Goal: Answer question/provide support

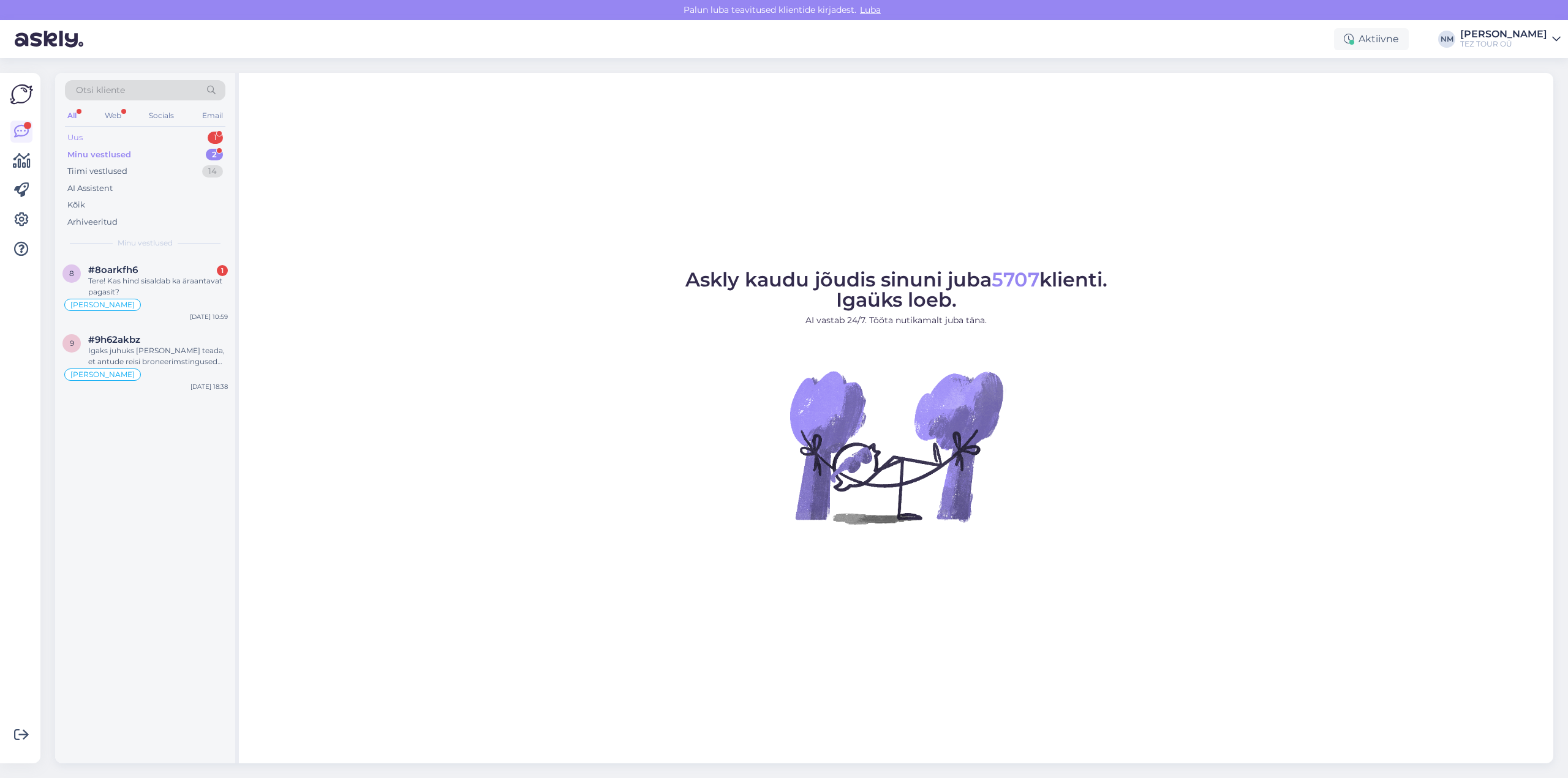
click at [217, 138] on div "1" at bounding box center [215, 138] width 15 height 12
drag, startPoint x: 190, startPoint y: 293, endPoint x: 212, endPoint y: 306, distance: 25.6
click at [190, 292] on div "I am routing this question to the colleague who is responsible for this topic. …" at bounding box center [158, 286] width 140 height 22
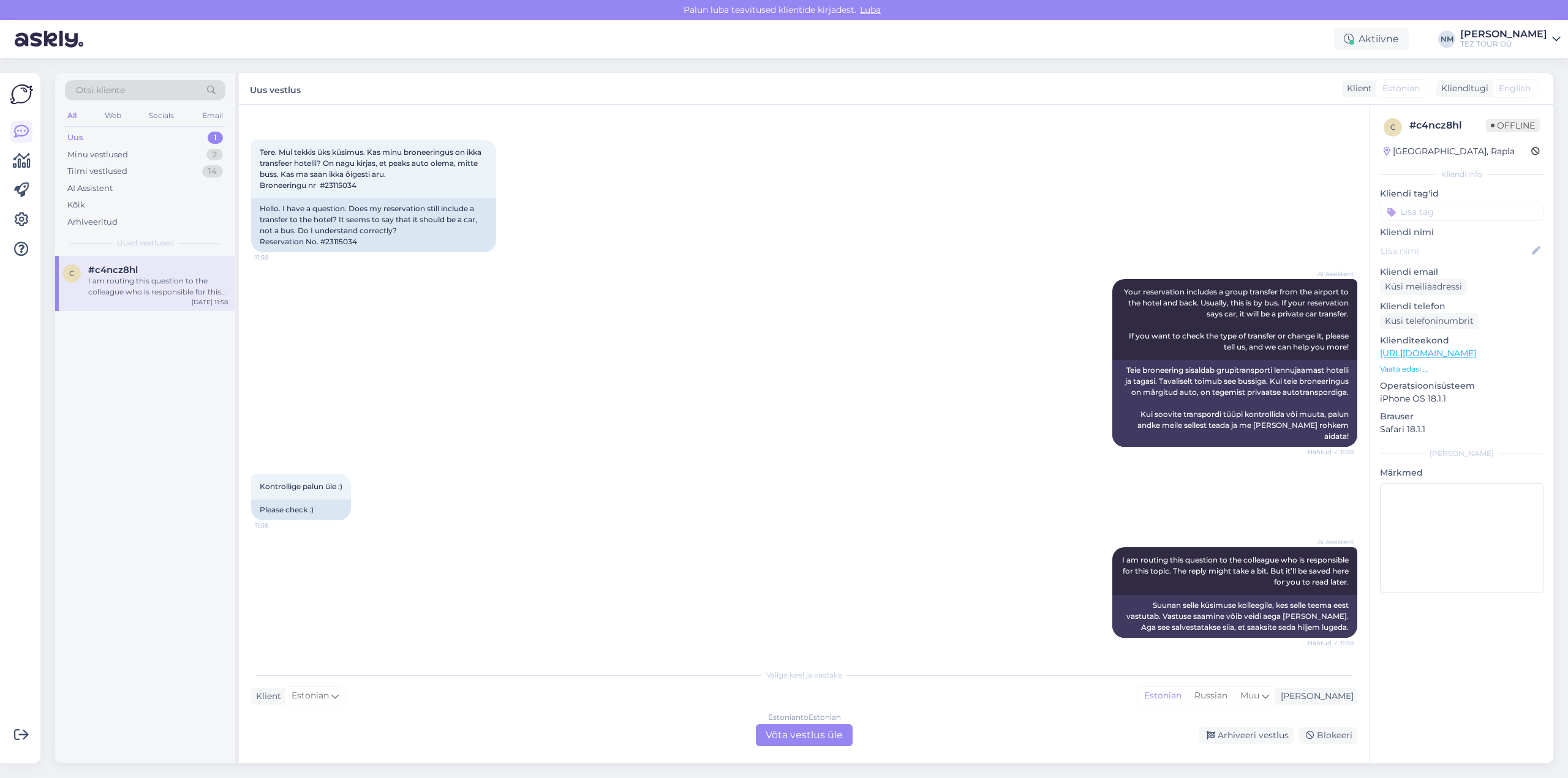
click at [828, 739] on div "Estonian to Estonian Võta vestlus üle" at bounding box center [804, 735] width 97 height 22
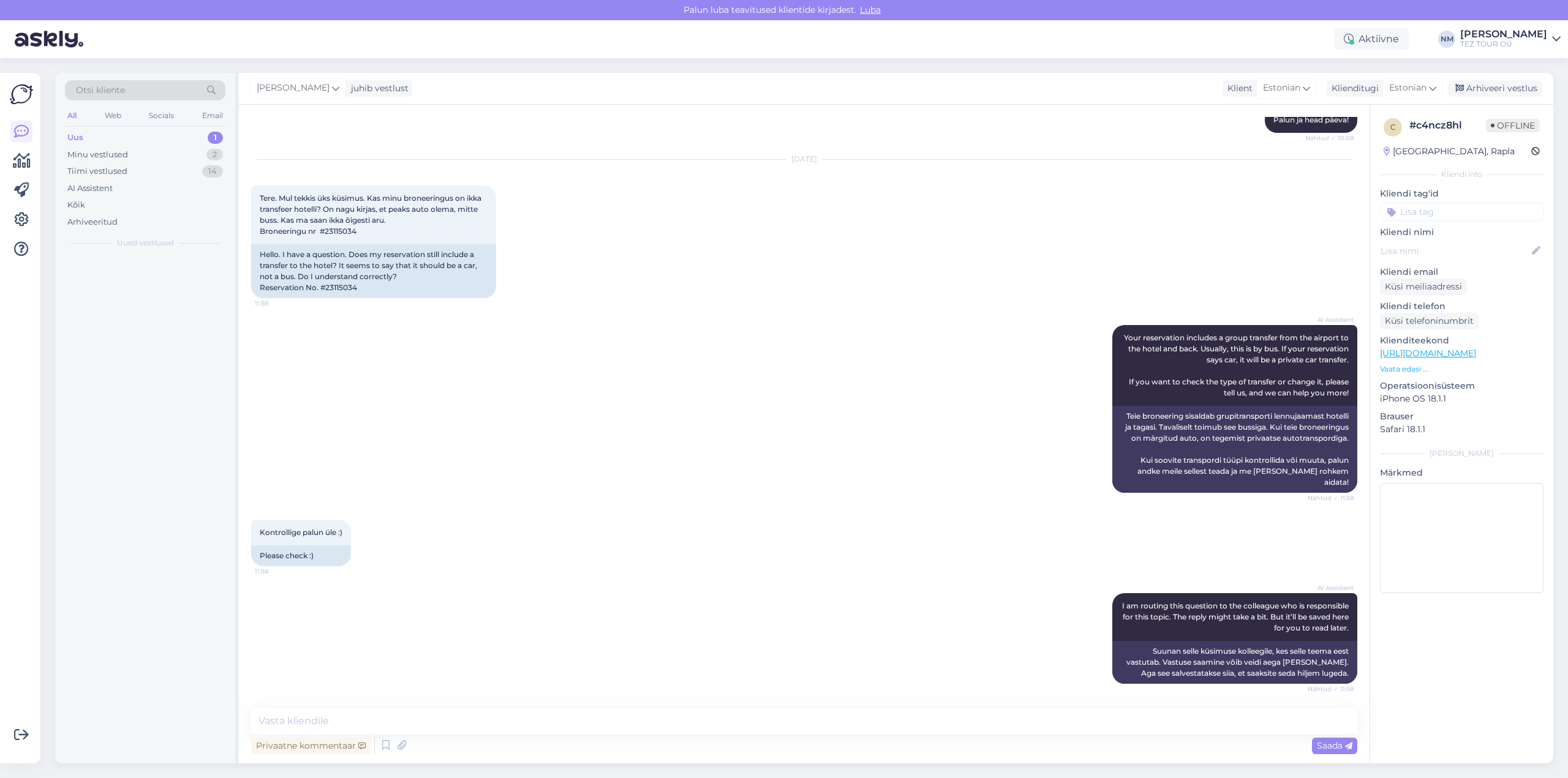
scroll to position [2729, 0]
click at [213, 135] on div "2" at bounding box center [215, 138] width 17 height 12
click at [156, 331] on div "В самом [GEOGRAPHIC_DATA] можно не гражданке [GEOGRAPHIC_DATA] сделать визу?" at bounding box center [158, 342] width 140 height 22
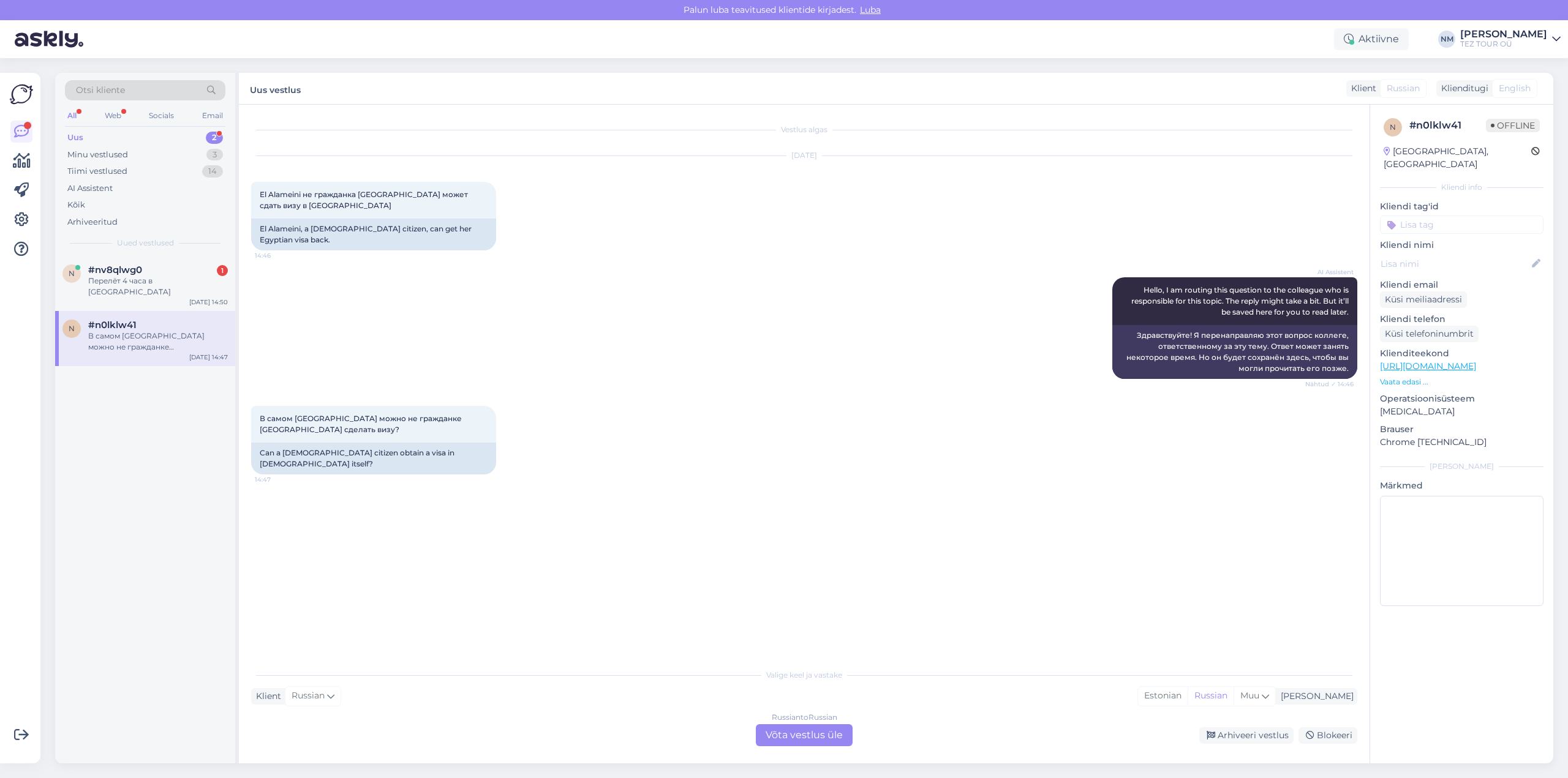
scroll to position [0, 0]
click at [832, 739] on div "Russian to Russian Võta vestlus üle" at bounding box center [804, 735] width 97 height 22
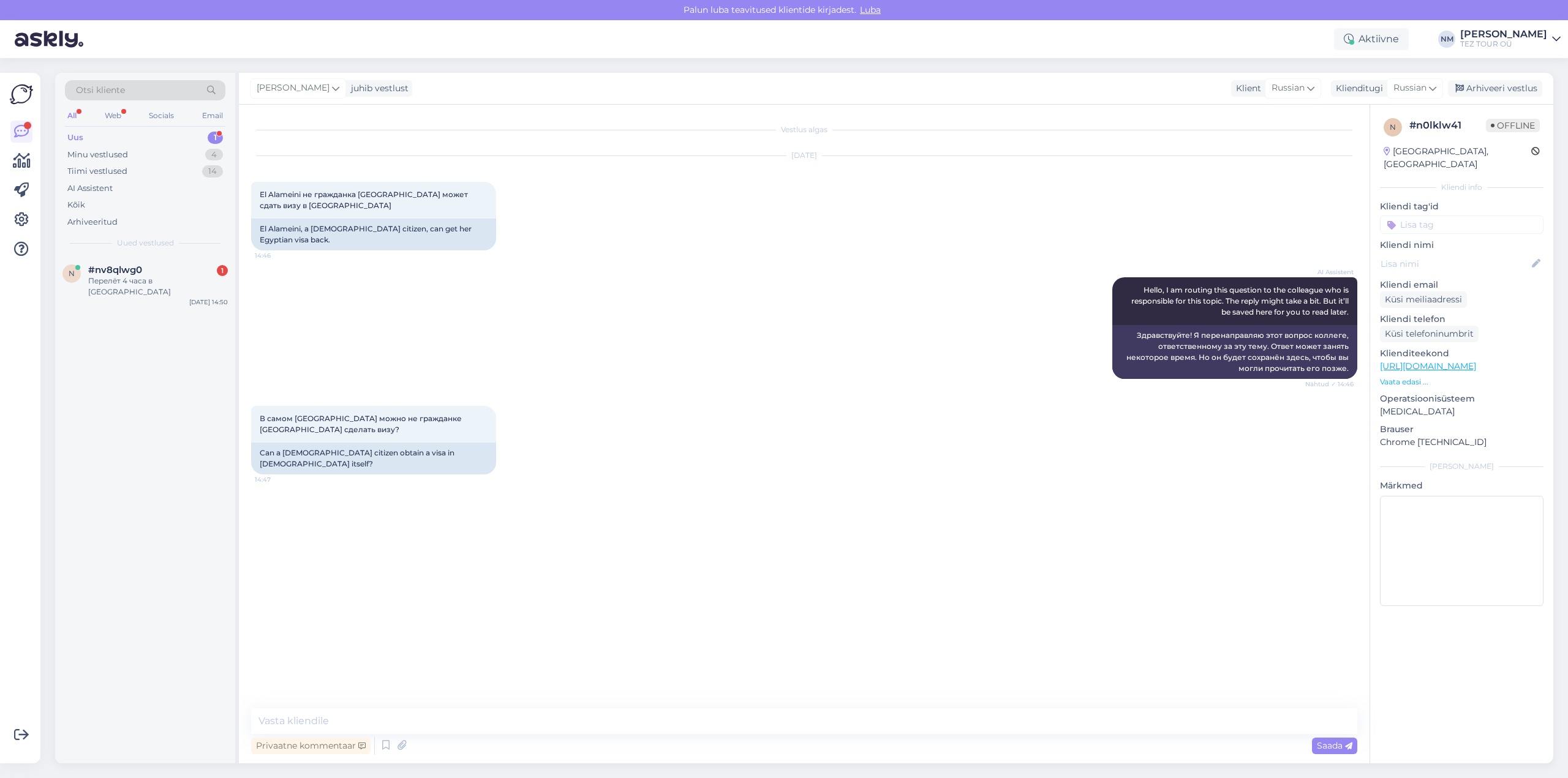
click at [1432, 215] on input at bounding box center [1461, 224] width 164 height 18
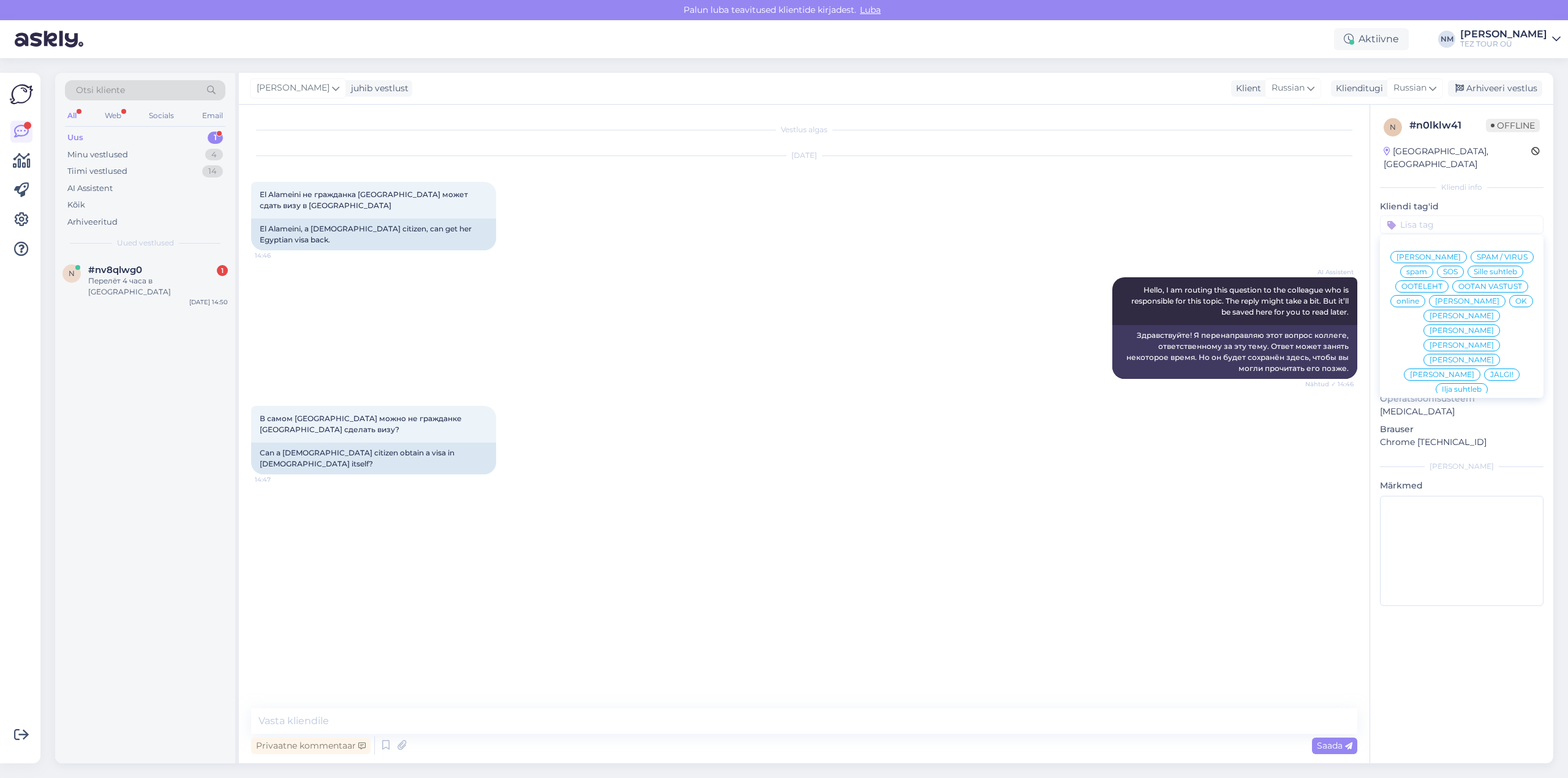
drag, startPoint x: 1510, startPoint y: 318, endPoint x: 1430, endPoint y: 319, distance: 80.0
click at [1494, 327] on span "[PERSON_NAME]" at bounding box center [1462, 330] width 64 height 7
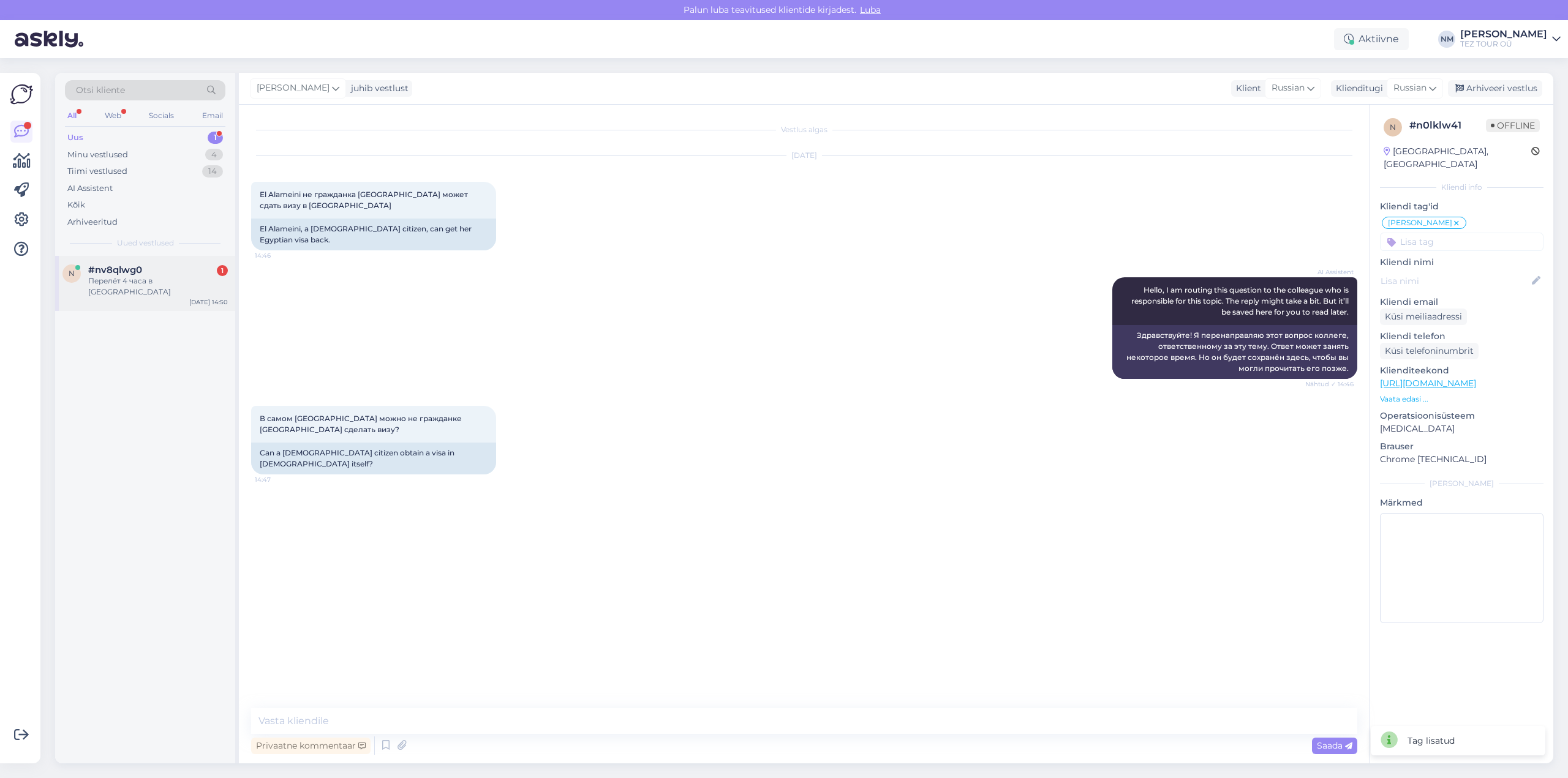
click at [168, 282] on div "Перелёт 4 часа в [GEOGRAPHIC_DATA]" at bounding box center [158, 286] width 140 height 22
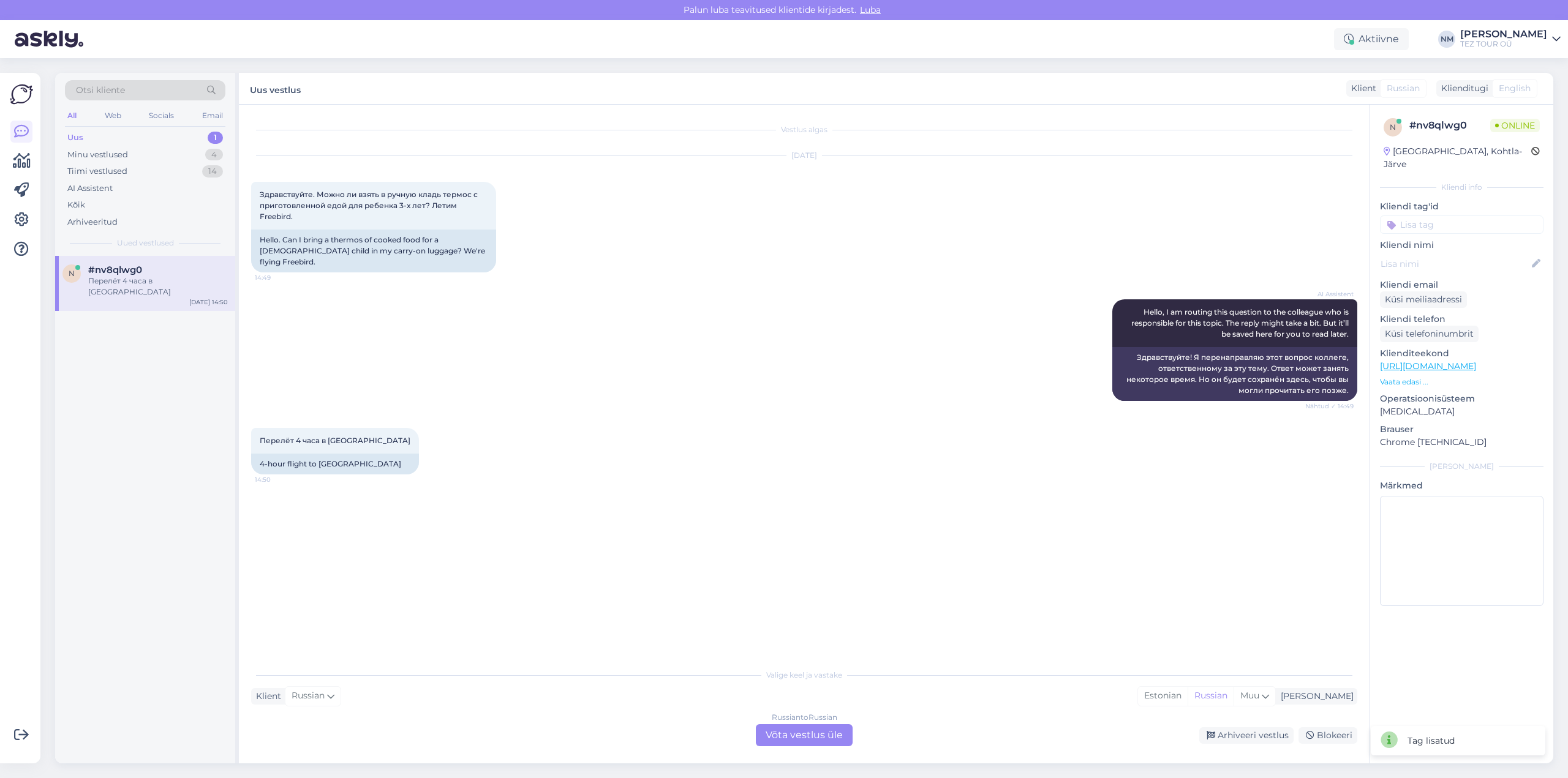
click at [832, 735] on div "Russian to Russian Võta vestlus üle" at bounding box center [804, 735] width 97 height 22
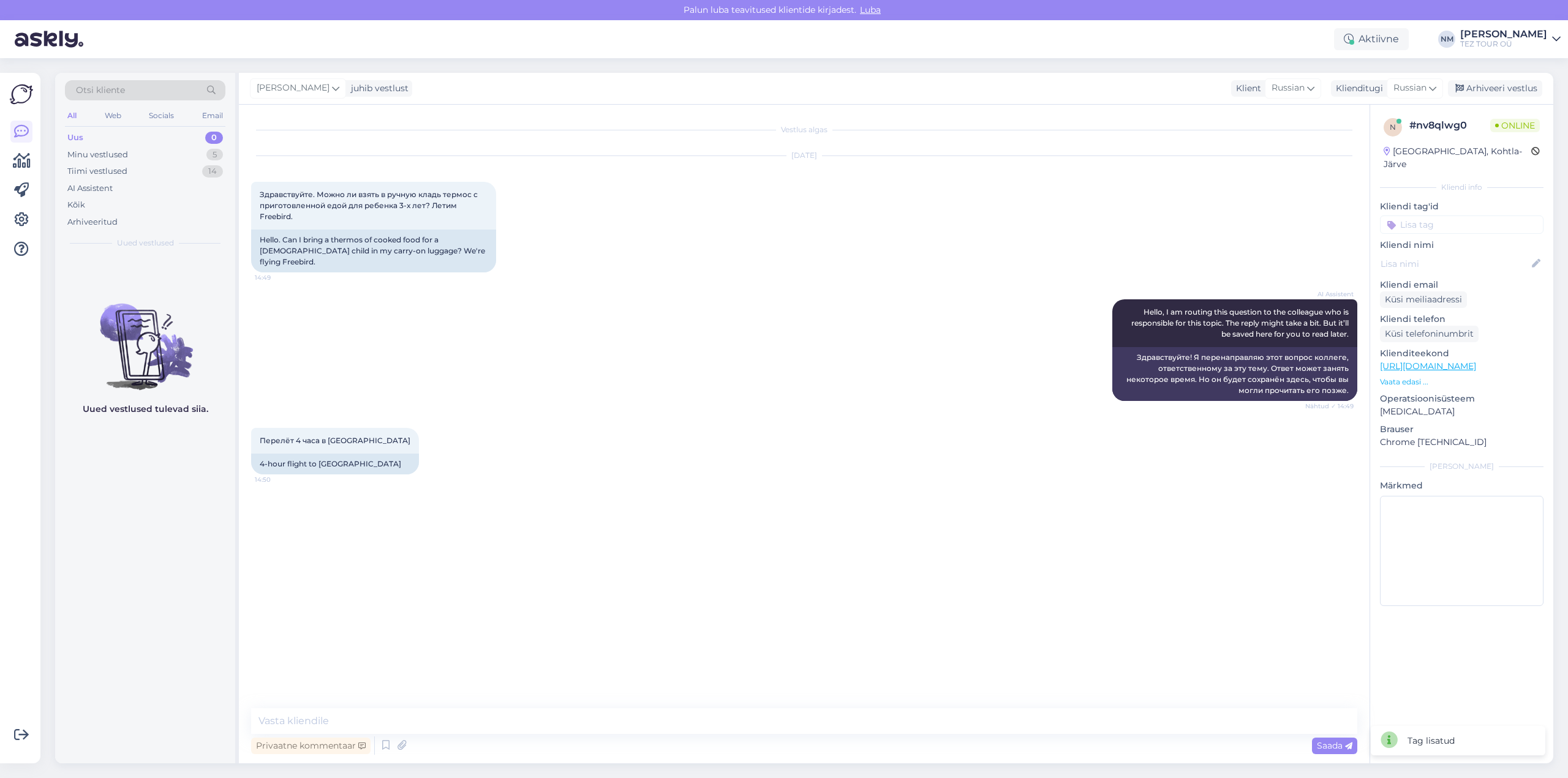
click at [1444, 215] on input at bounding box center [1461, 224] width 164 height 18
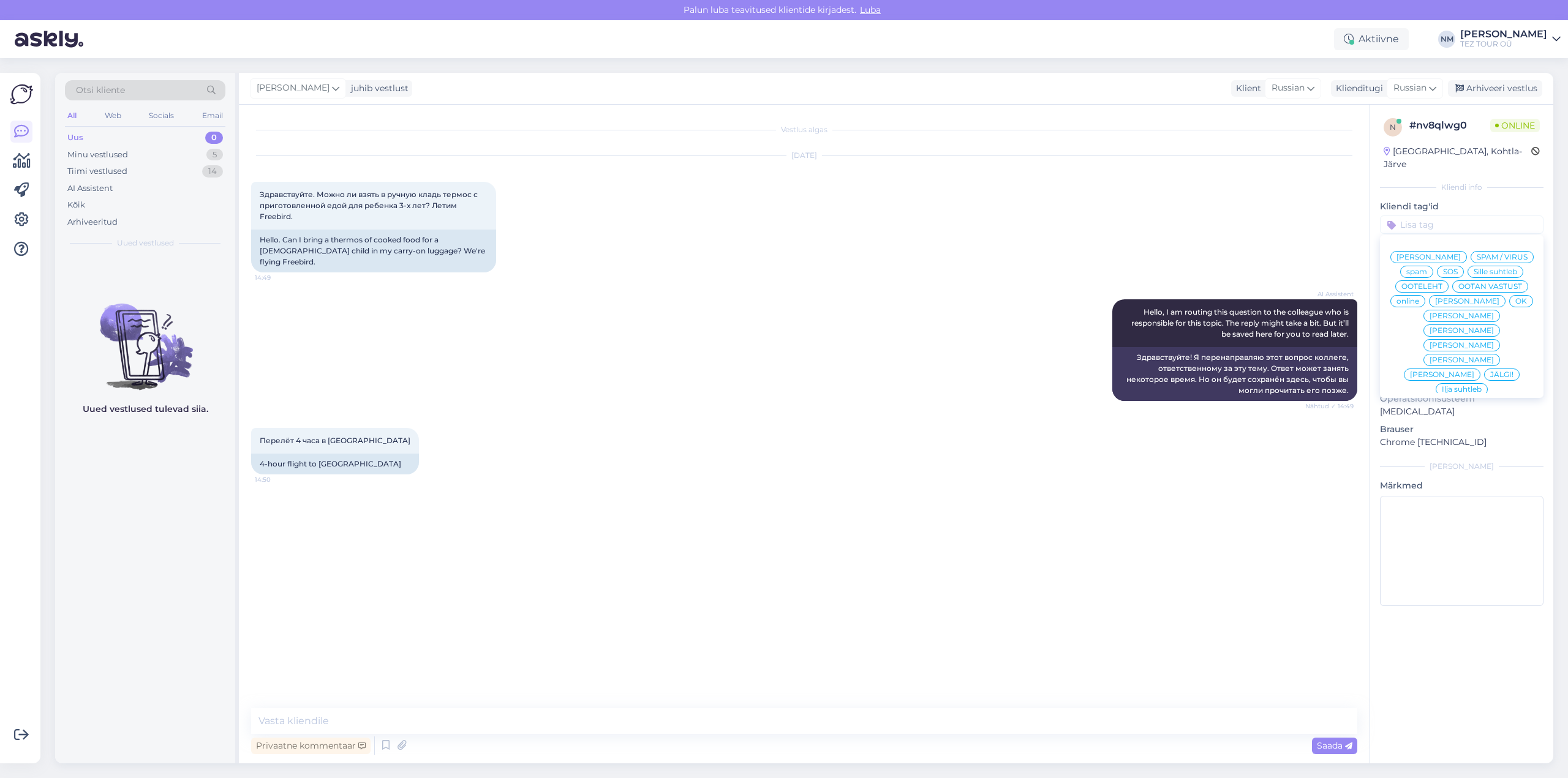
click at [1494, 327] on span "[PERSON_NAME]" at bounding box center [1462, 330] width 64 height 7
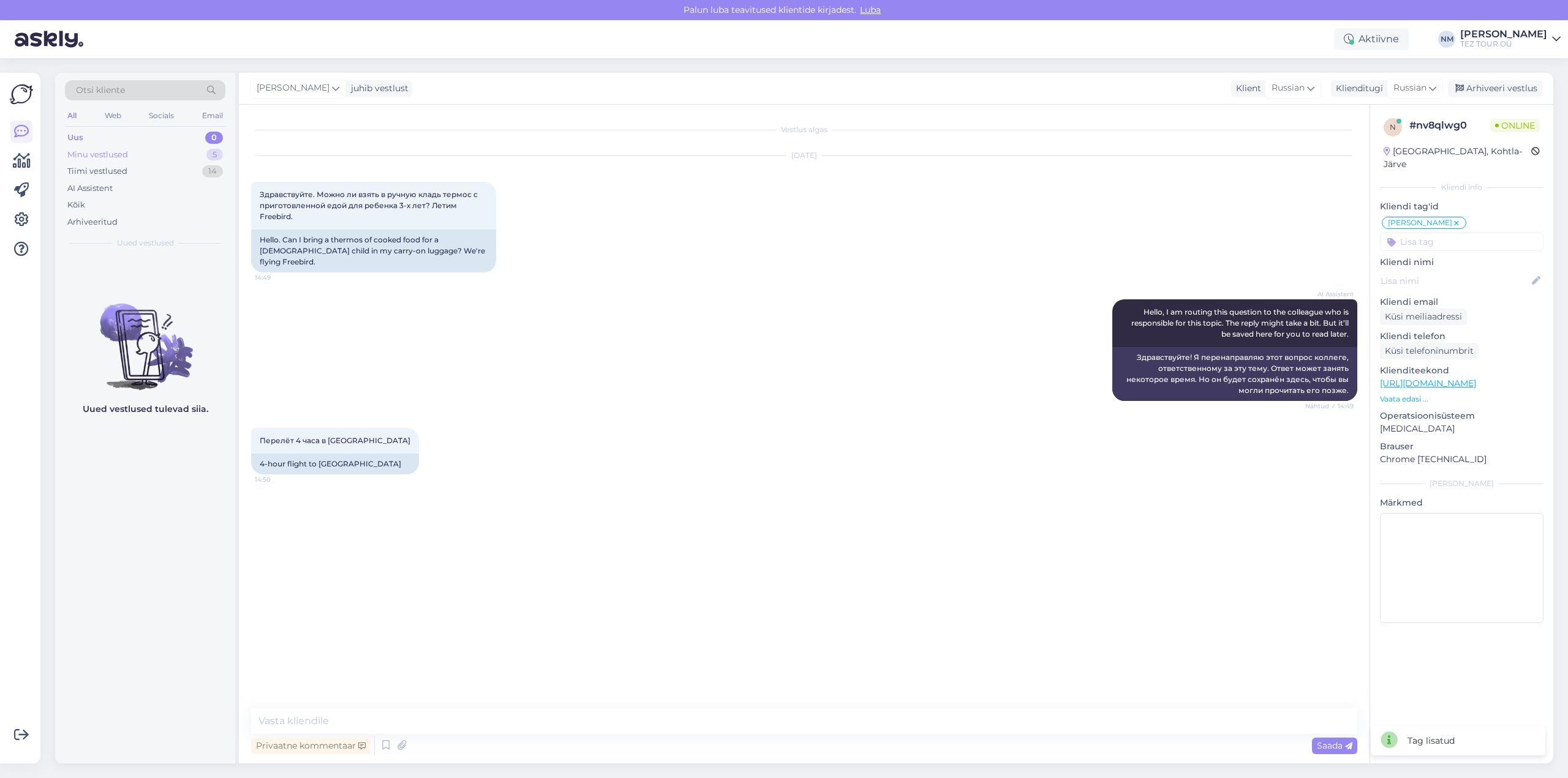
click at [215, 155] on div "5" at bounding box center [215, 155] width 17 height 12
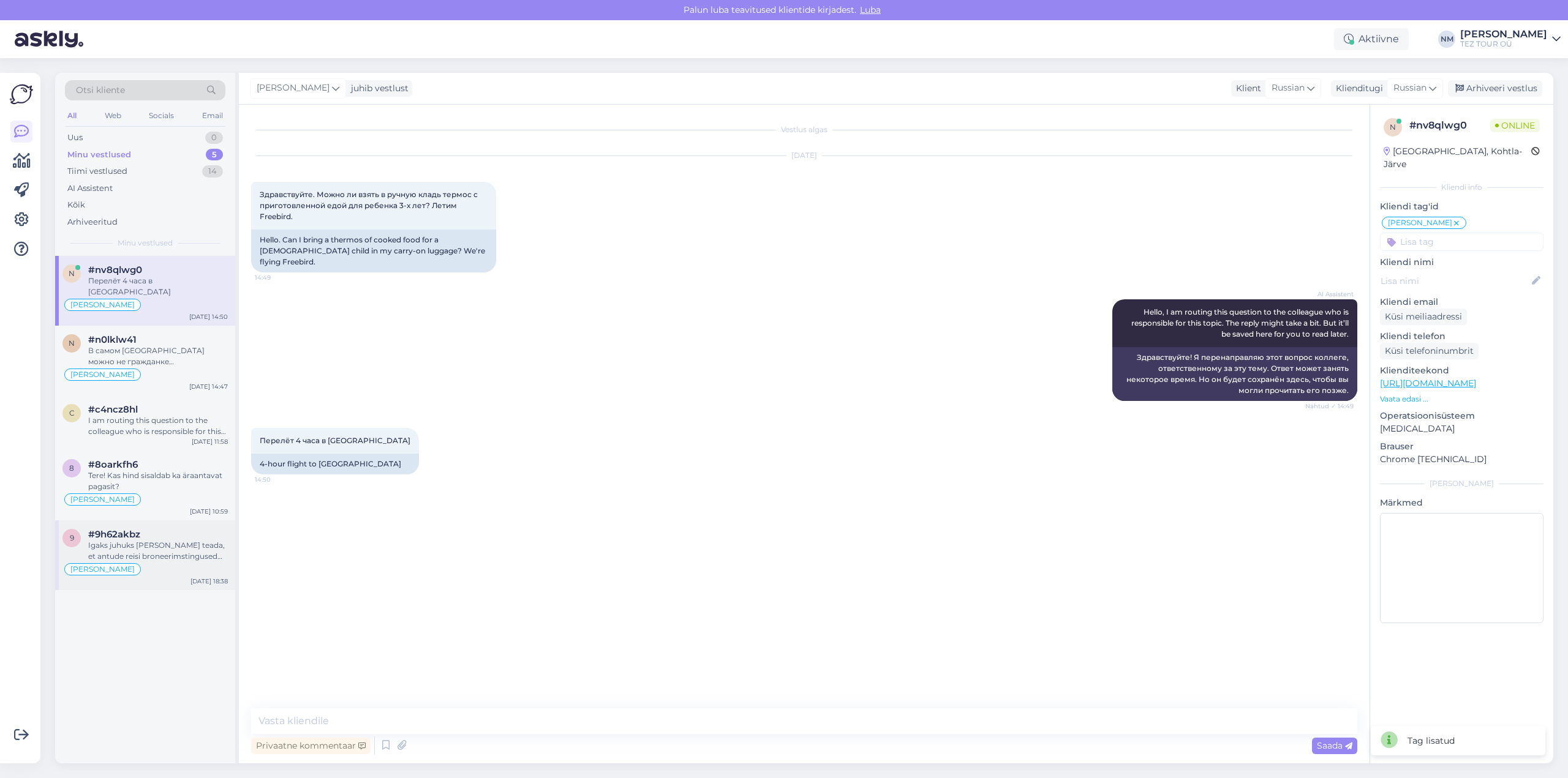
click at [177, 540] on div "Igaks juhuks [PERSON_NAME] teada, et antude reisi broneerimstingused erinevad t…" at bounding box center [158, 551] width 140 height 22
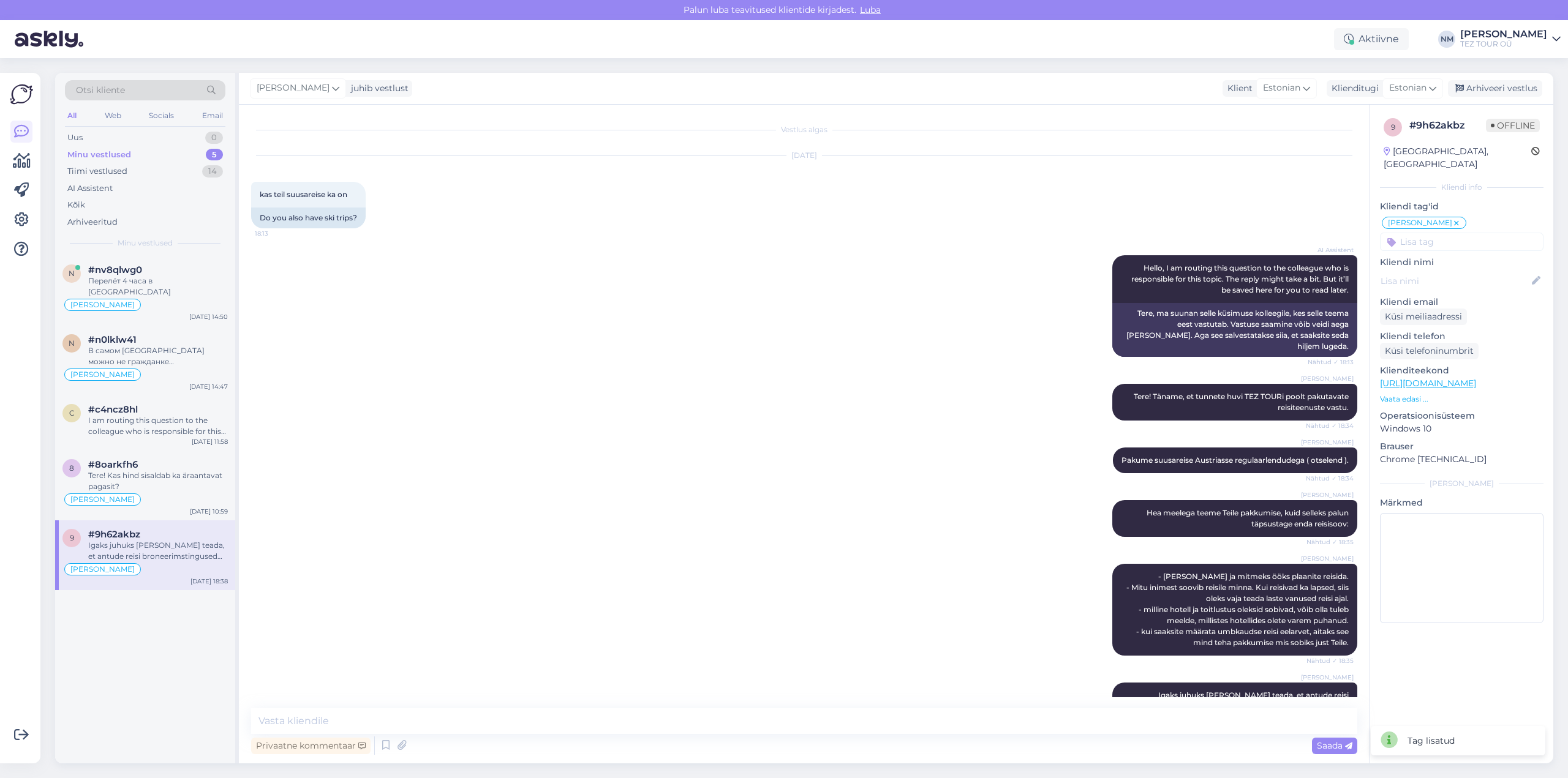
scroll to position [80, 0]
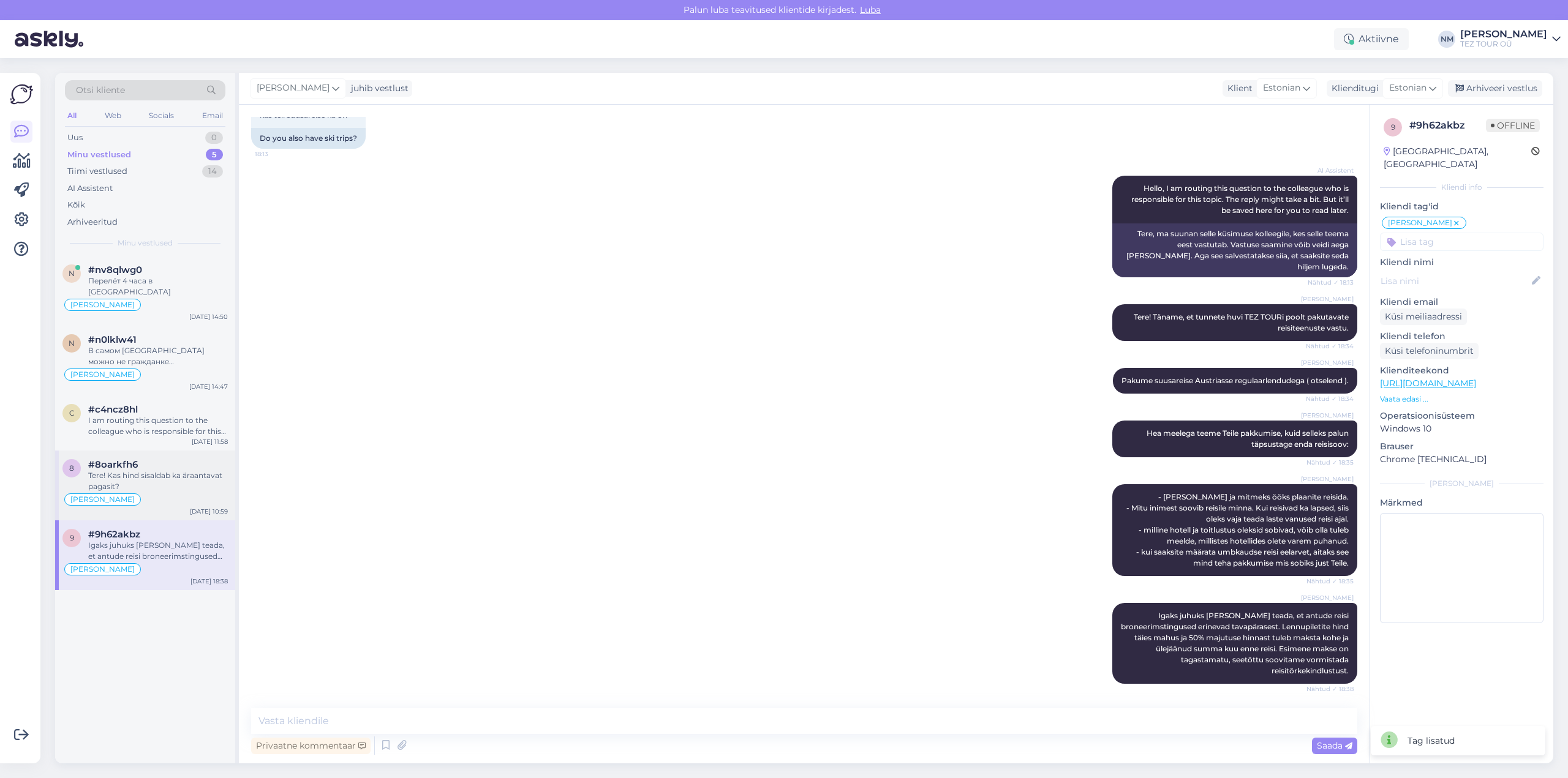
click at [162, 474] on div "Tere! Kas hind sisaldab ka äraantavat pagasit?" at bounding box center [158, 481] width 140 height 22
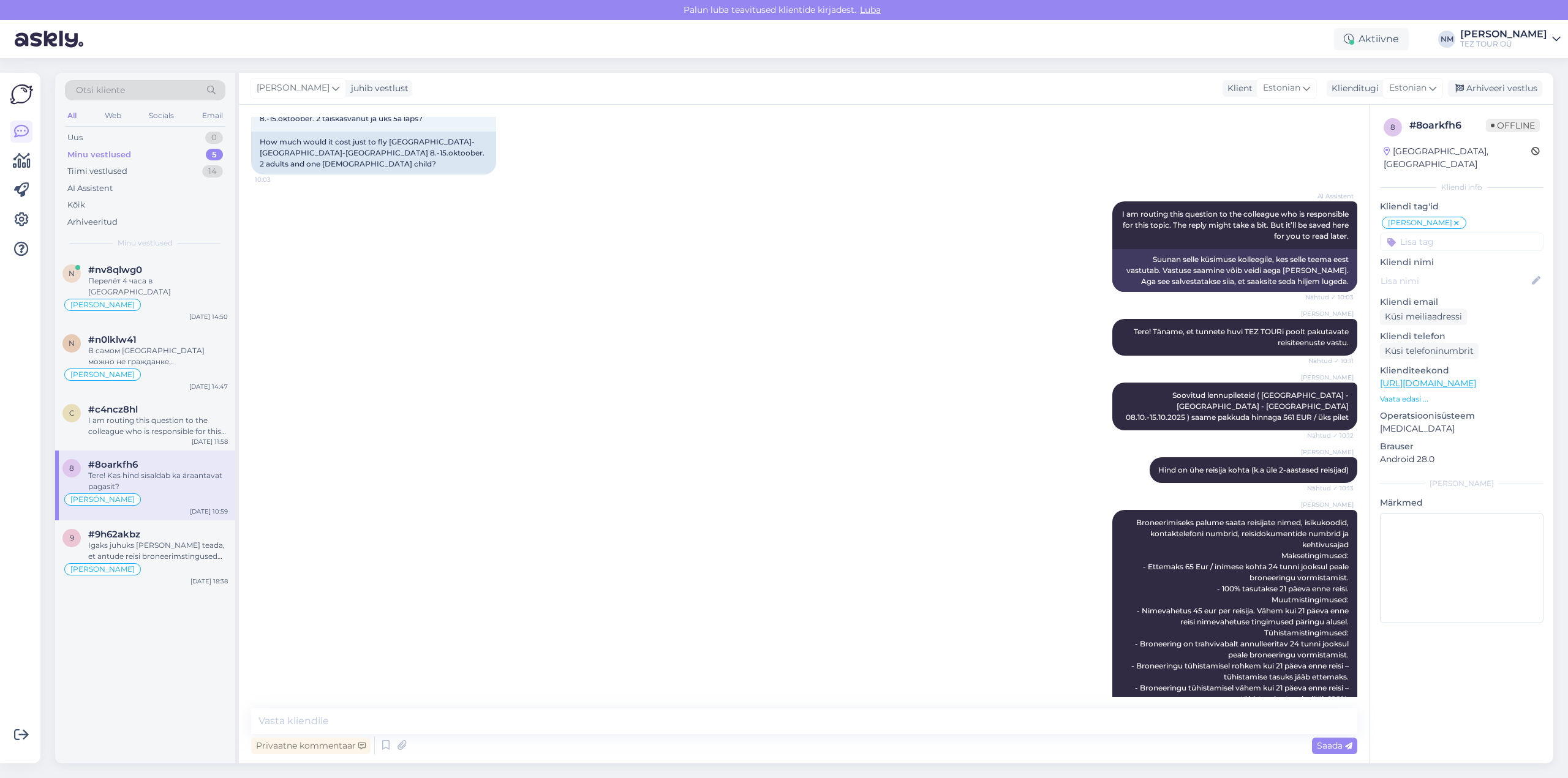
scroll to position [293, 0]
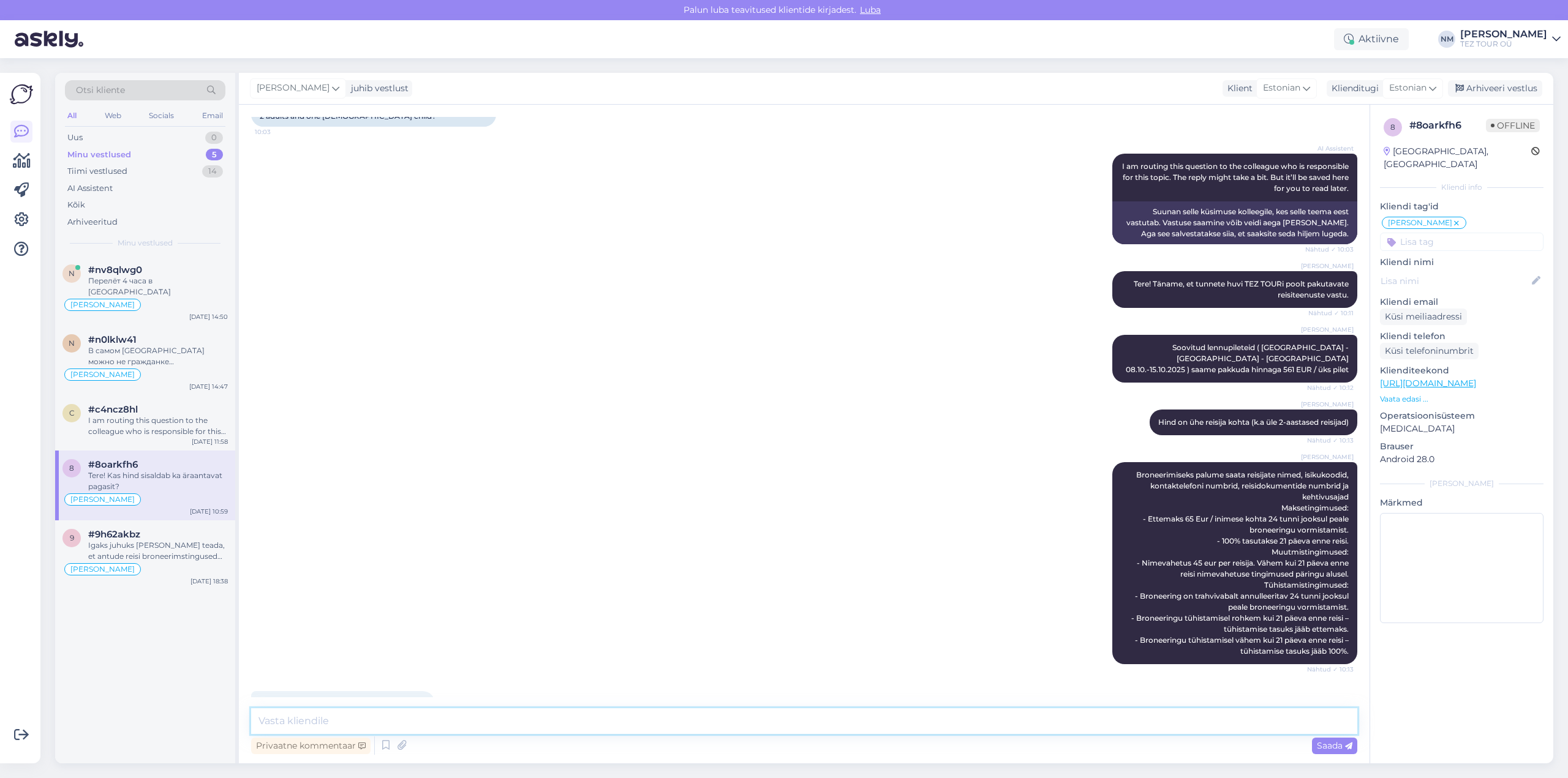
click at [332, 722] on textarea at bounding box center [804, 721] width 1106 height 25
type textarea "Jah, hind sisaldab ka äraantava pagasi - 23 kg in.kohta"
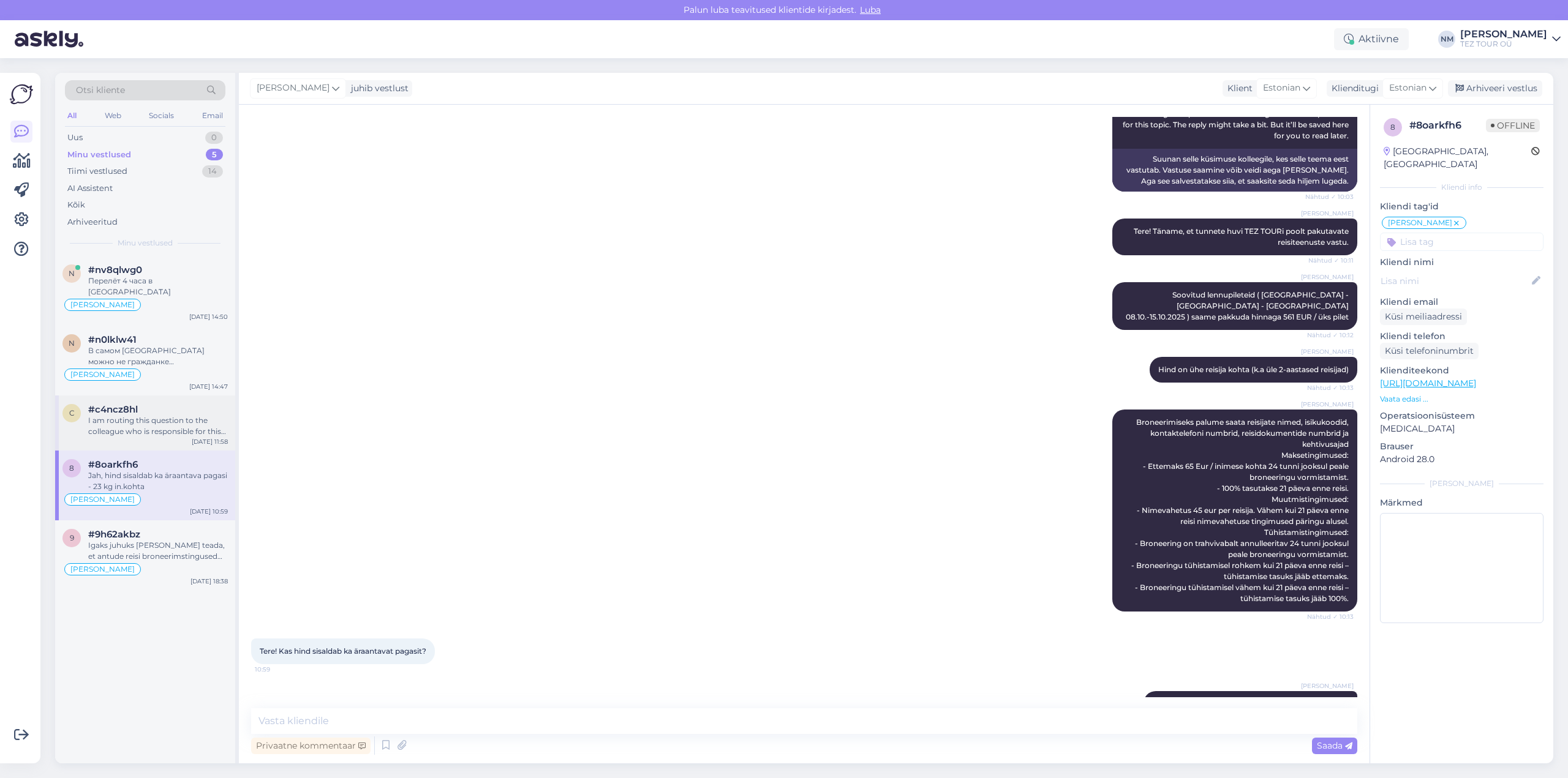
click at [193, 415] on div "I am routing this question to the colleague who is responsible for this topic. …" at bounding box center [158, 426] width 140 height 22
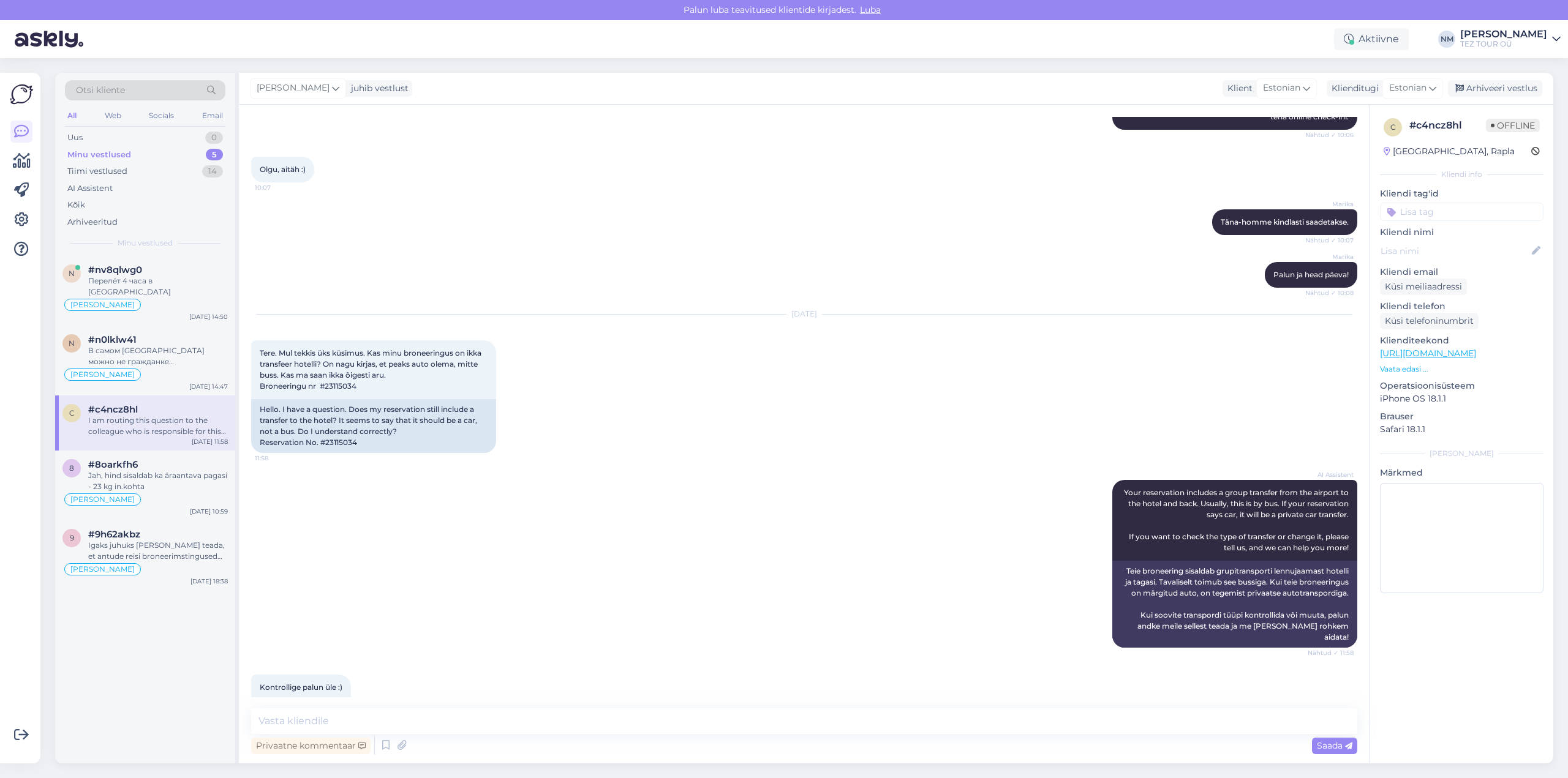
scroll to position [2545, 0]
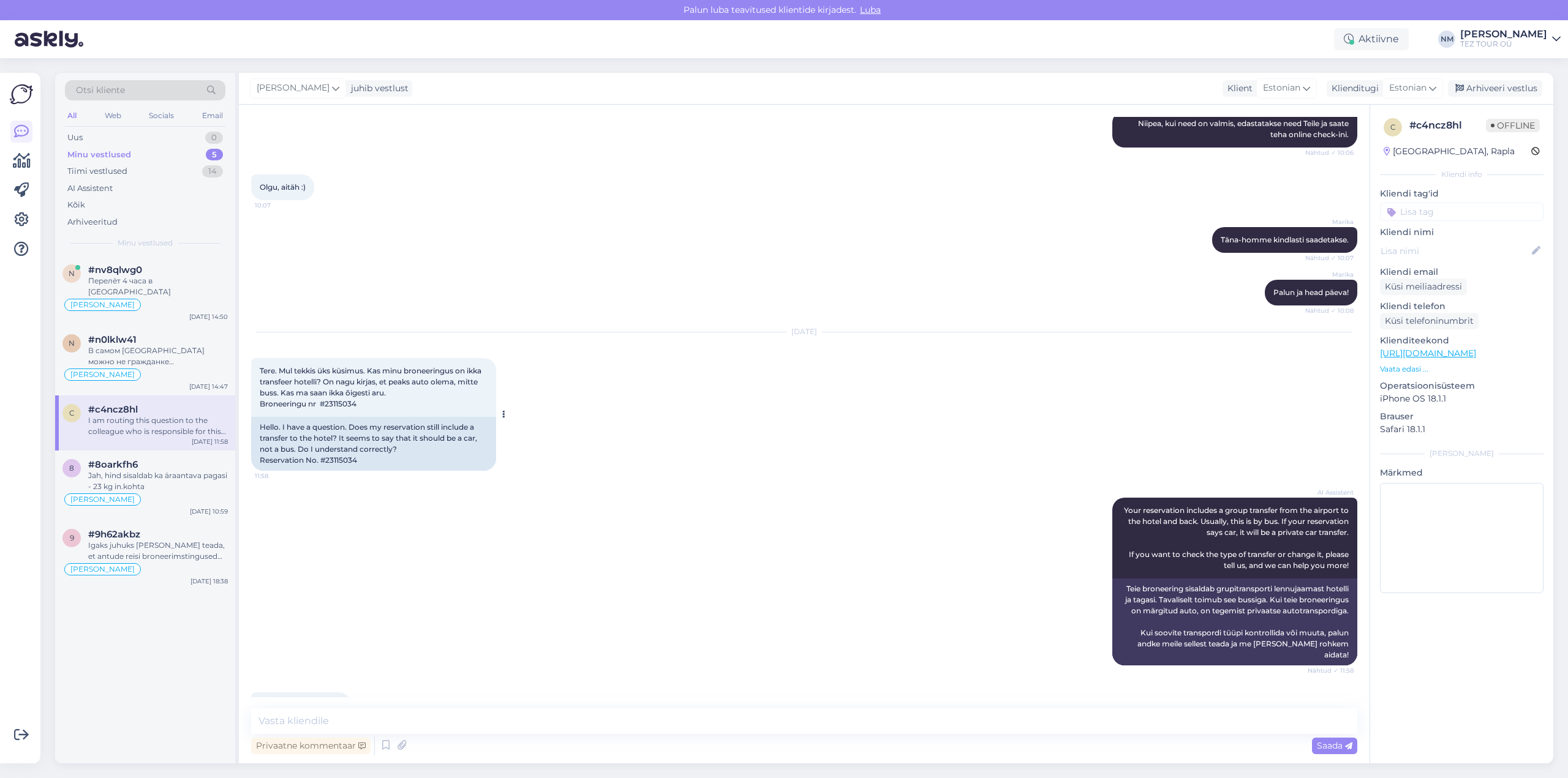
click at [333, 408] on span "Tere. Mul tekkis üks küsimus. Kas minu broneeringus on ikka transfeer hotelli? …" at bounding box center [371, 387] width 223 height 42
copy div "23115034 11:58"
click at [336, 89] on icon at bounding box center [335, 88] width 7 height 13
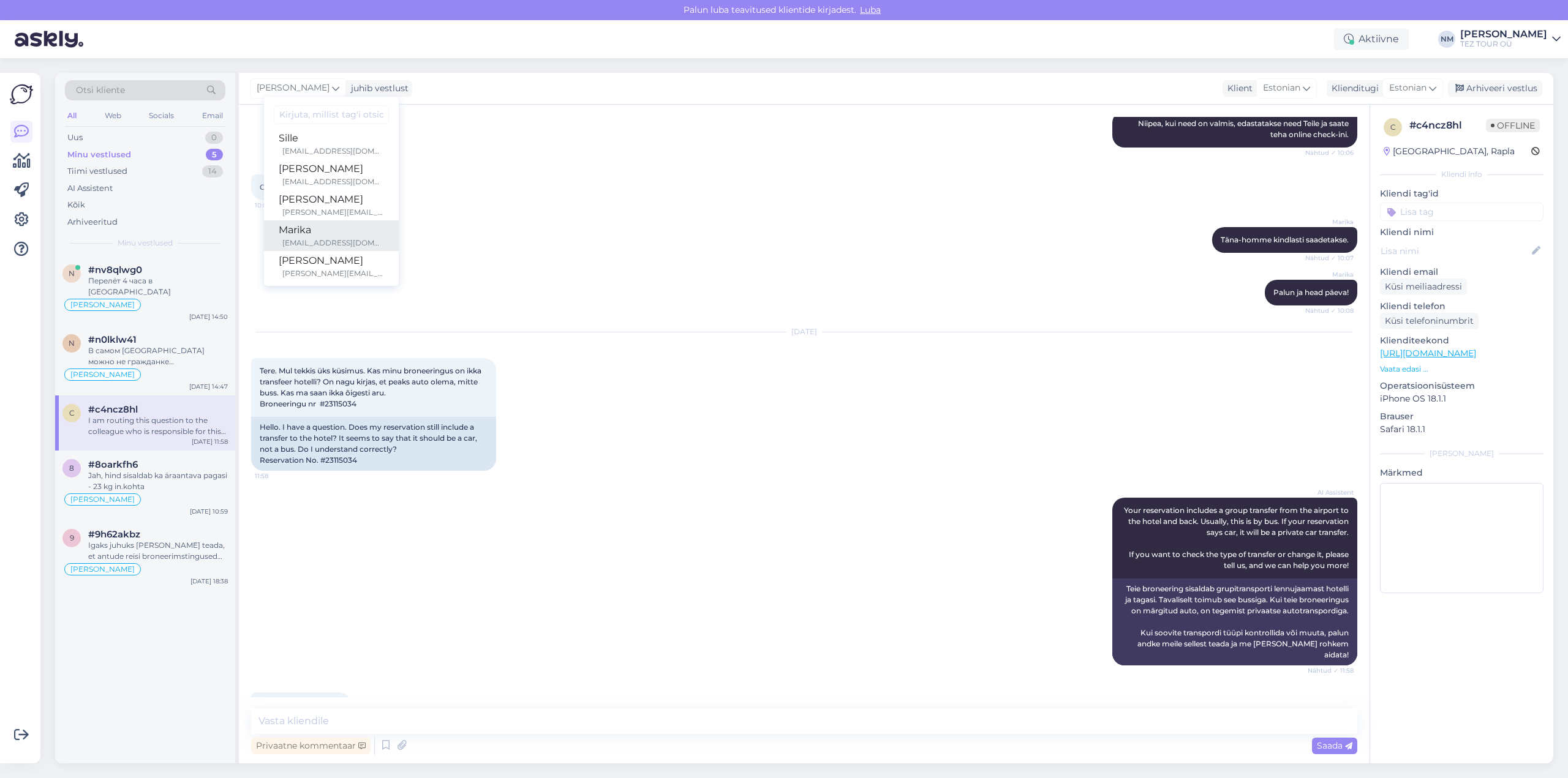
click at [342, 229] on div "Marika" at bounding box center [332, 230] width 106 height 15
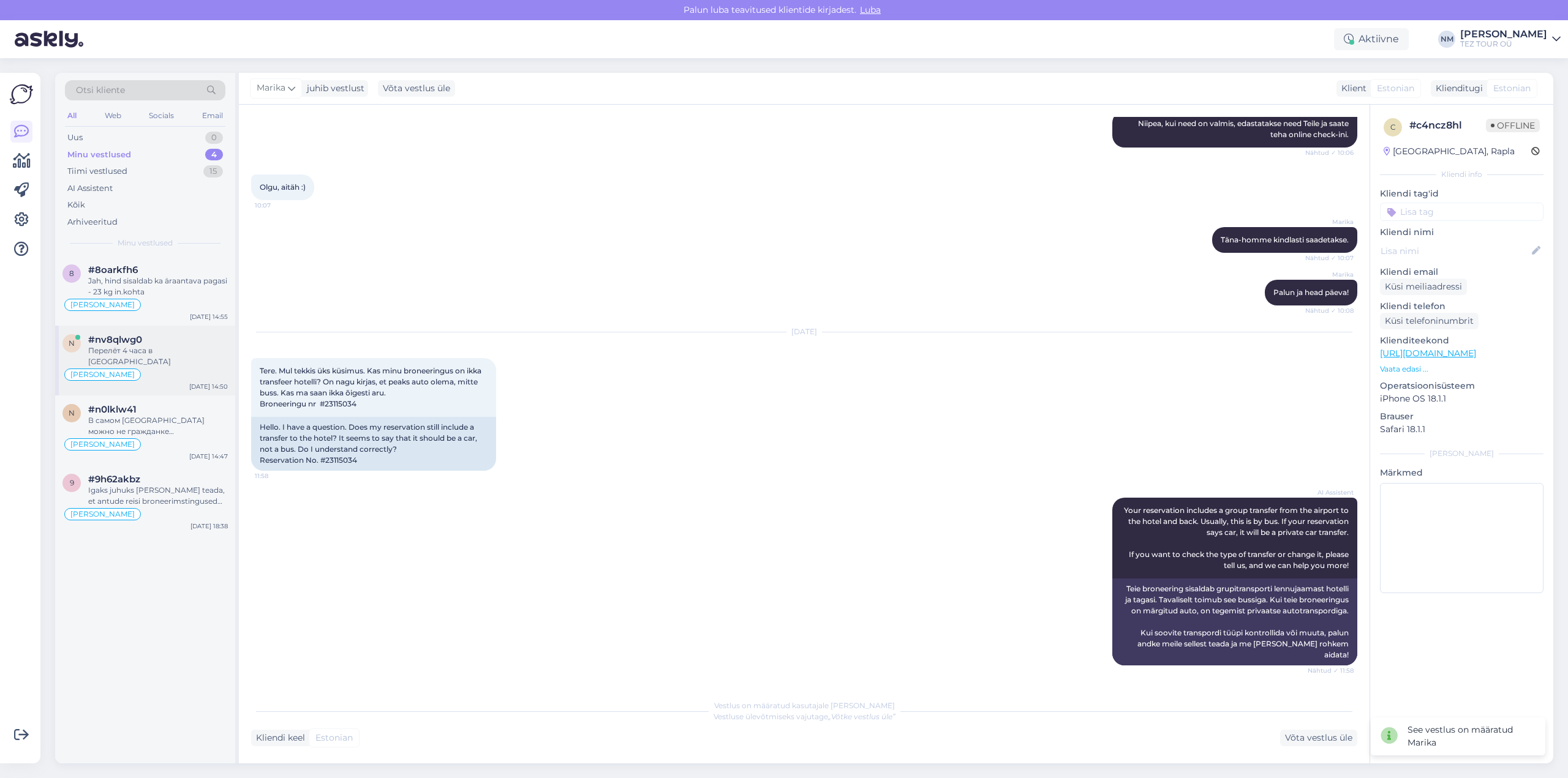
click at [171, 347] on div "Перелёт 4 часа в [GEOGRAPHIC_DATA]" at bounding box center [158, 356] width 140 height 22
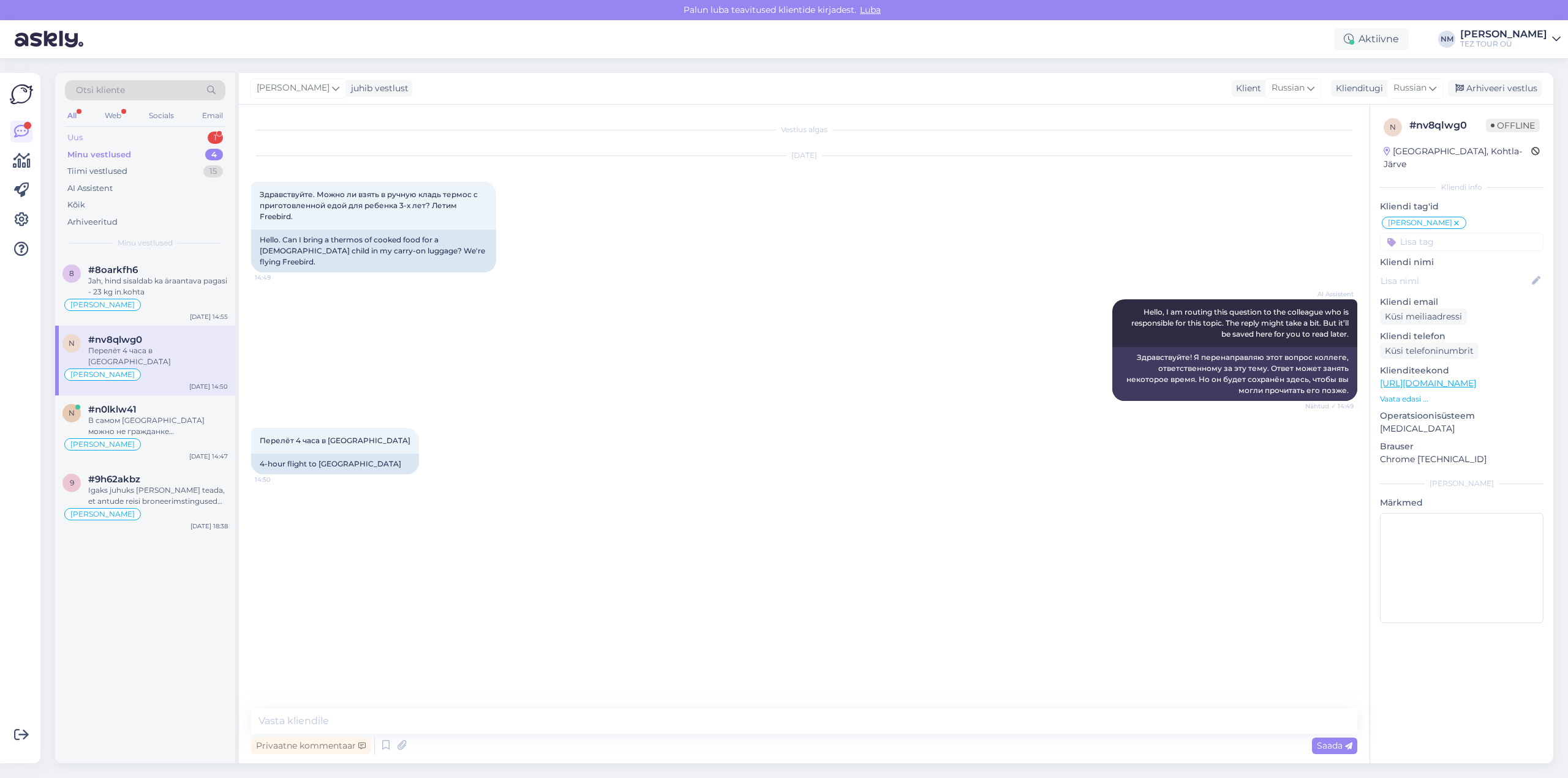
click at [217, 130] on div "Uus 1" at bounding box center [145, 138] width 160 height 17
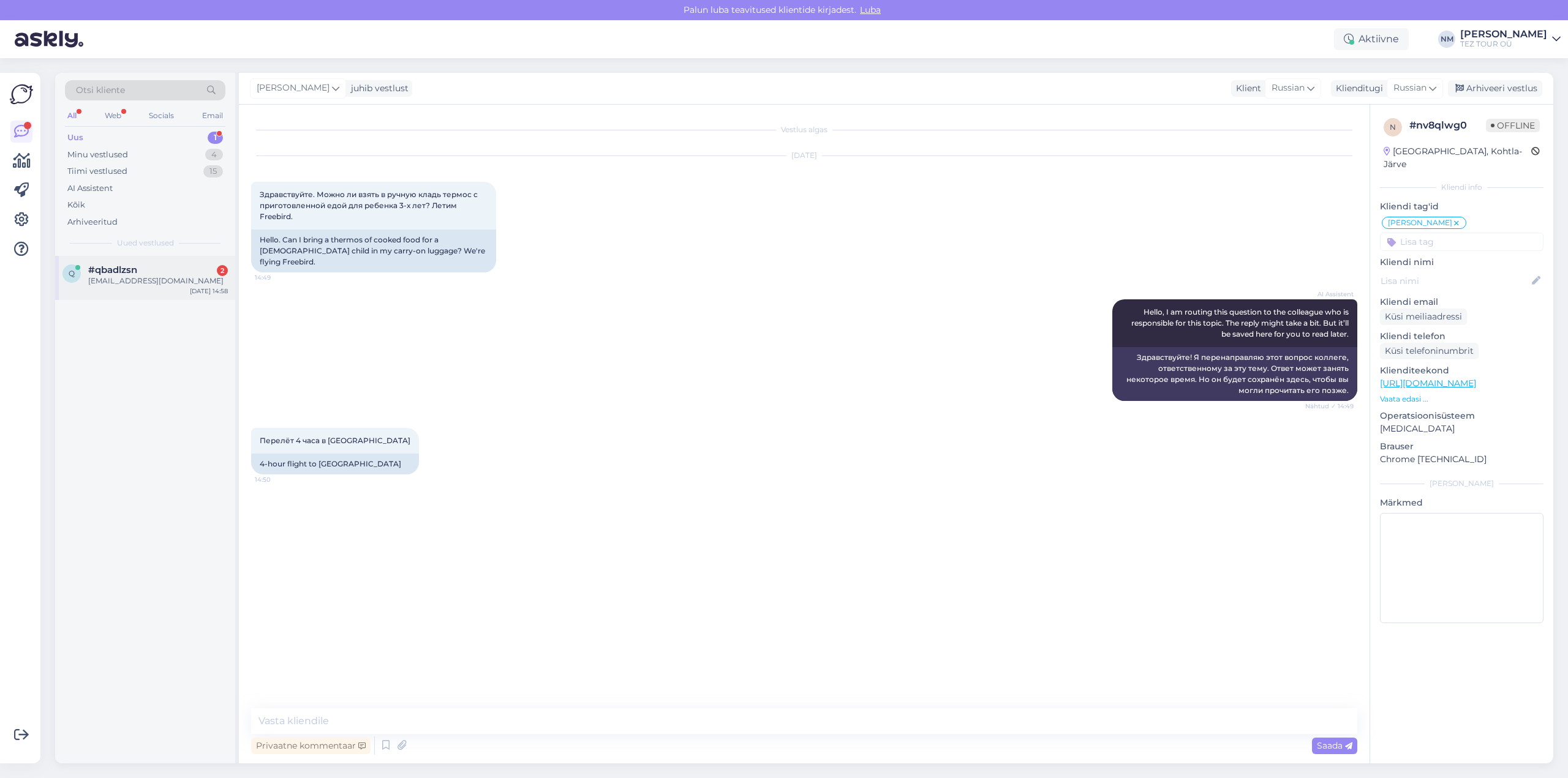
click at [158, 280] on div "[EMAIL_ADDRESS][DOMAIN_NAME]" at bounding box center [158, 281] width 140 height 11
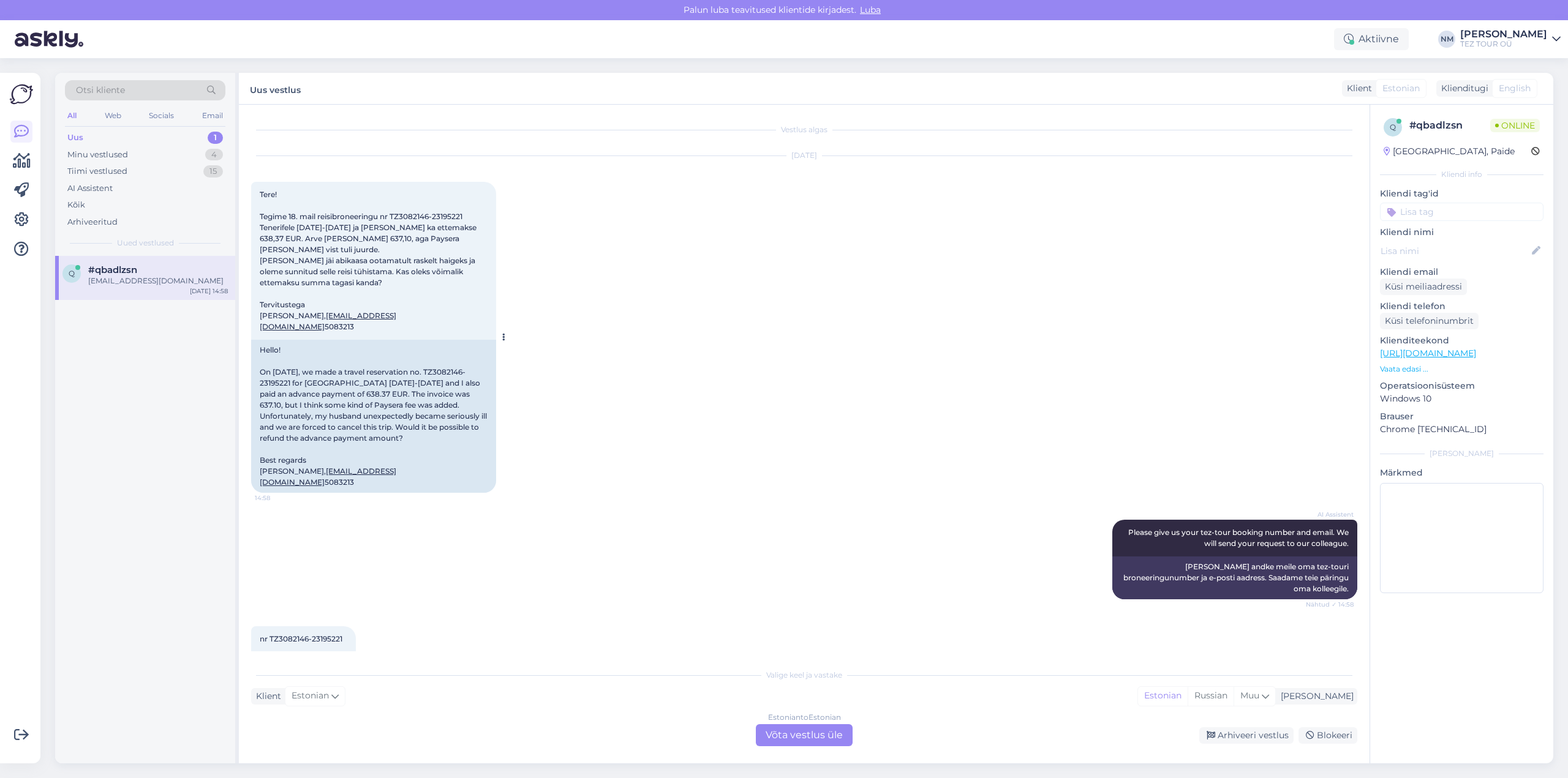
click at [443, 214] on span "Tere! Tegime 18. mail reisibroneeringu nr TZ3082146-23195221 Tenerifele [DATE]-…" at bounding box center [368, 261] width 219 height 142
copy span "23195221"
click at [820, 735] on div "Estonian to Estonian Võta vestlus üle" at bounding box center [804, 735] width 97 height 22
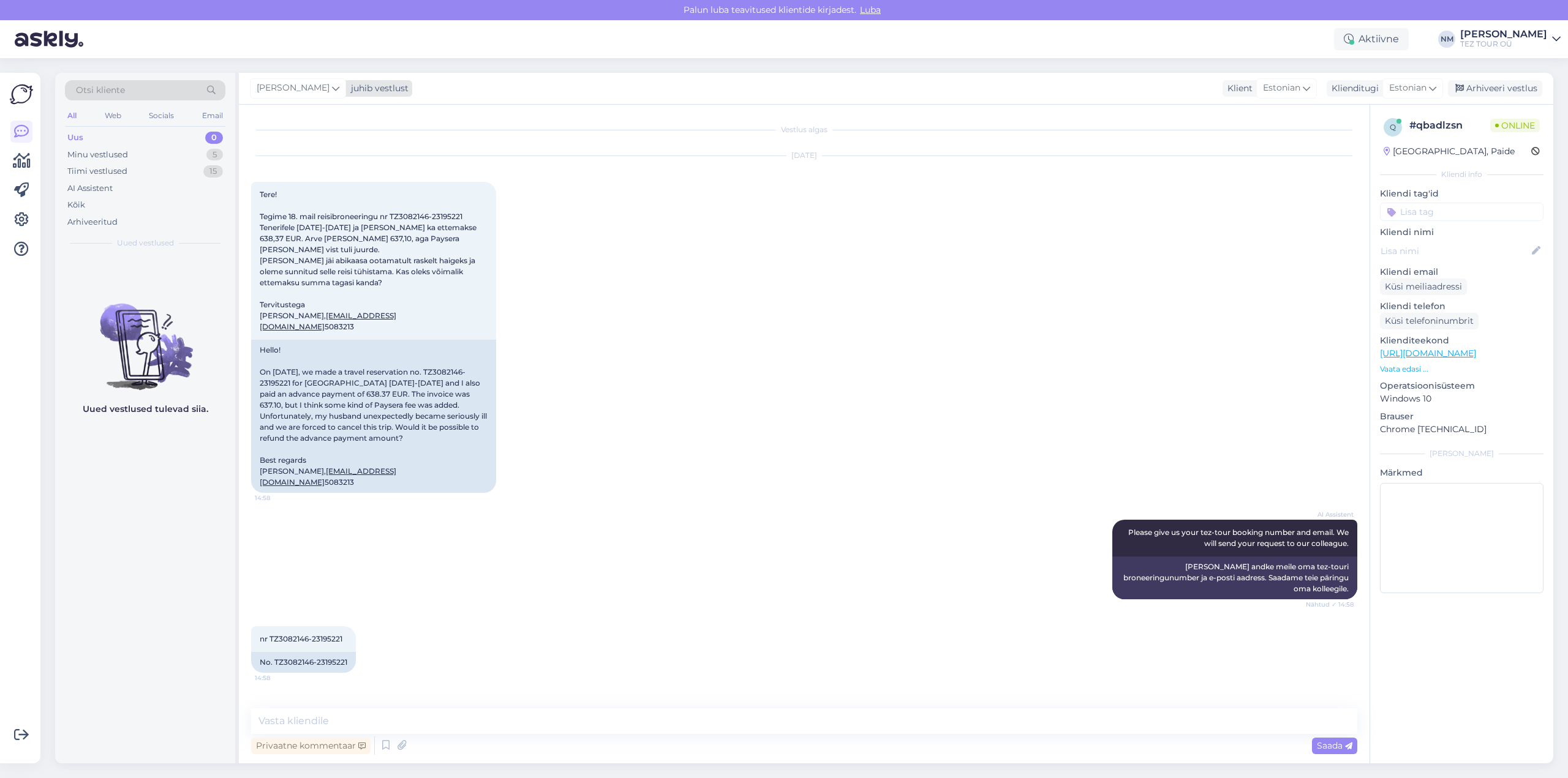
click at [334, 92] on icon at bounding box center [335, 88] width 7 height 13
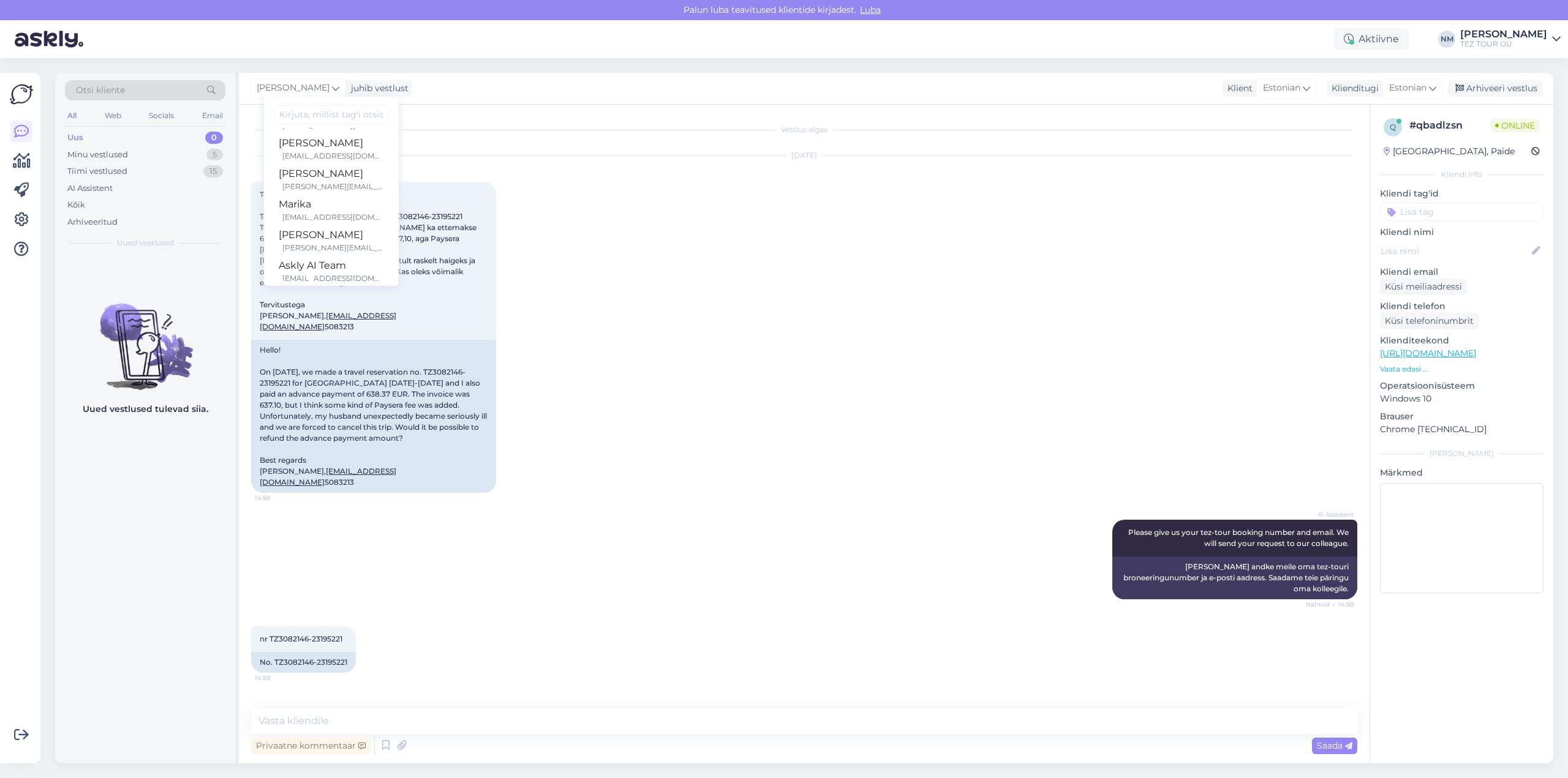
scroll to position [124, 0]
click at [357, 205] on div "Marika" at bounding box center [332, 203] width 106 height 15
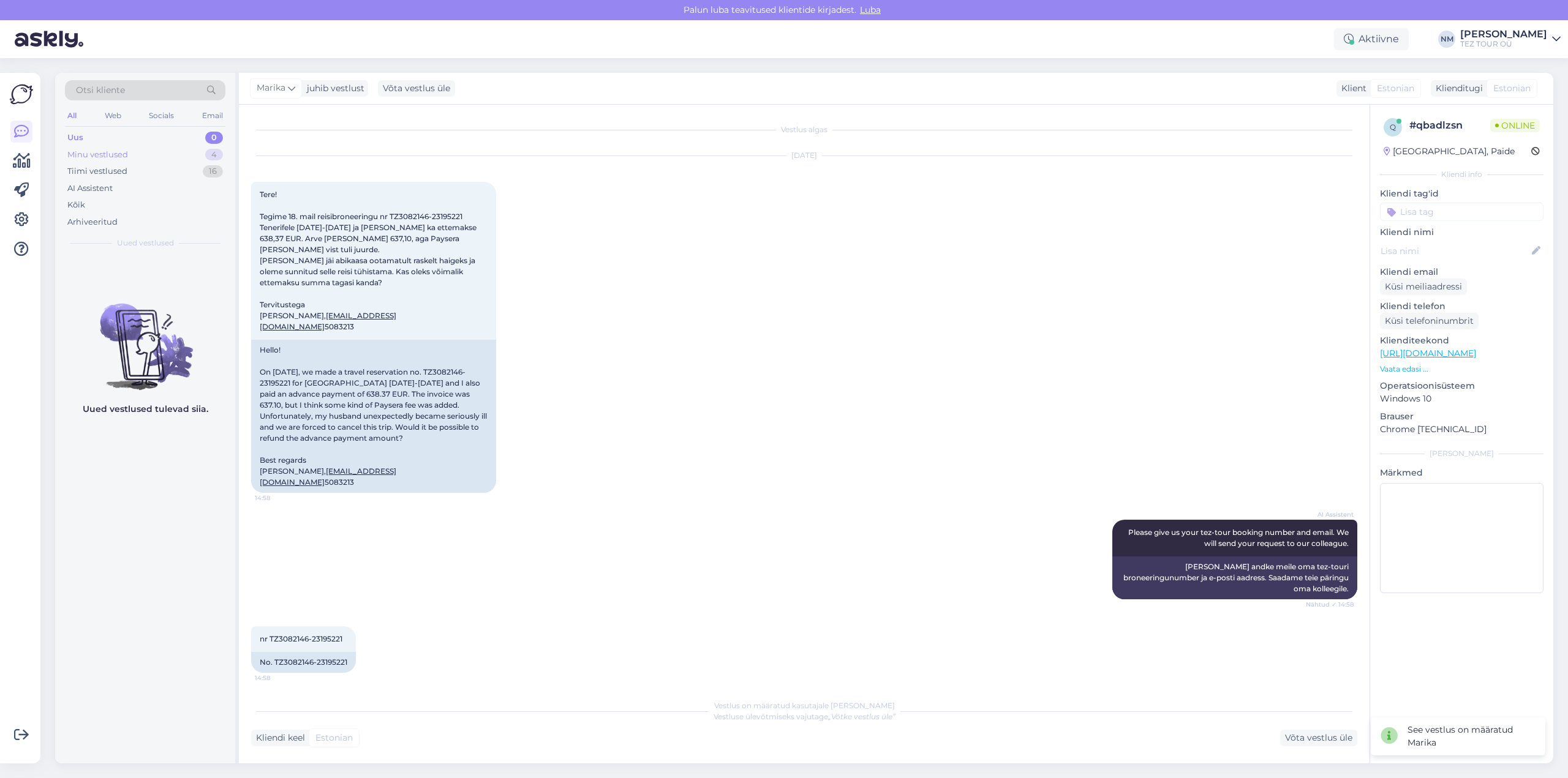
click at [216, 156] on div "4" at bounding box center [214, 155] width 18 height 12
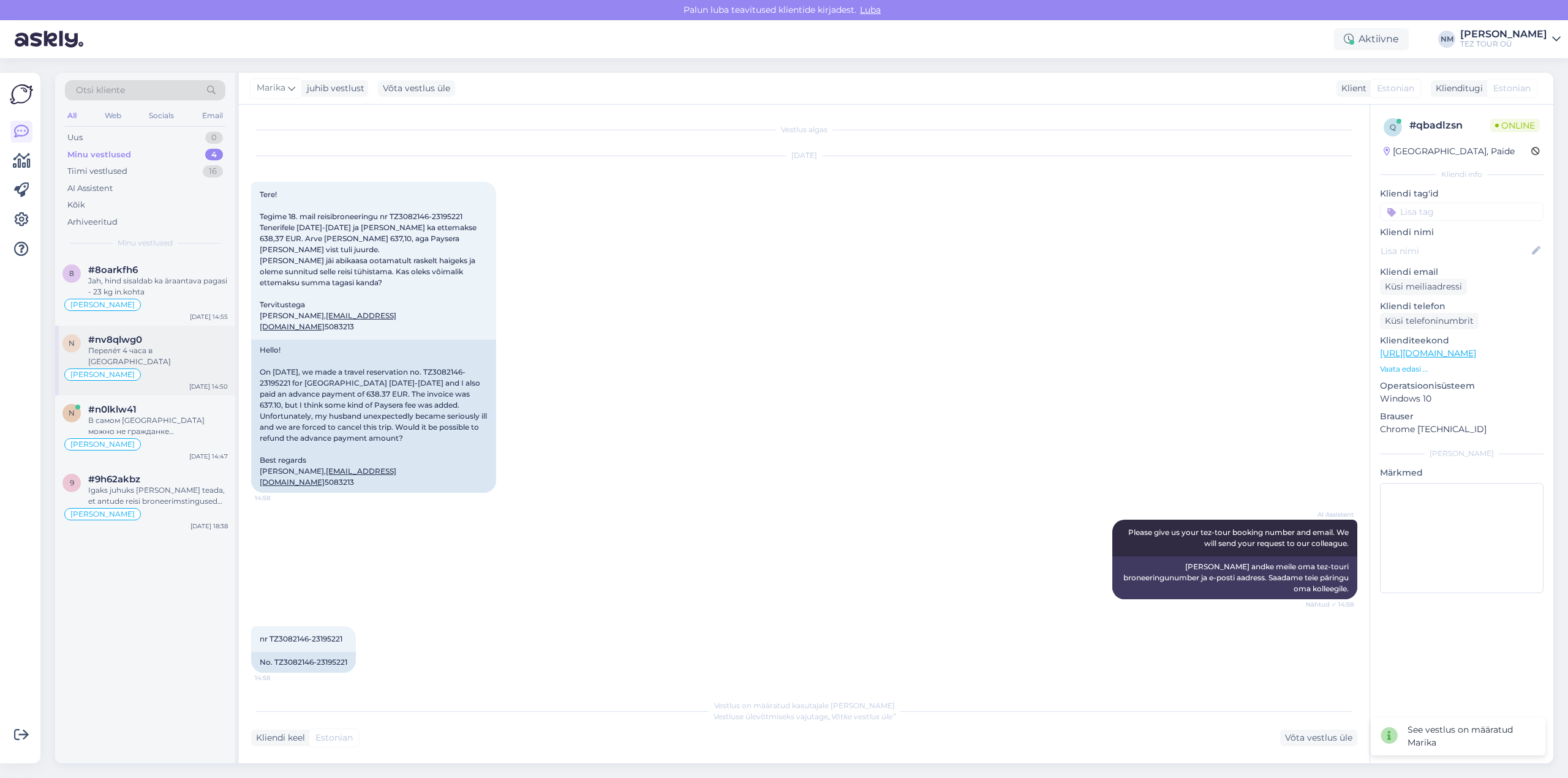
click at [168, 345] on div "#nv8qlwg0" at bounding box center [158, 340] width 140 height 11
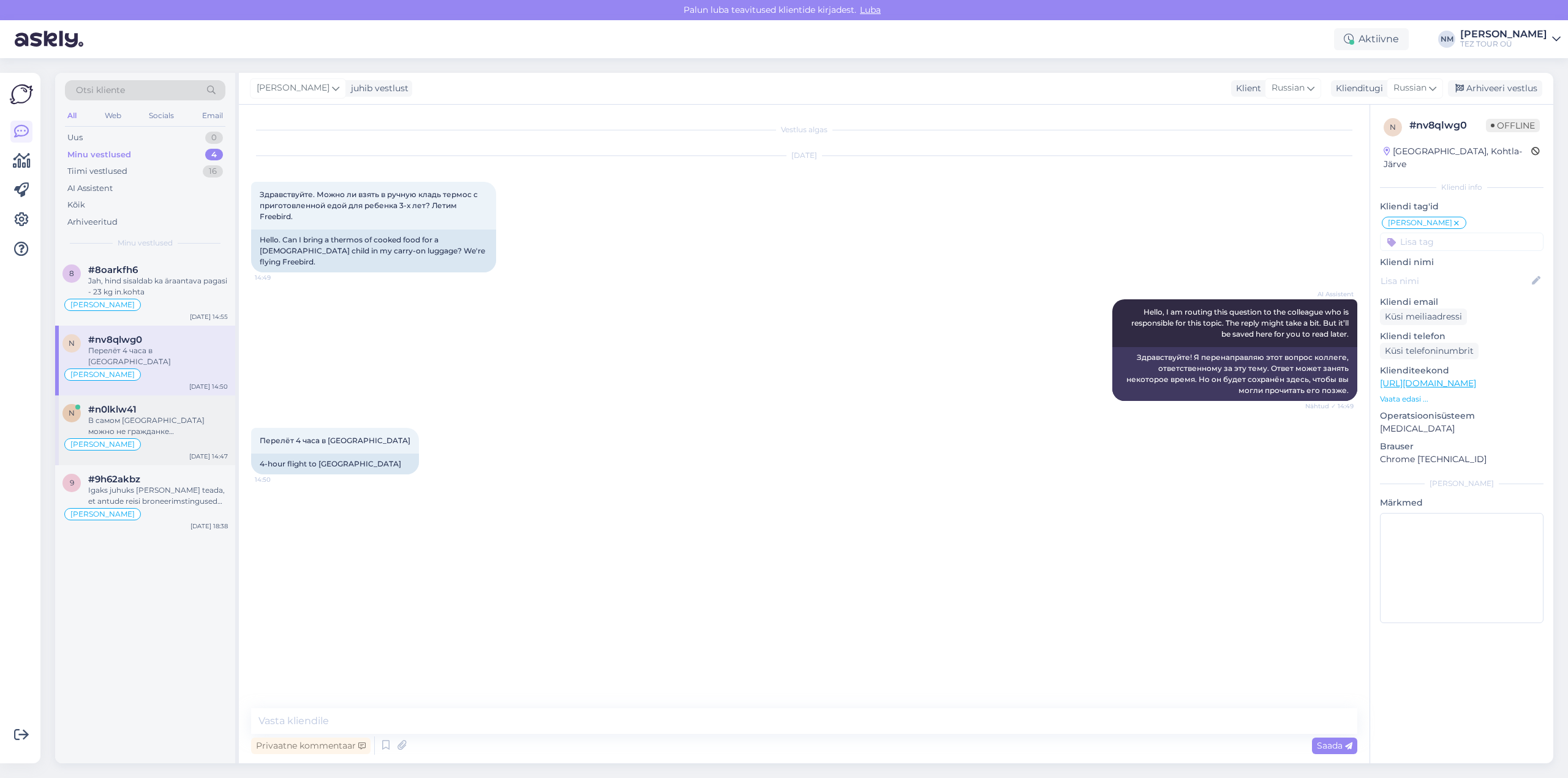
click at [180, 415] on div "В самом [GEOGRAPHIC_DATA] можно не гражданке [GEOGRAPHIC_DATA] сделать визу?" at bounding box center [158, 426] width 140 height 22
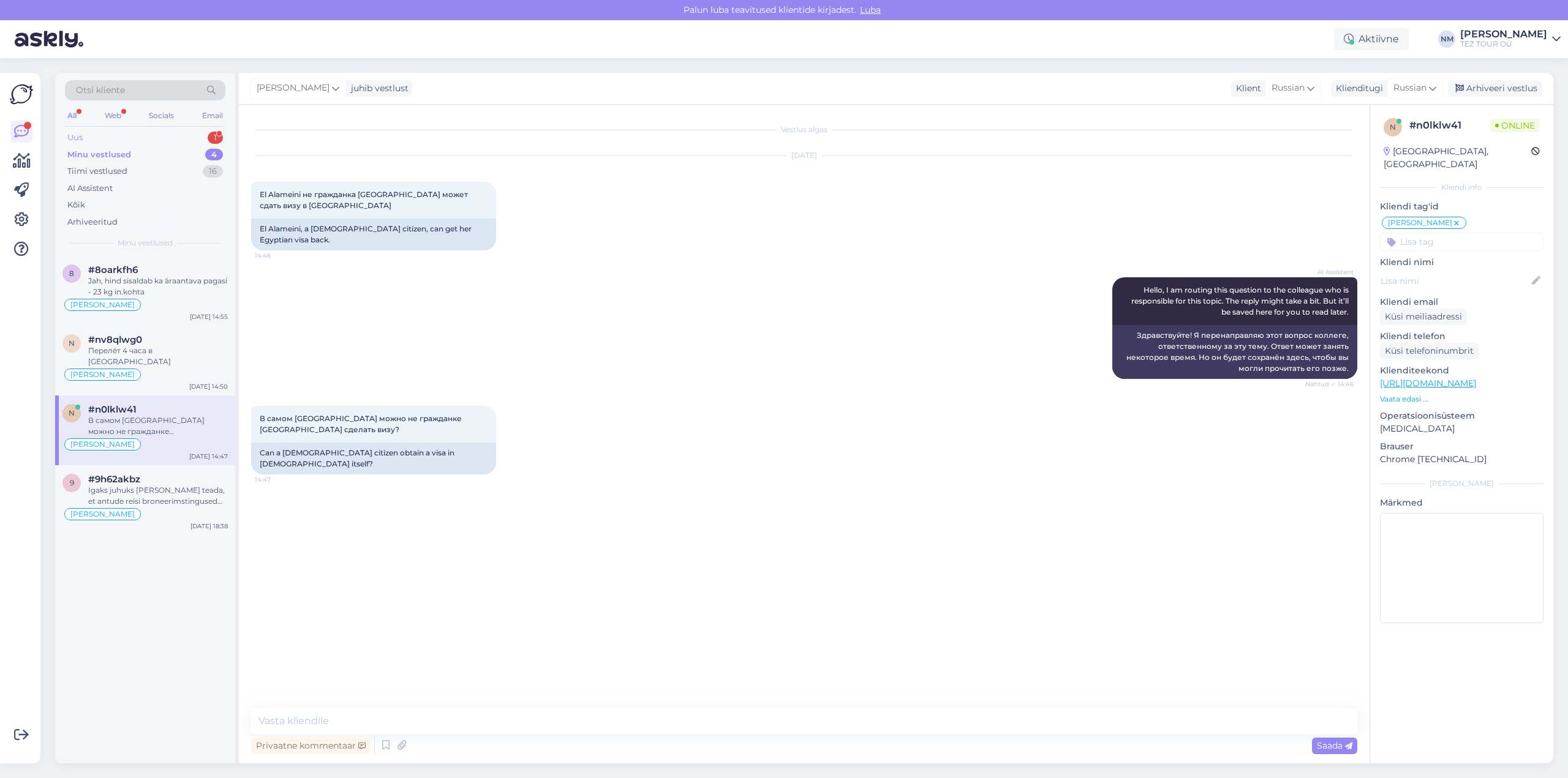
click at [211, 133] on div "1" at bounding box center [215, 138] width 15 height 12
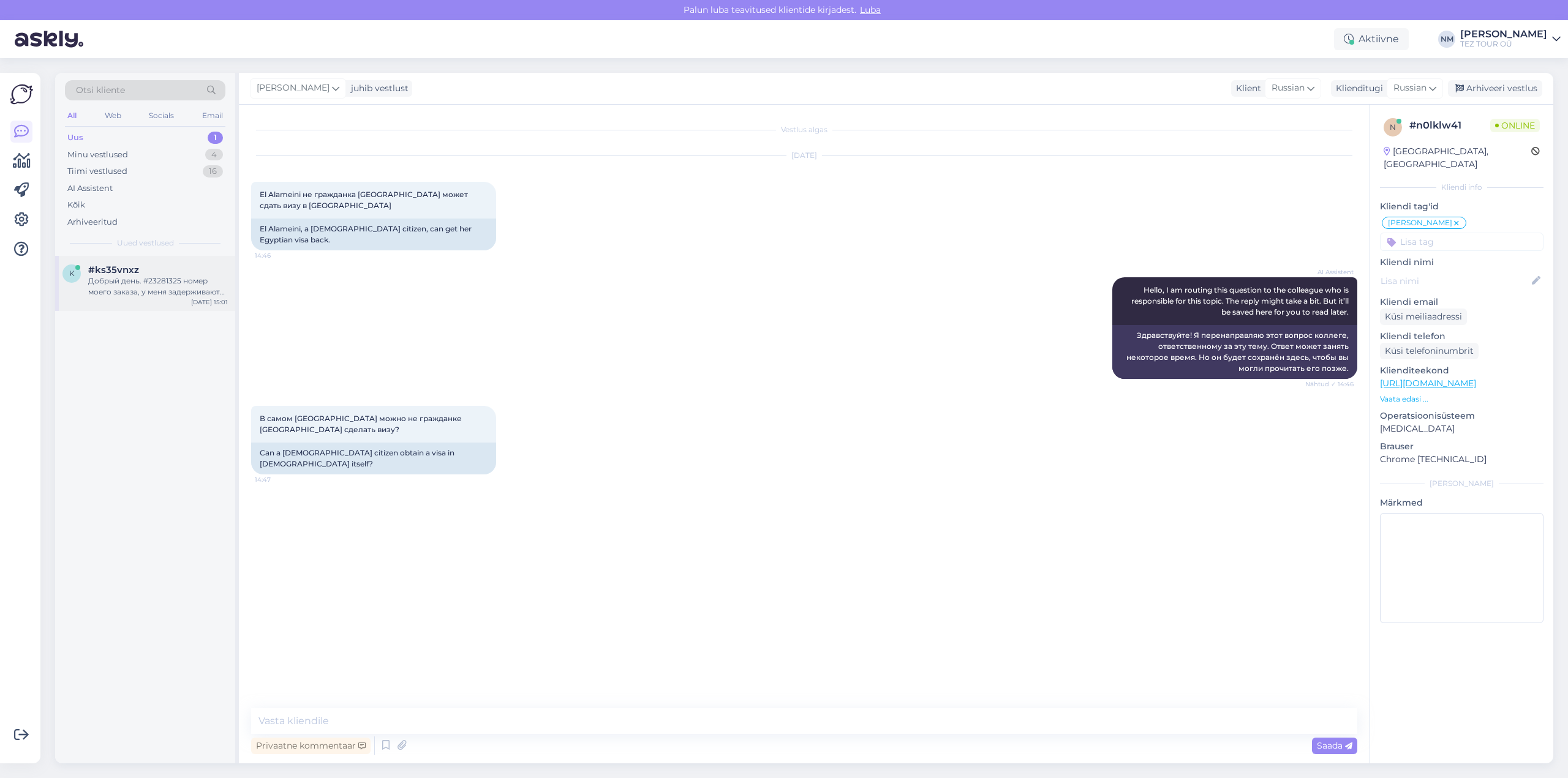
click at [149, 280] on div "Добрый день. #23281325 номер моего заказа, у меня задерживают рейс. Хотелось бы…" at bounding box center [158, 286] width 140 height 22
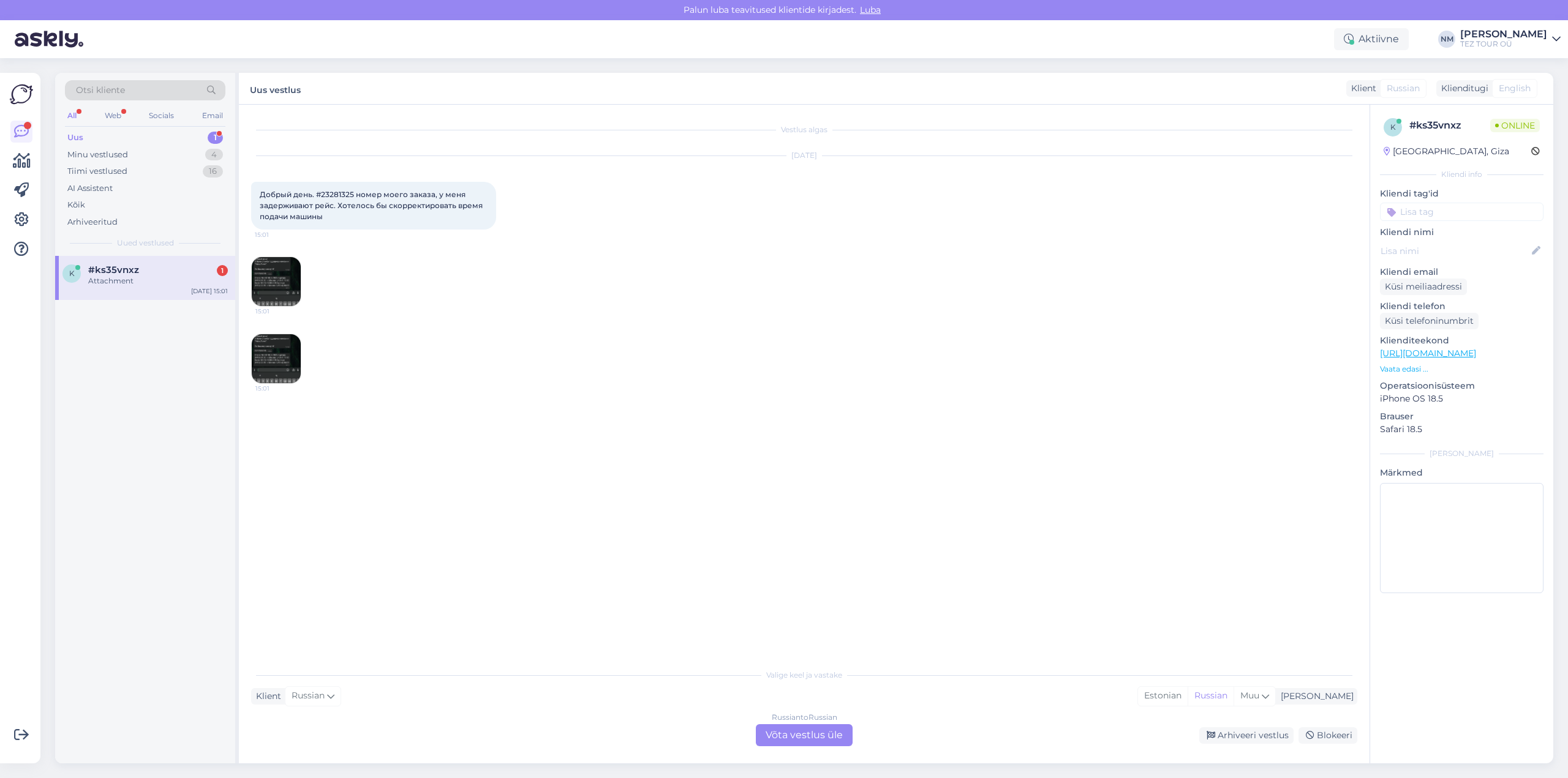
click at [813, 739] on div "Russian to Russian Võta vestlus üle" at bounding box center [804, 735] width 97 height 22
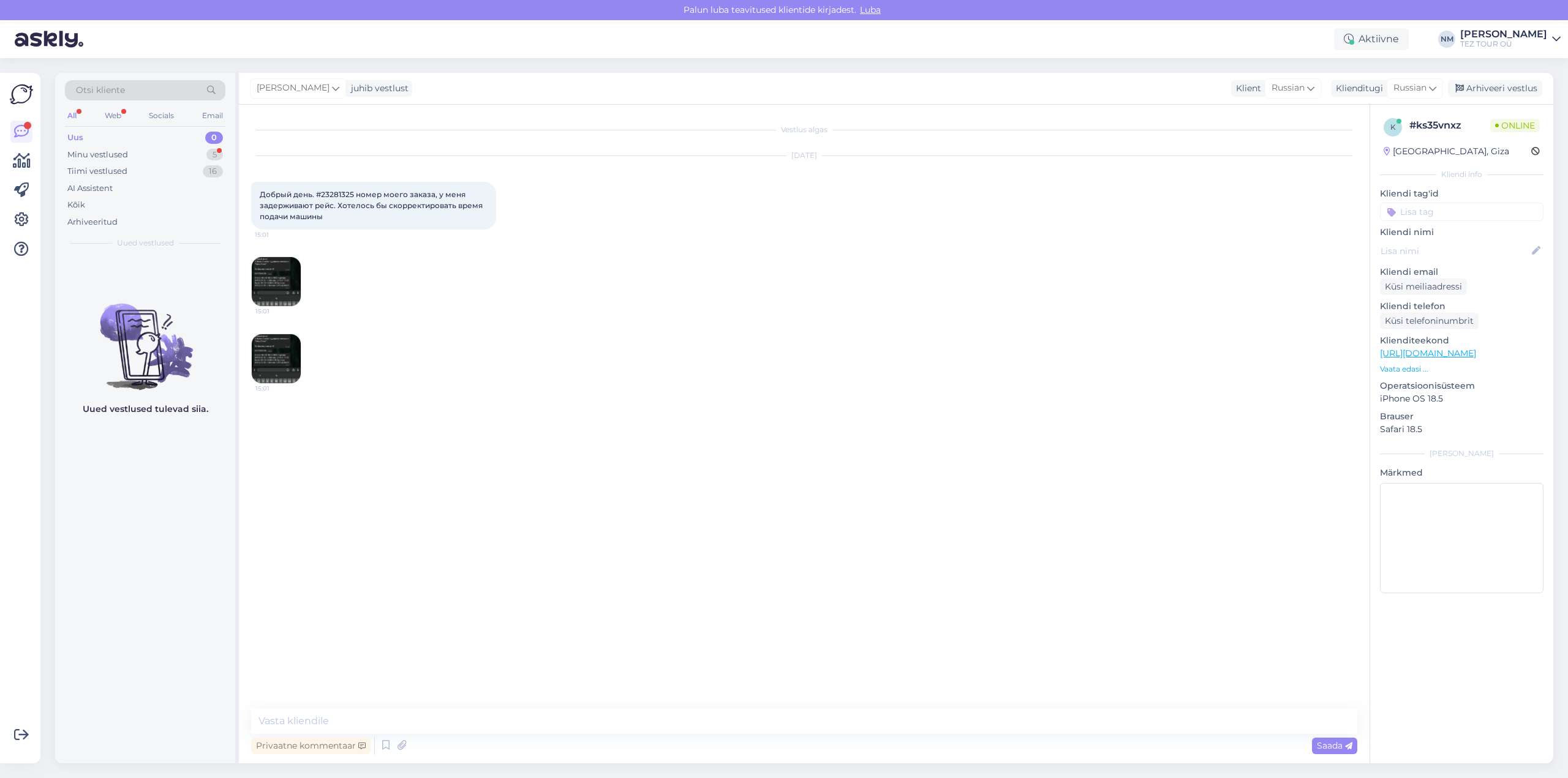
click at [338, 194] on span "Добрый день. #23281325 номер моего заказа, у меня задерживают рейс. Хотелось бы…" at bounding box center [372, 205] width 225 height 31
click at [338, 193] on span "Добрый день. #23281325 номер моего заказа, у меня задерживают рейс. Хотелось бы…" at bounding box center [372, 205] width 225 height 31
copy span "23281325"
click at [324, 90] on span "[PERSON_NAME]" at bounding box center [293, 88] width 73 height 13
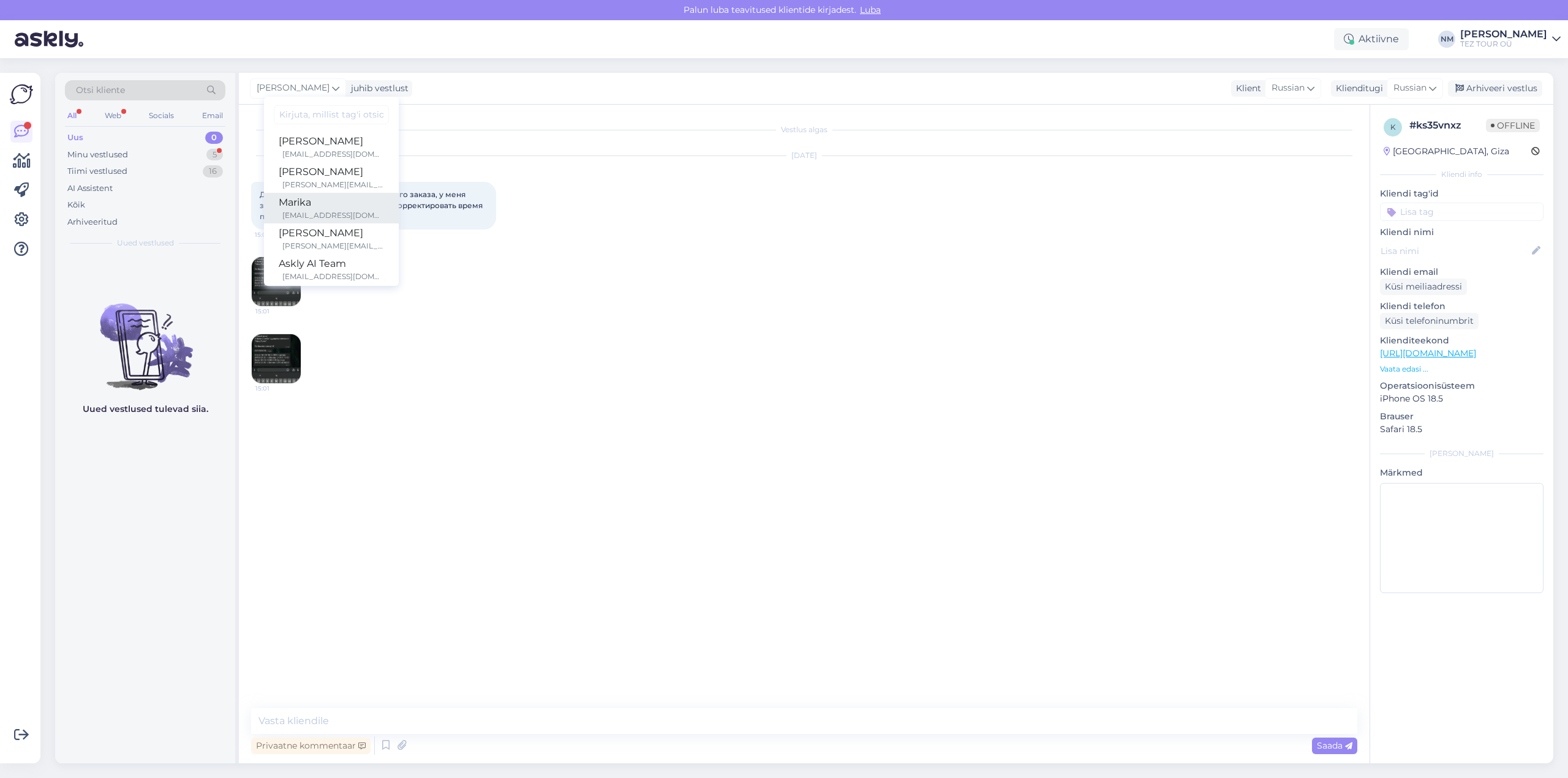
click at [358, 211] on div "[EMAIL_ADDRESS][DOMAIN_NAME]" at bounding box center [333, 215] width 102 height 11
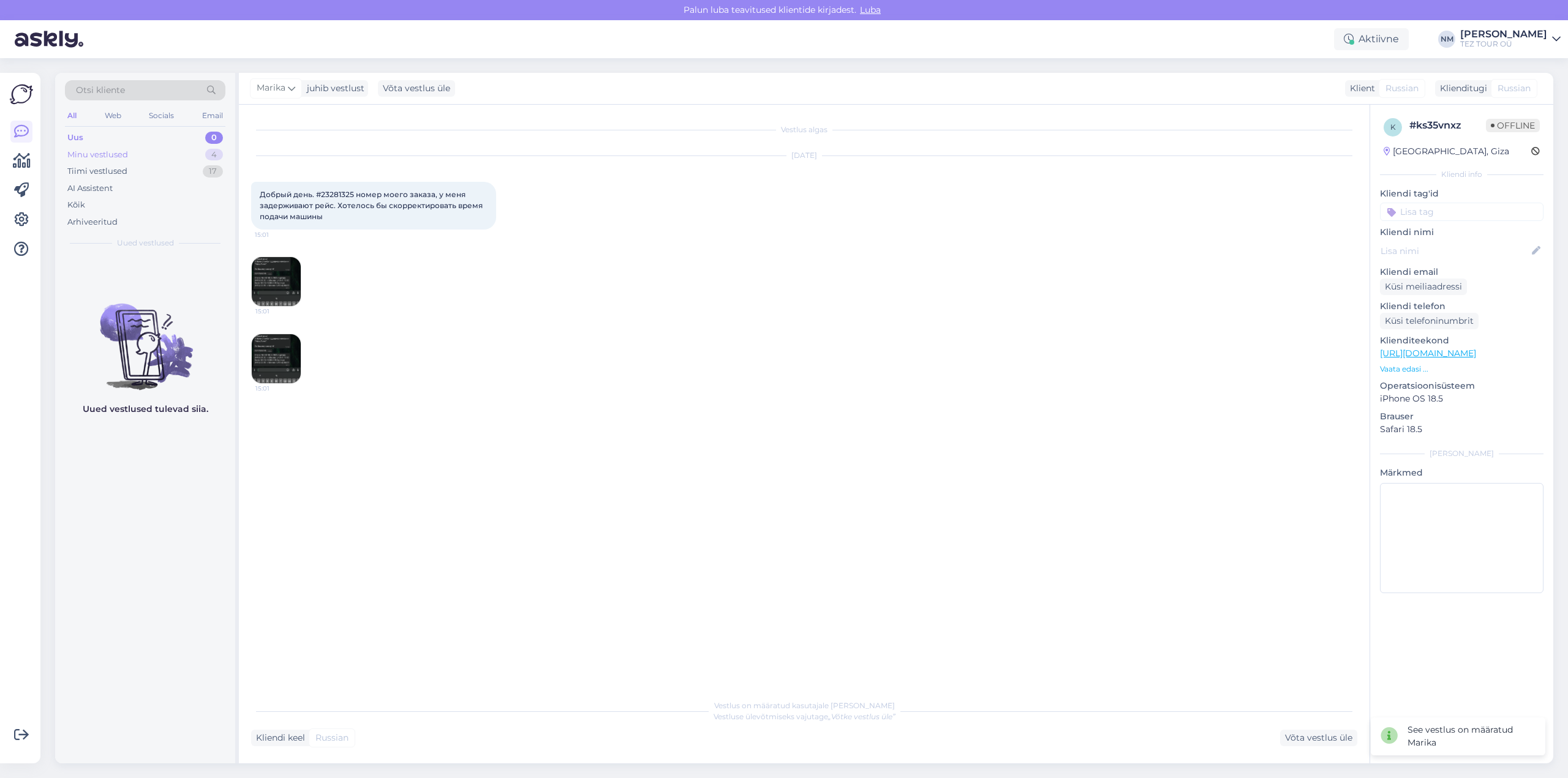
click at [215, 156] on div "4" at bounding box center [214, 155] width 18 height 12
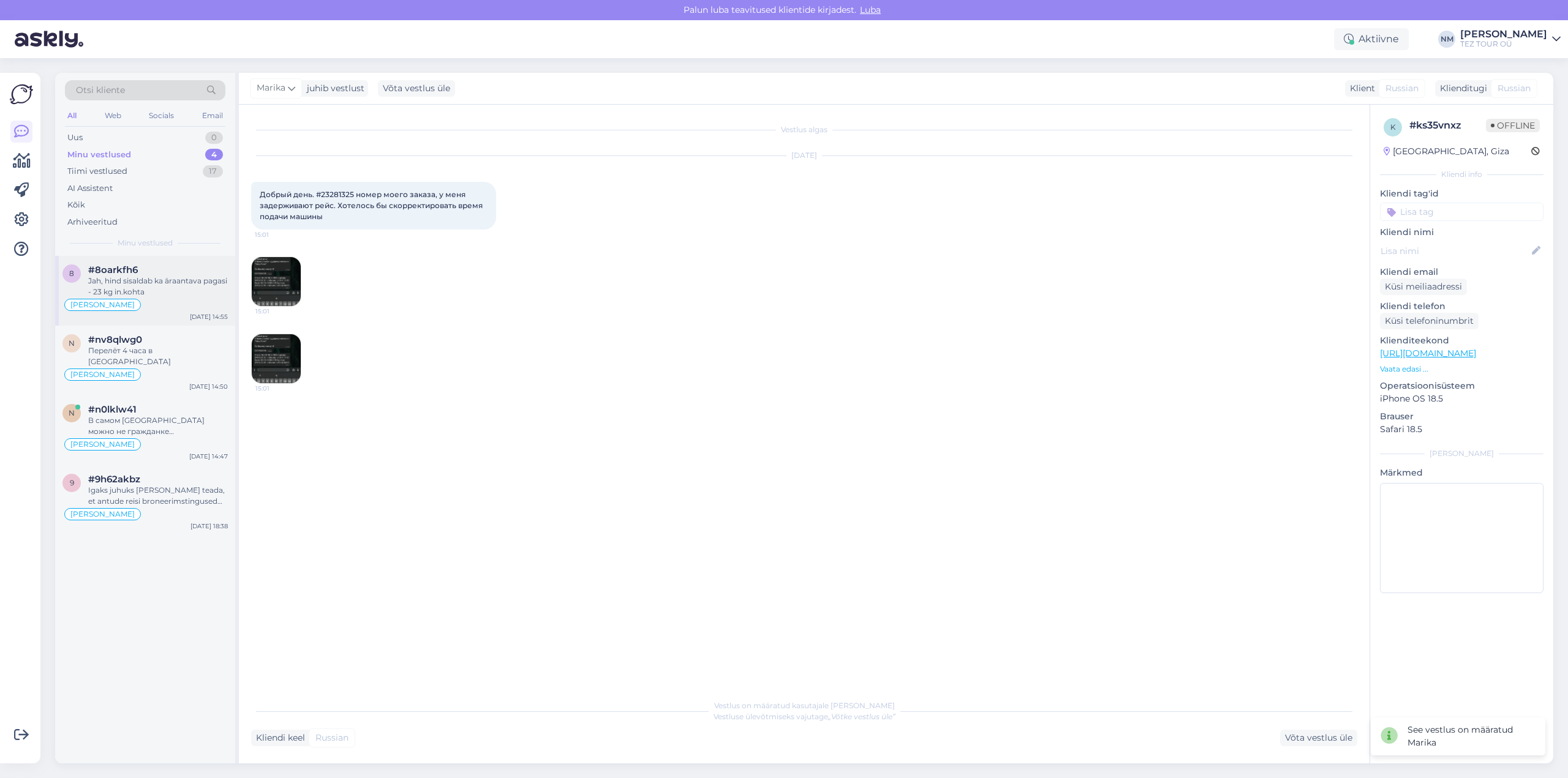
click at [162, 281] on div "Jah, hind sisaldab ka äraantava pagasi - 23 kg in.kohta" at bounding box center [158, 286] width 140 height 22
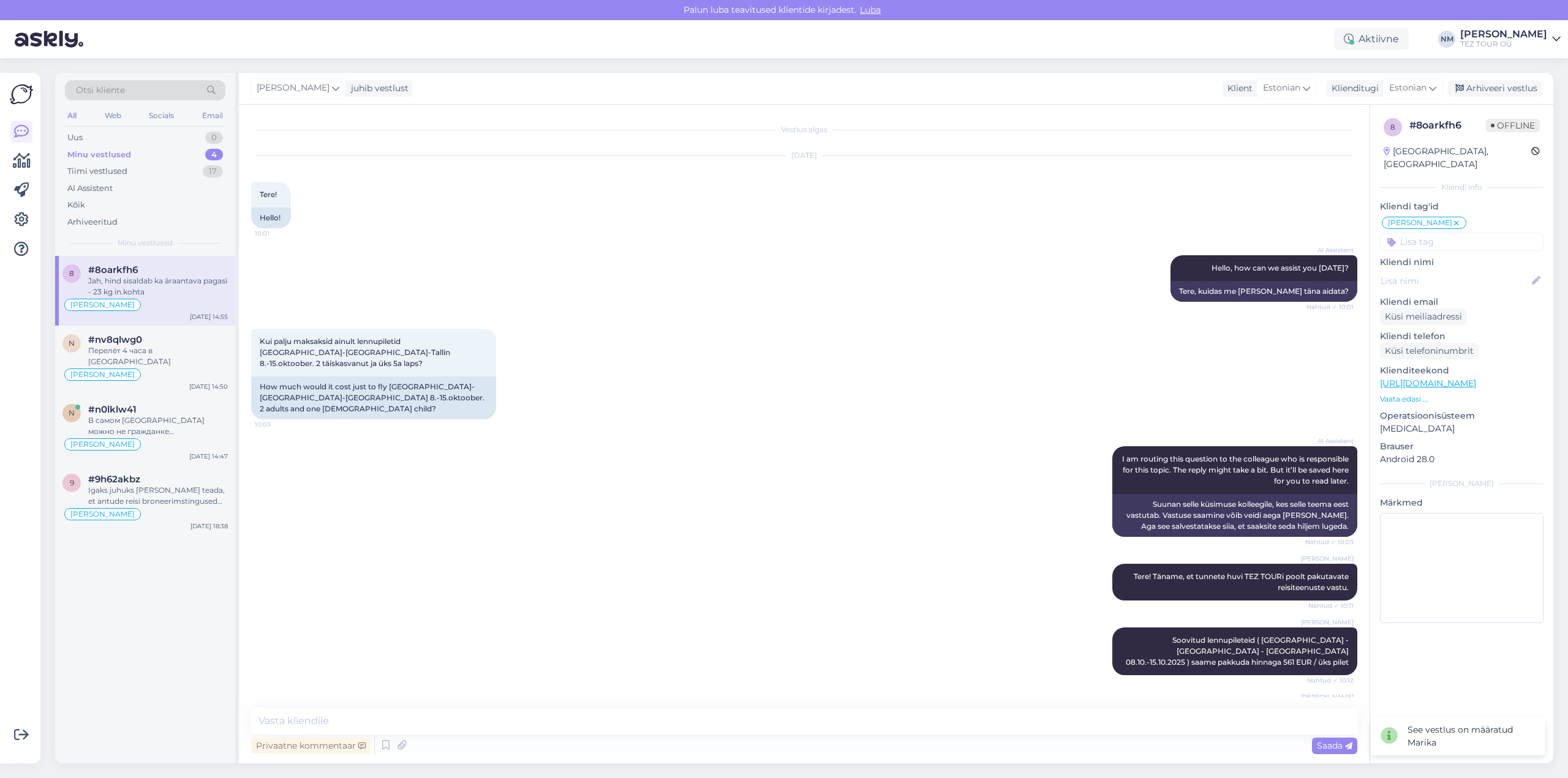
scroll to position [346, 0]
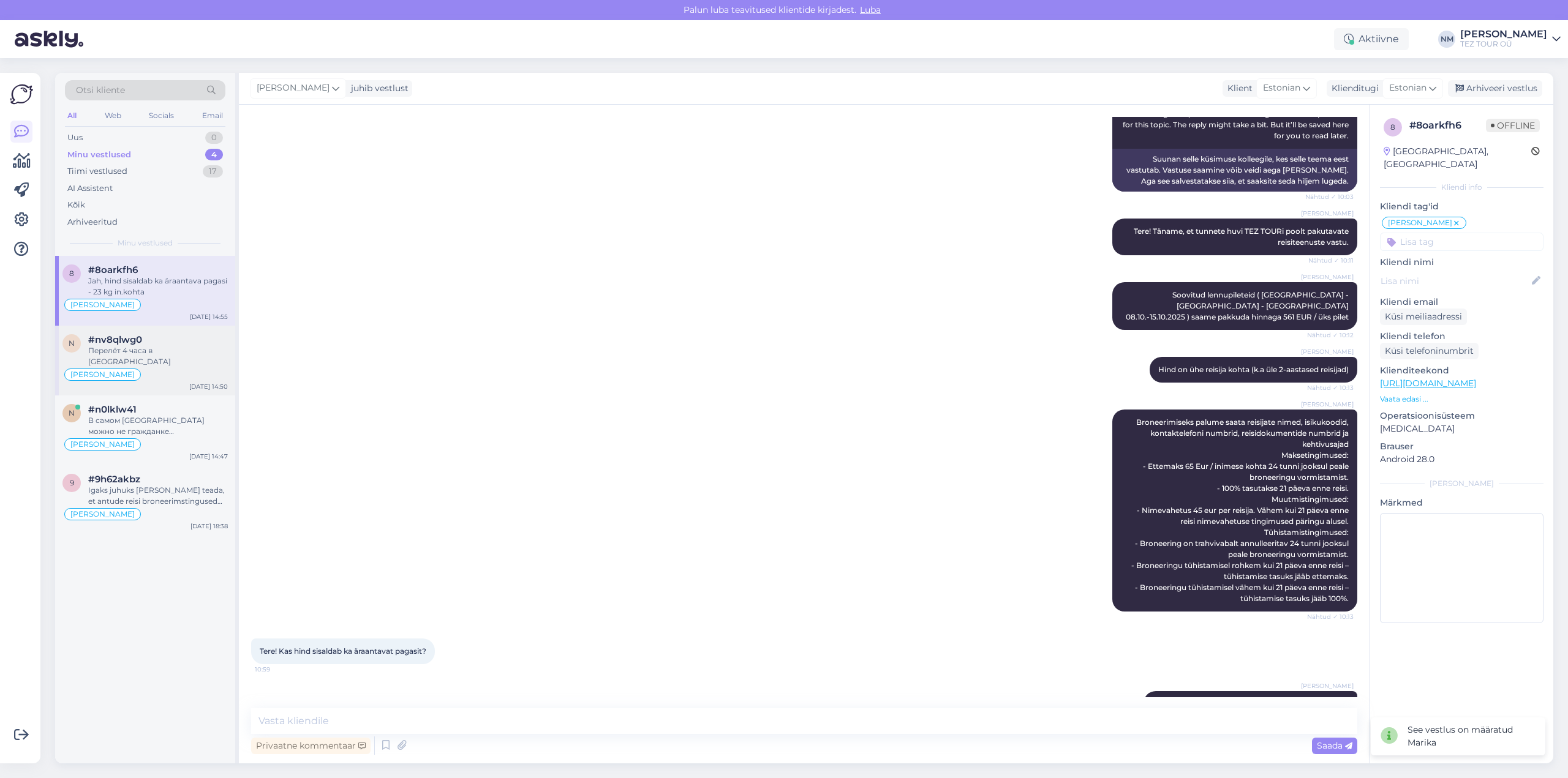
click at [175, 368] on div "[PERSON_NAME]" at bounding box center [144, 375] width 165 height 15
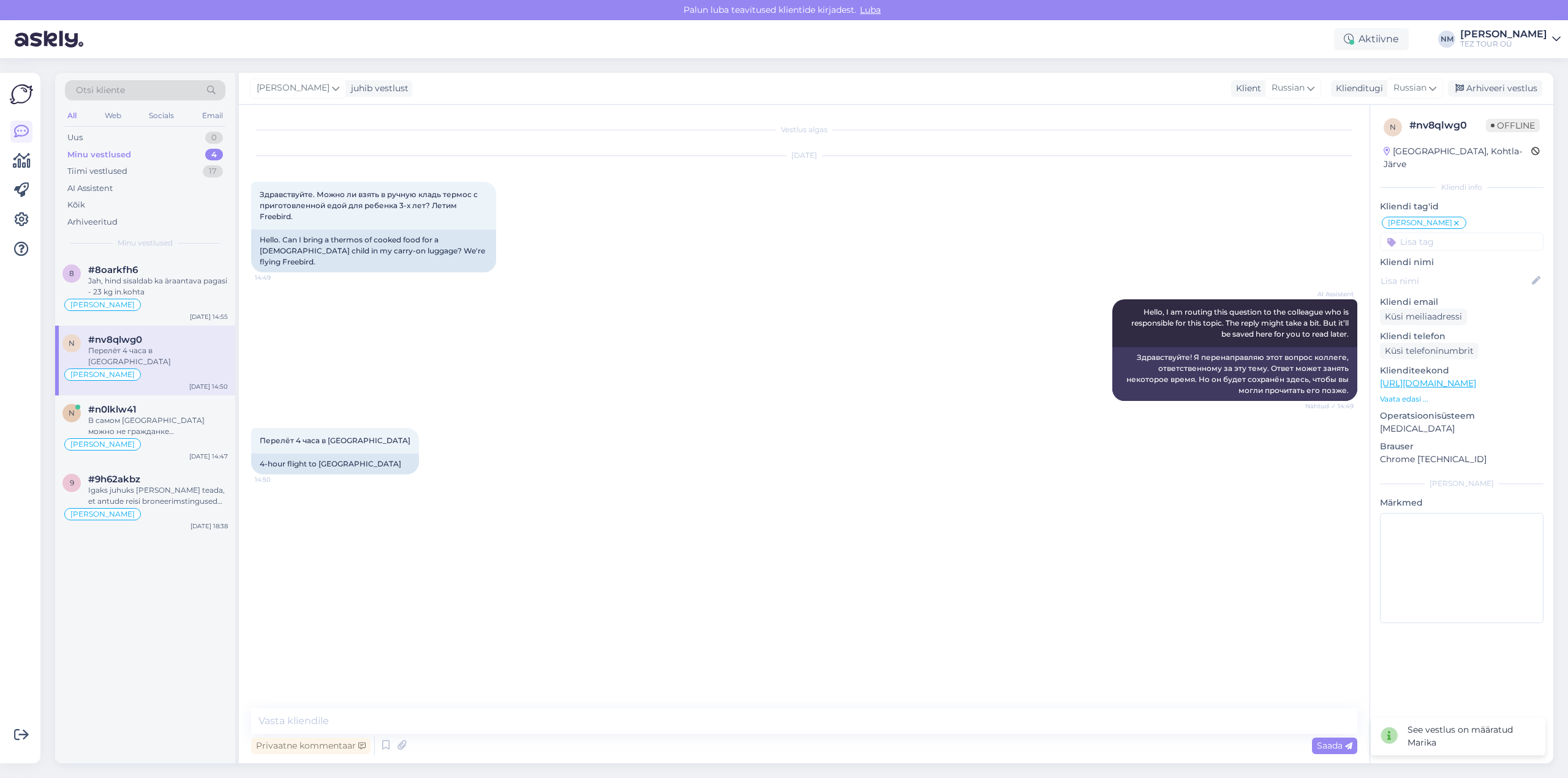
scroll to position [0, 0]
click at [177, 417] on div "В самом [GEOGRAPHIC_DATA] можно не гражданке [GEOGRAPHIC_DATA] сделать визу?" at bounding box center [158, 426] width 140 height 22
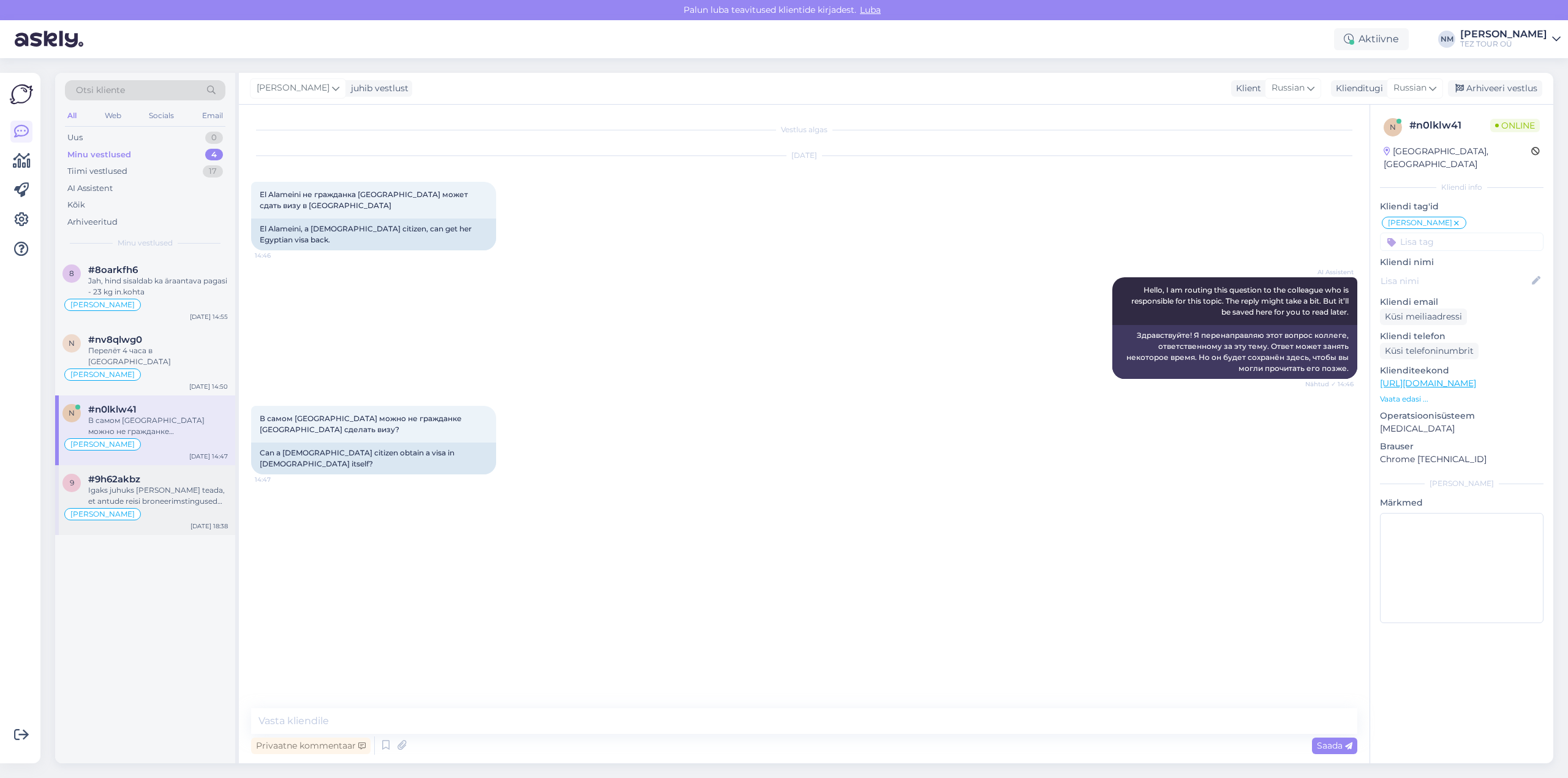
click at [169, 485] on div "Igaks juhuks [PERSON_NAME] teada, et antude reisi broneerimstingused erinevad t…" at bounding box center [158, 495] width 140 height 22
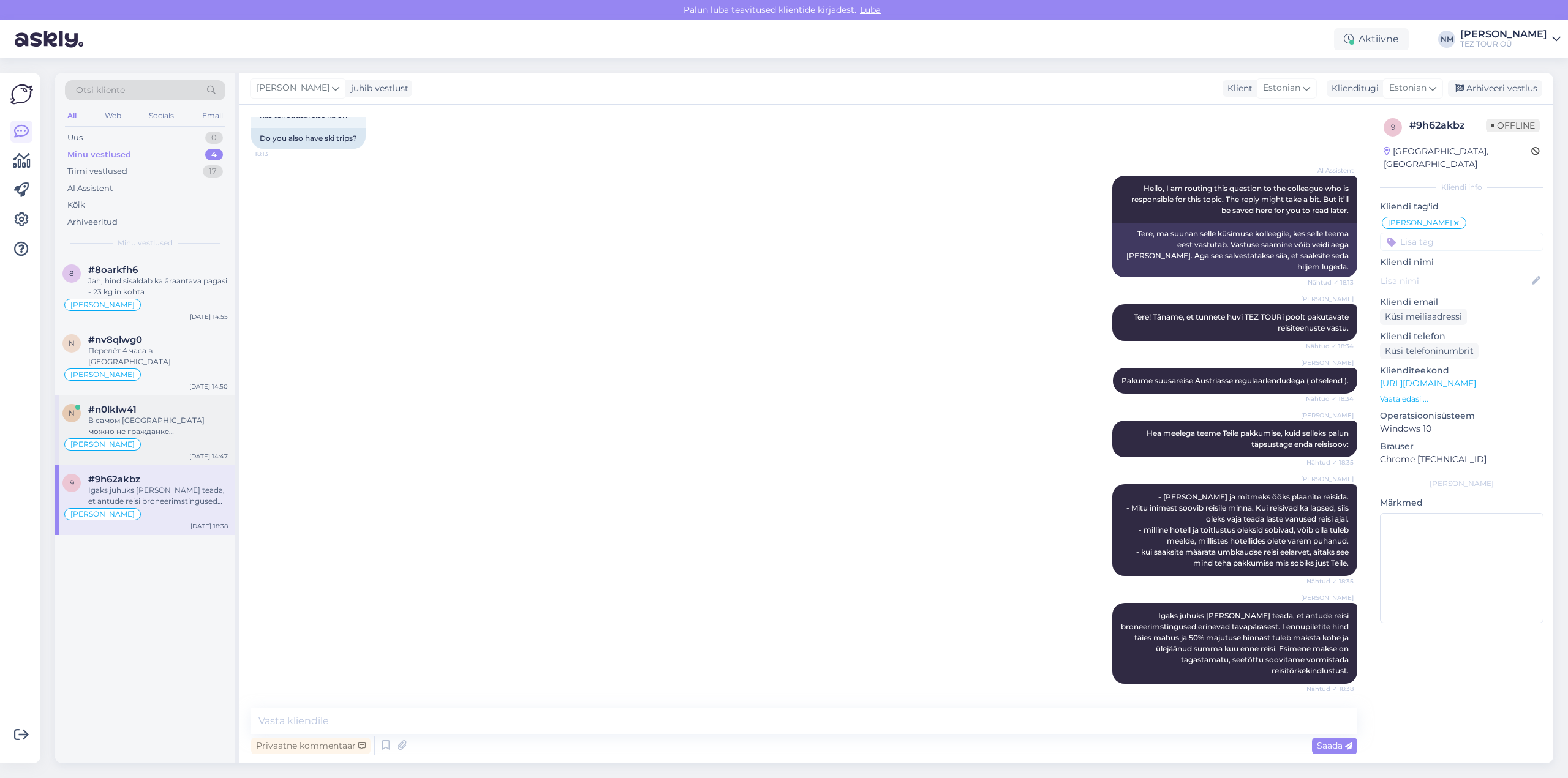
click at [177, 415] on div "В самом [GEOGRAPHIC_DATA] можно не гражданке [GEOGRAPHIC_DATA] сделать визу?" at bounding box center [158, 426] width 140 height 22
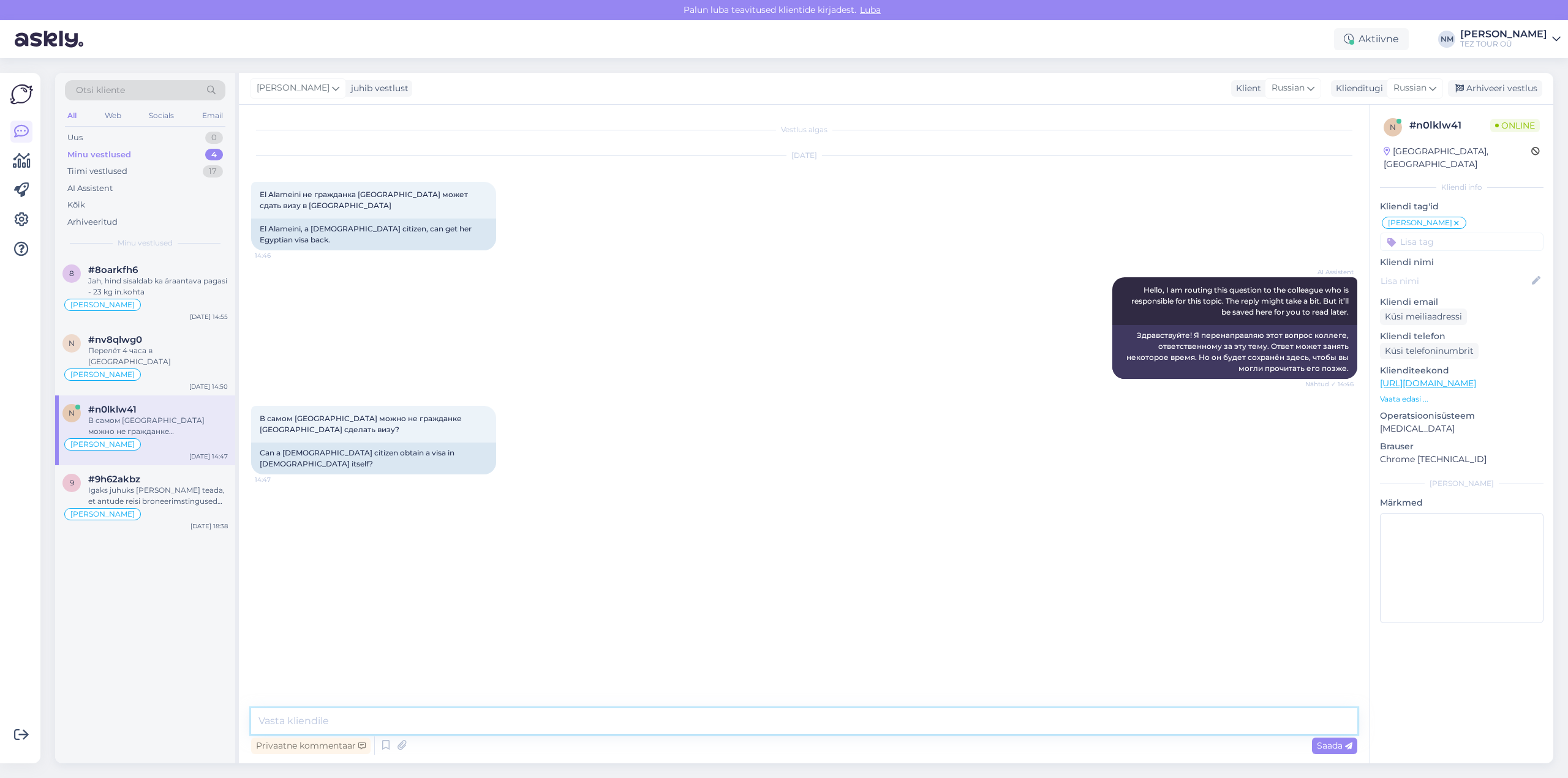
click at [300, 719] on textarea at bounding box center [804, 721] width 1106 height 25
click at [302, 724] on textarea at bounding box center [804, 721] width 1106 height 25
type textarea "Добрый день! Благодарю Вас за обращение."
type textarea "Что Вы имеете в виду, говоря "не гражданка"? Т.н. "серый" паспорт?"
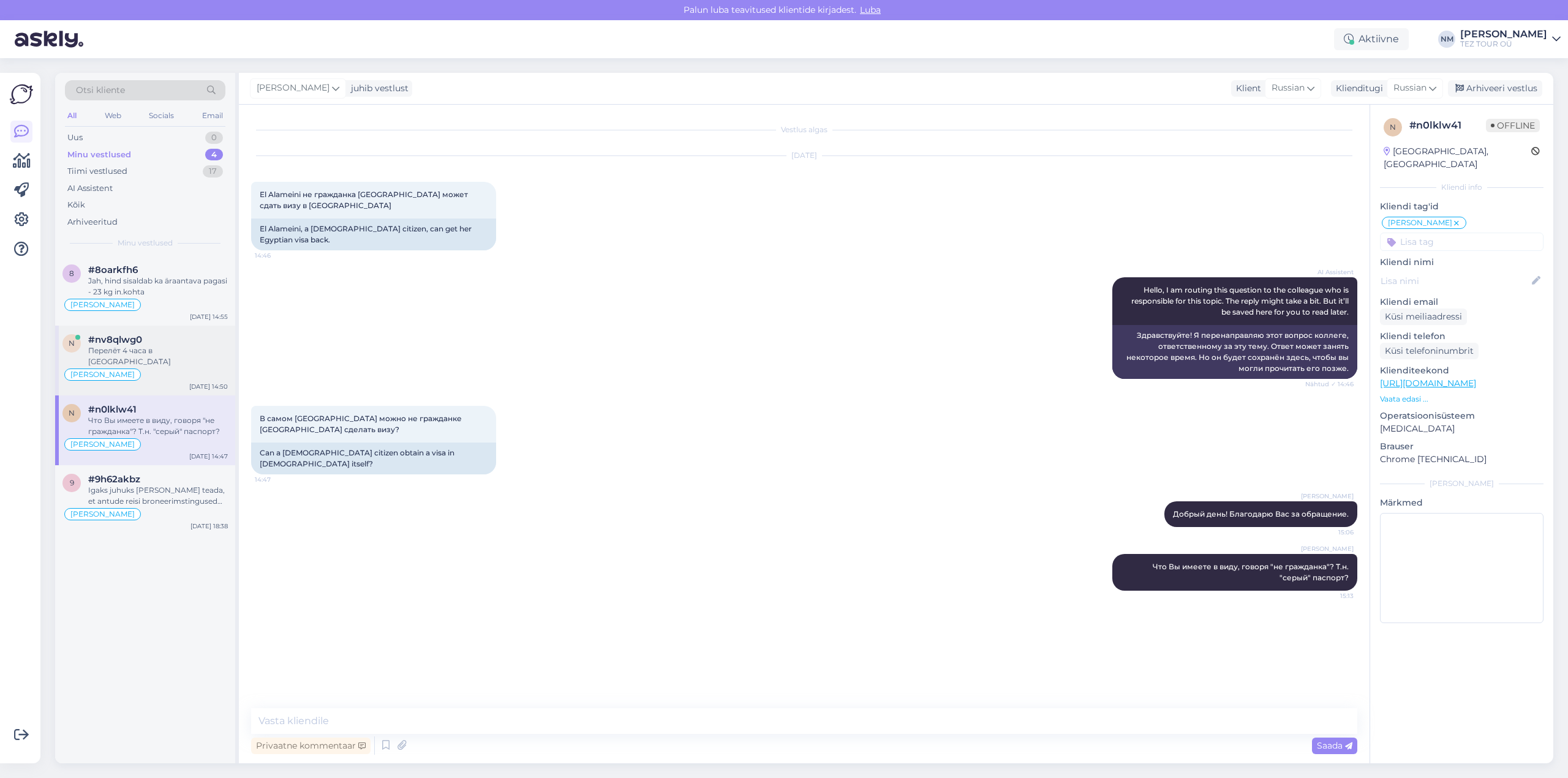
click at [164, 352] on div "Перелёт 4 часа в [GEOGRAPHIC_DATA]" at bounding box center [158, 356] width 140 height 22
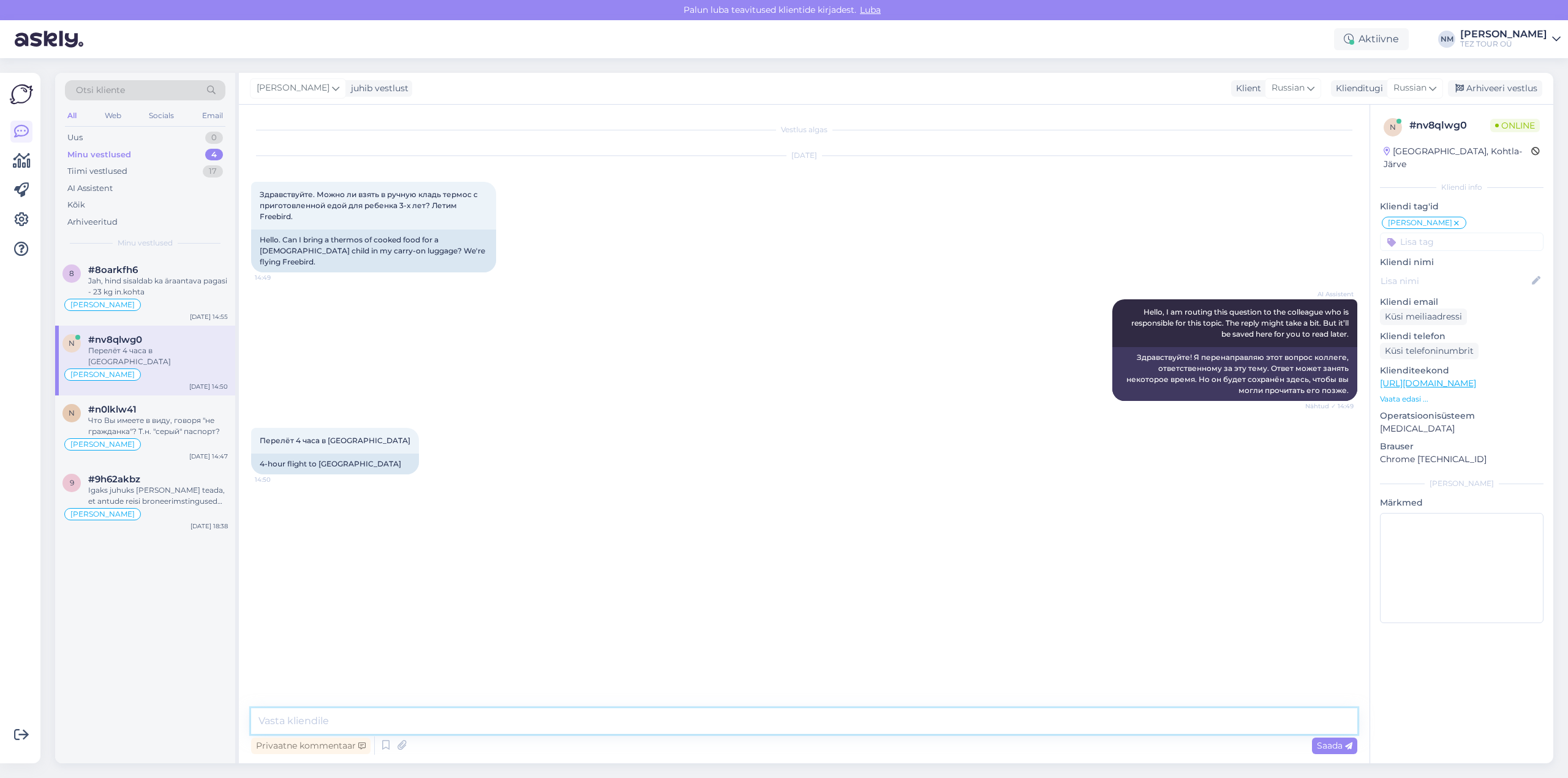
click at [340, 722] on textarea at bounding box center [804, 721] width 1106 height 25
drag, startPoint x: 316, startPoint y: 194, endPoint x: 429, endPoint y: 203, distance: 113.4
click at [429, 203] on span "Здравствуйте. Можно ли взять в ручную кладь термос с приготовленной едой для ре…" at bounding box center [369, 205] width 220 height 31
copy span "Можно ли взять в ручную кладь термос с приготовленной едой для ребенка 3-х лет?"
click at [300, 719] on textarea at bounding box center [804, 721] width 1106 height 25
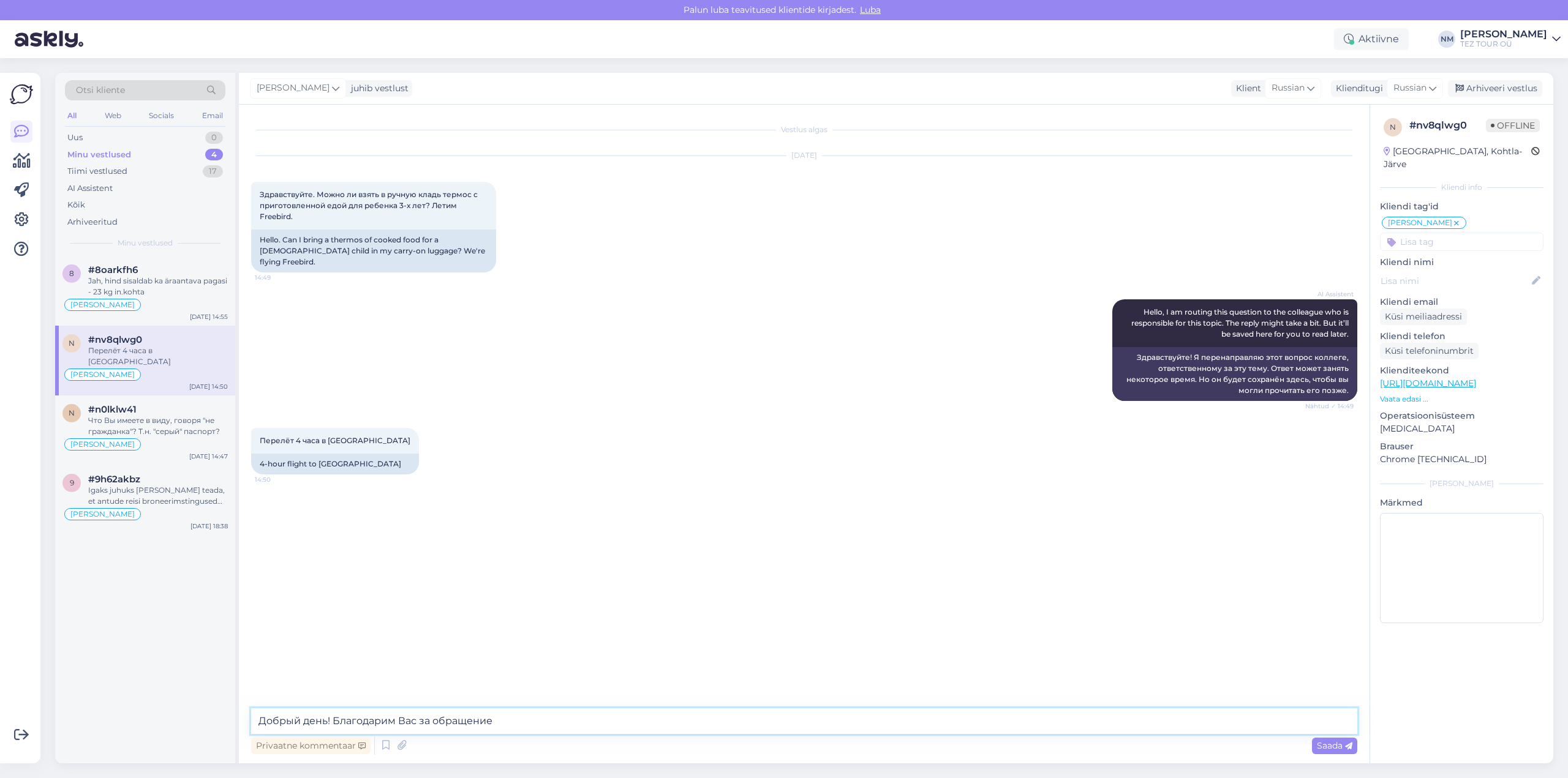
type textarea "Добрый день! Благодарим Вас за обращение."
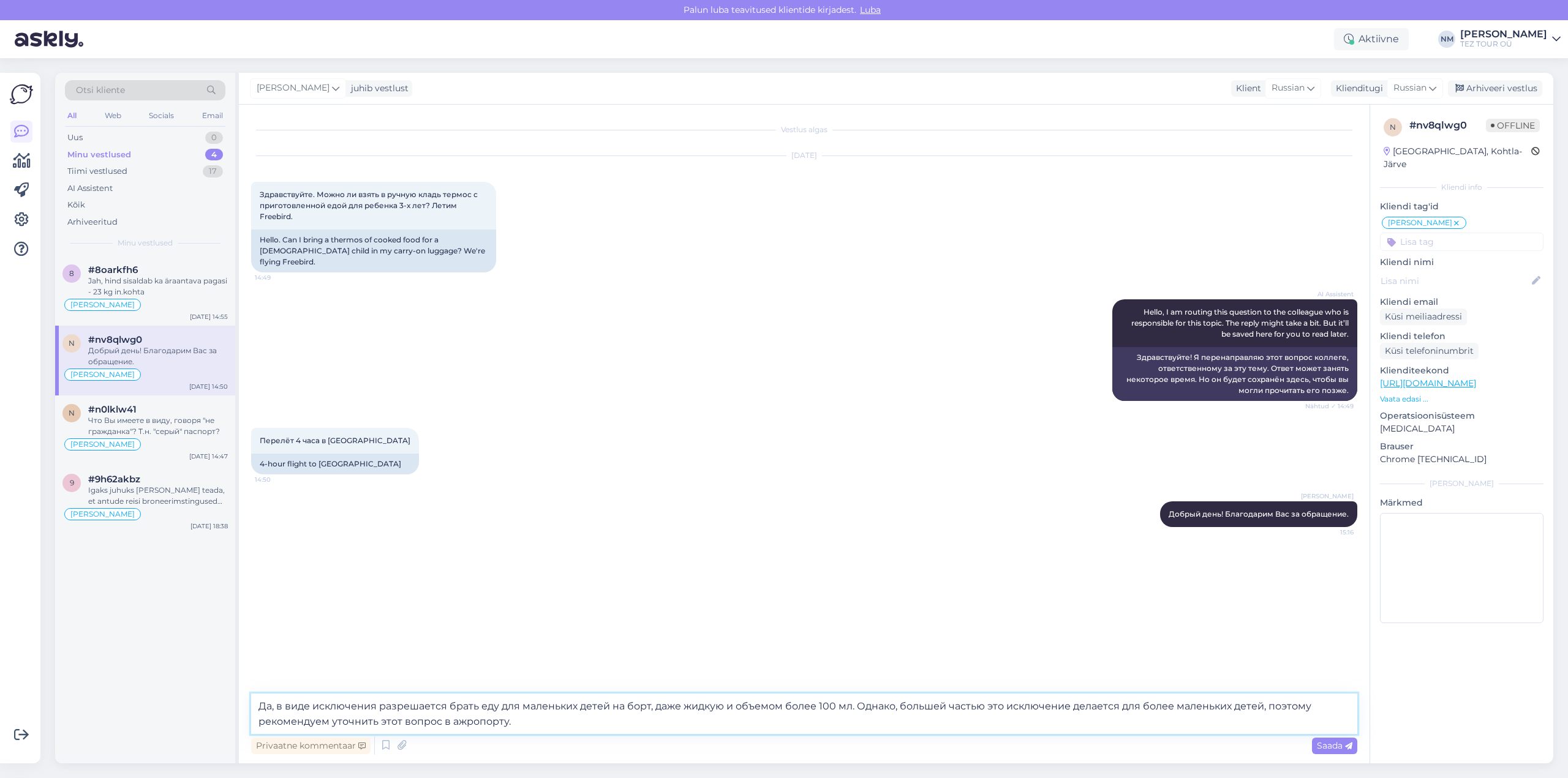
drag, startPoint x: 464, startPoint y: 718, endPoint x: 470, endPoint y: 731, distance: 14.3
click at [464, 718] on textarea "Да, в виде исключения разрешается брать еду для маленьких детей на борт, даже ж…" at bounding box center [804, 714] width 1106 height 40
click at [856, 701] on textarea "Да, в виде исключения разрешается брать еду для маленьких детей на борт, даже ж…" at bounding box center [804, 714] width 1106 height 40
paste textarea "ас, скорее всего, попросят отдельно показать термос и детскую еду"
paste textarea "огут попросить вскрыть термос или даже попробовать содержимое"
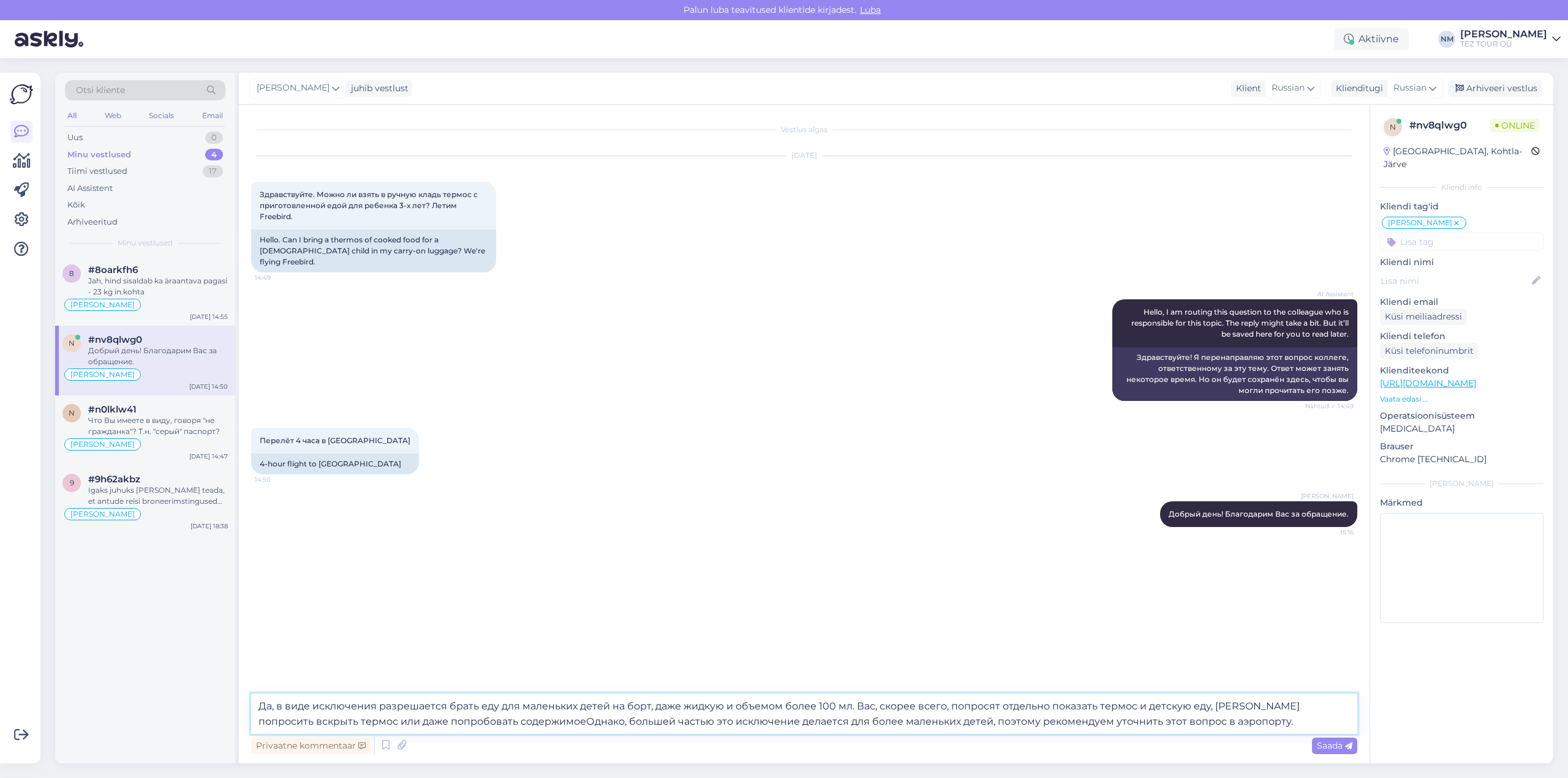
click at [1222, 706] on textarea "Да, в виде исключения разрешается брать еду для маленьких детей на борт, даже ж…" at bounding box center [804, 714] width 1106 height 40
click at [484, 718] on textarea "Да, в виде исключения разрешается брать еду для маленьких детей на борт, даже ж…" at bounding box center [804, 714] width 1106 height 40
type textarea "Да, в виде исключения разрешается брать еду для маленьких детей на борт, даже ж…"
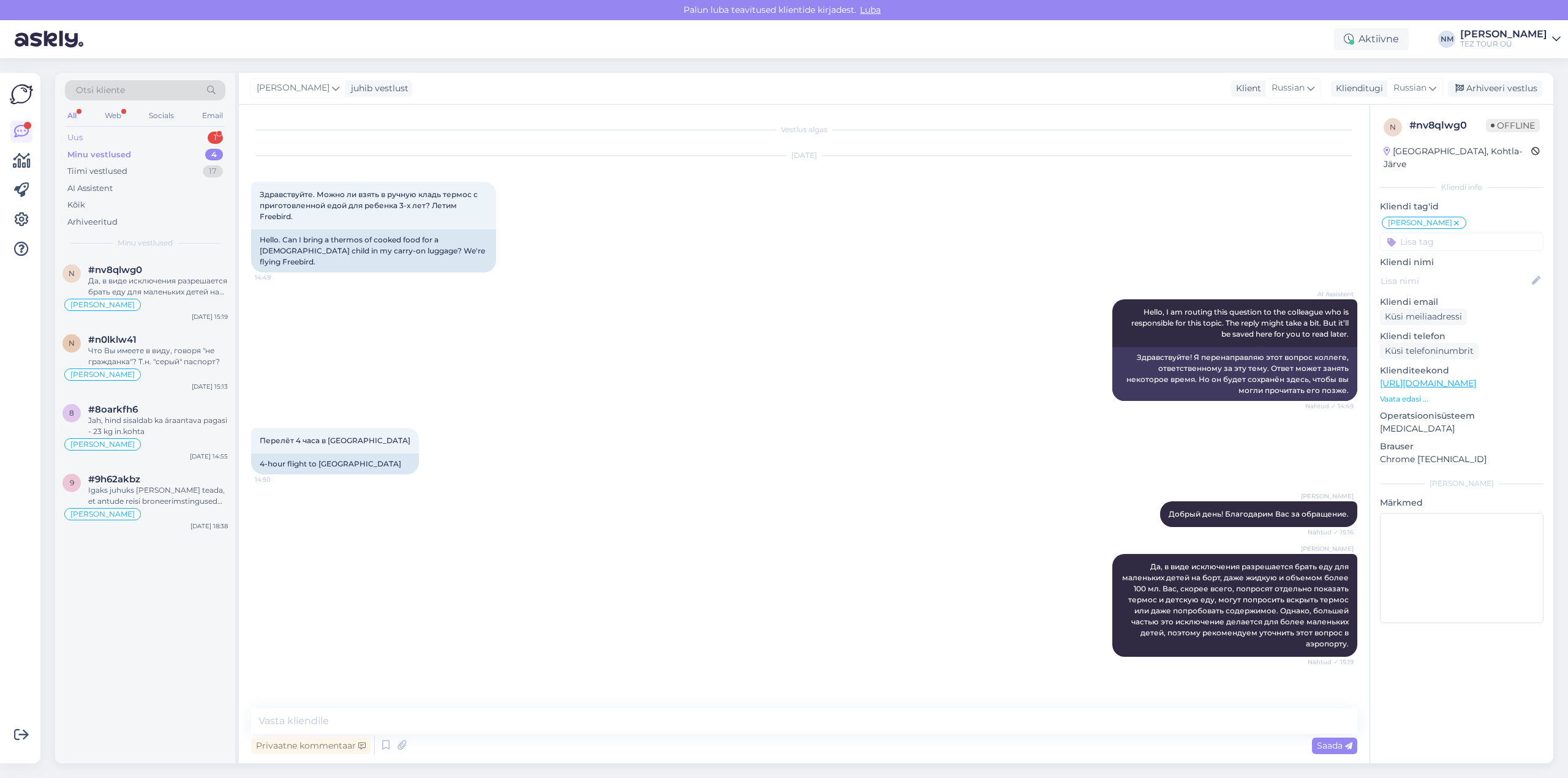
click at [220, 137] on div "1" at bounding box center [215, 138] width 15 height 12
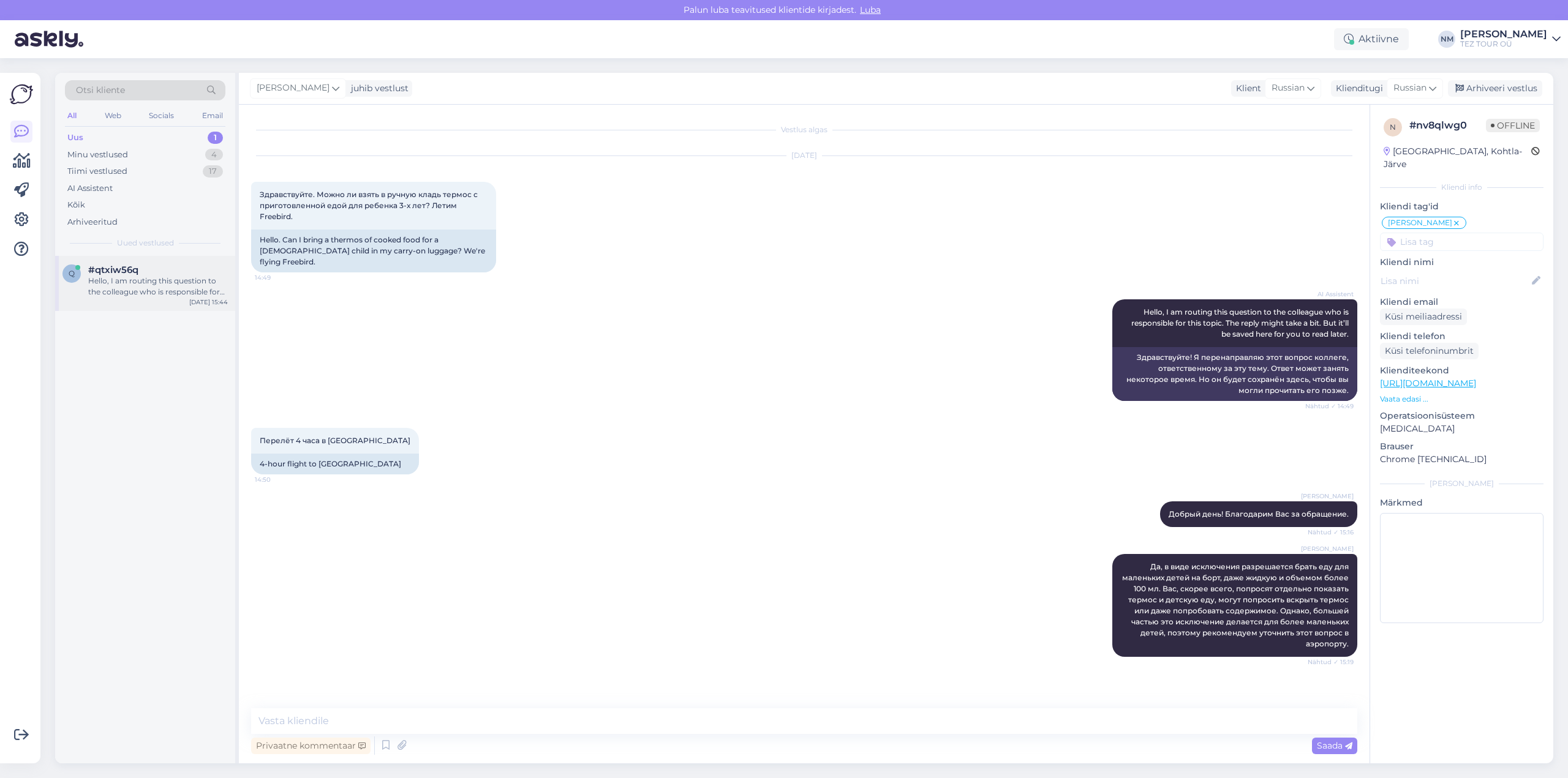
click at [179, 284] on div "Hello, I am routing this question to the colleague who is responsible for this …" at bounding box center [158, 286] width 140 height 22
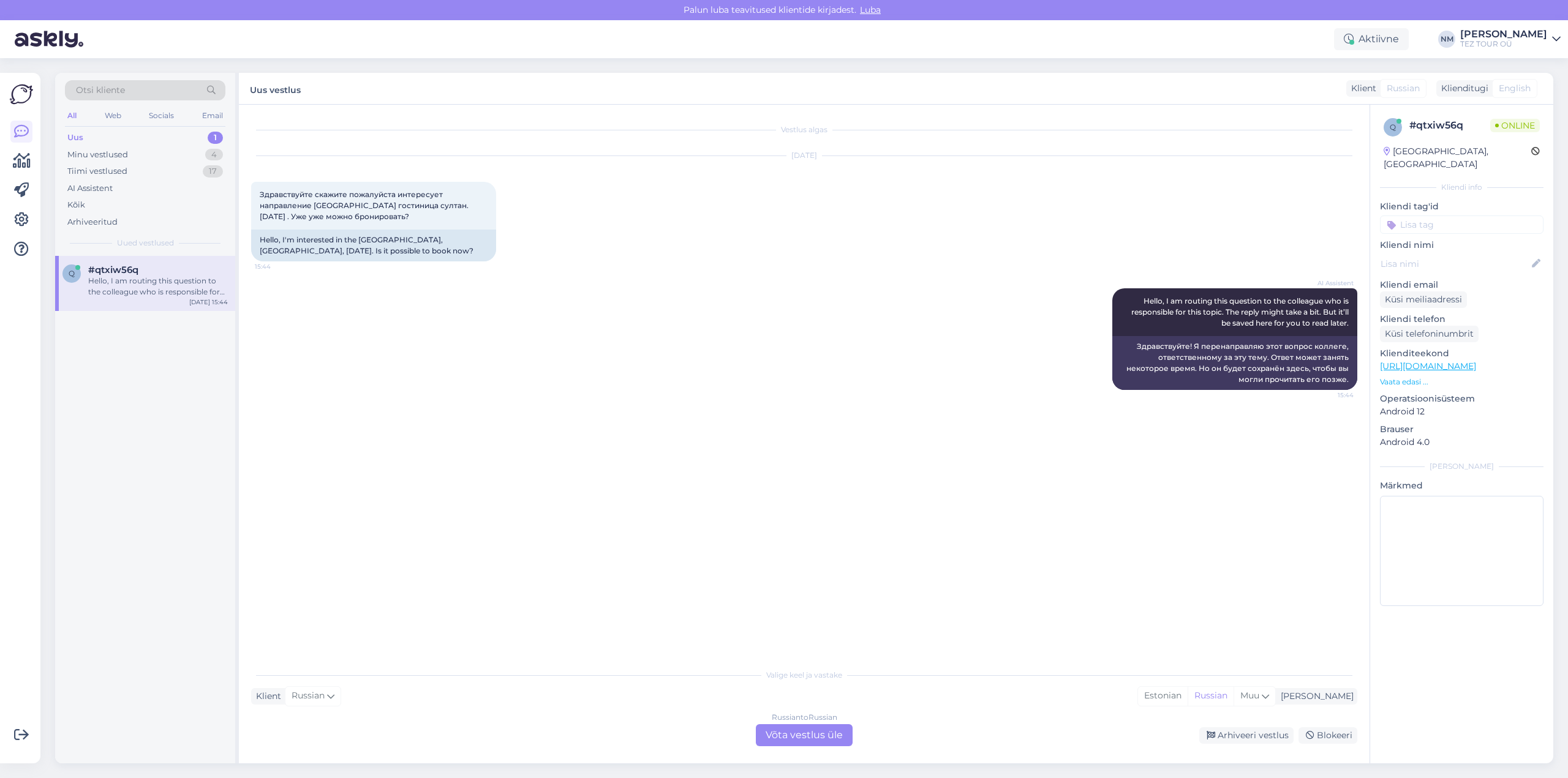
click at [808, 739] on div "Russian to Russian Võta vestlus üle" at bounding box center [804, 735] width 97 height 22
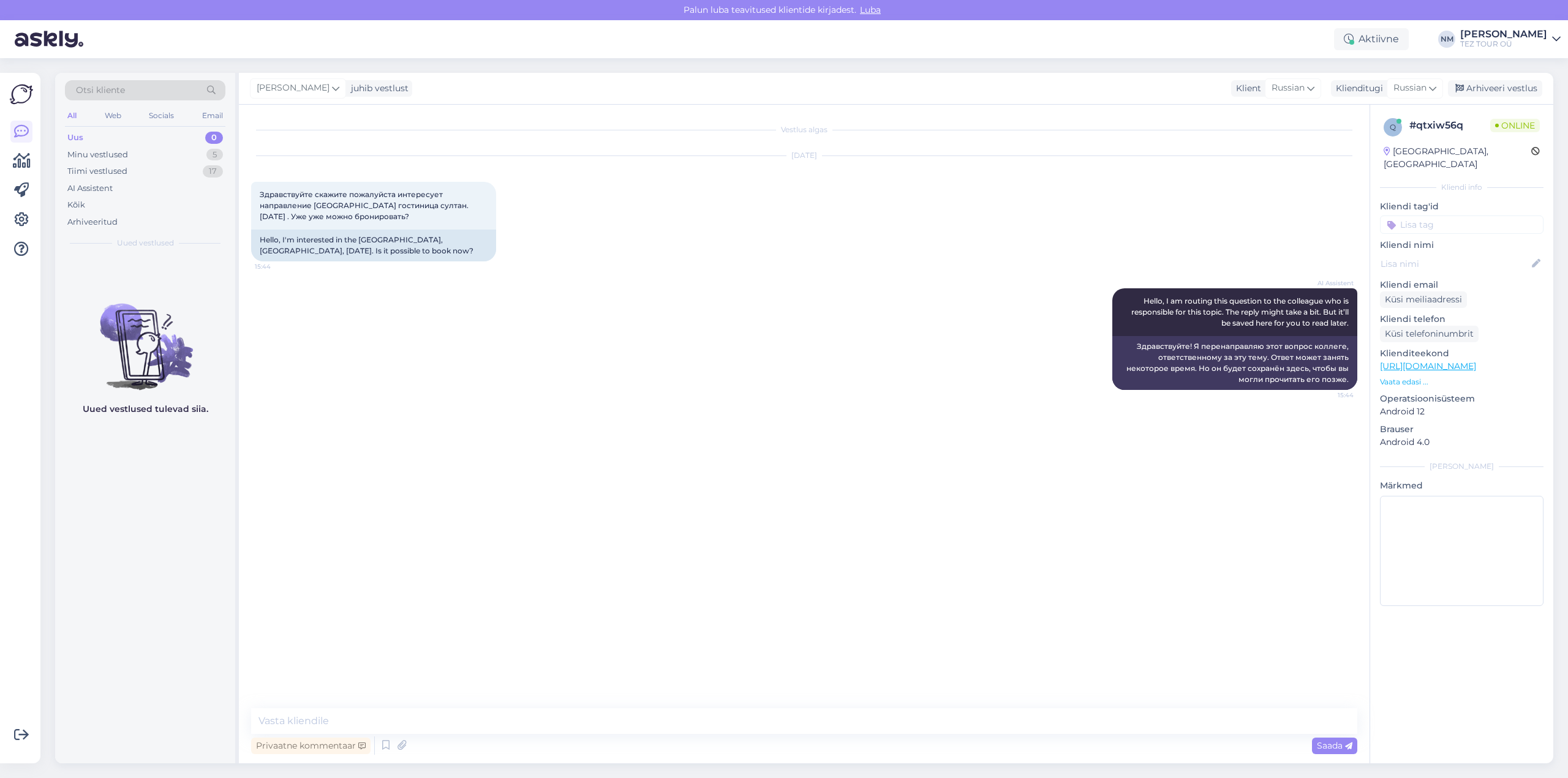
click at [1418, 215] on input at bounding box center [1461, 224] width 164 height 18
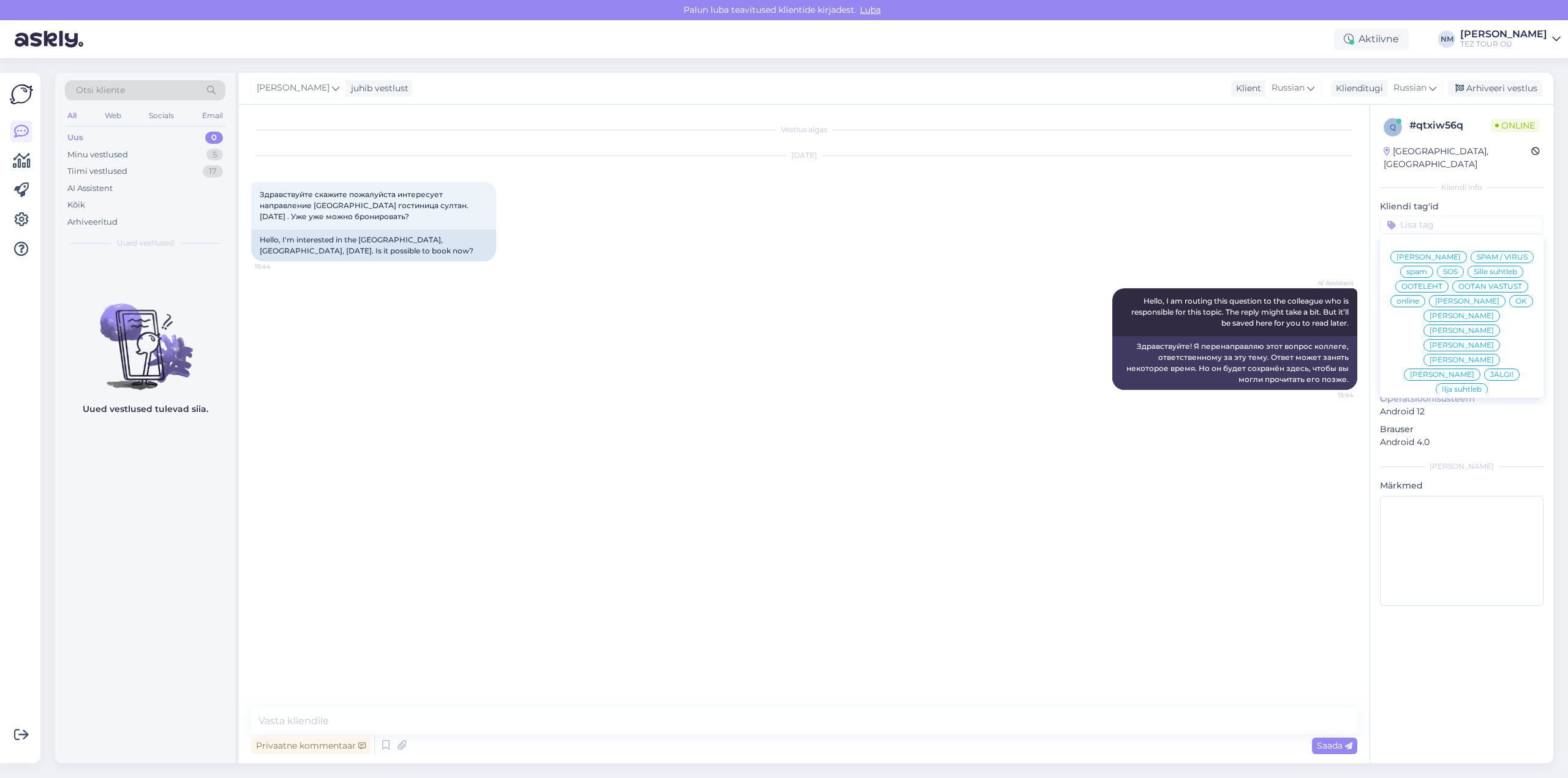
click at [1488, 327] on span "[PERSON_NAME]" at bounding box center [1462, 330] width 64 height 7
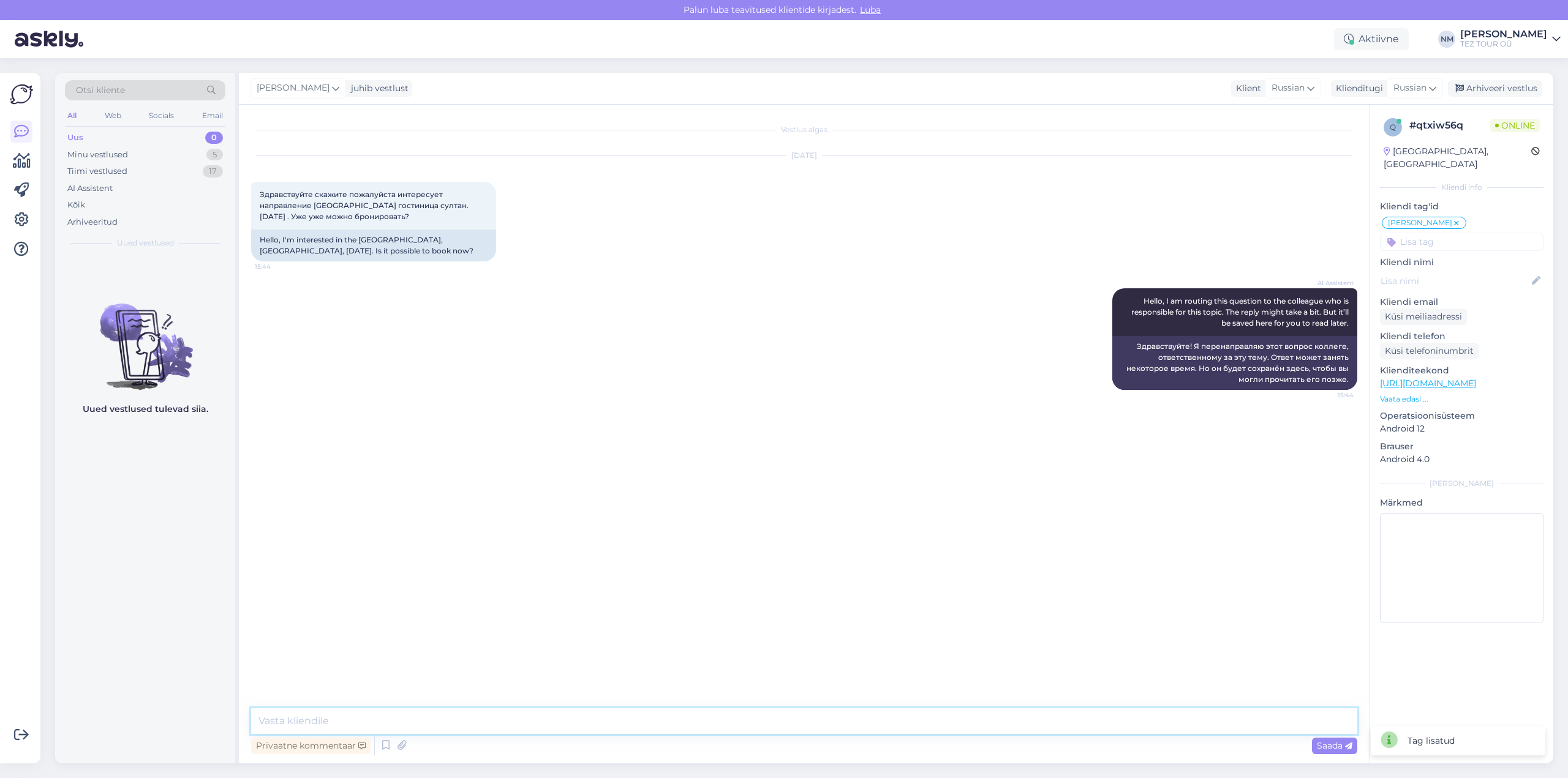
click at [294, 717] on textarea at bounding box center [804, 721] width 1106 height 25
type textarea "Добрый день! Благодарим Вас за обращение."
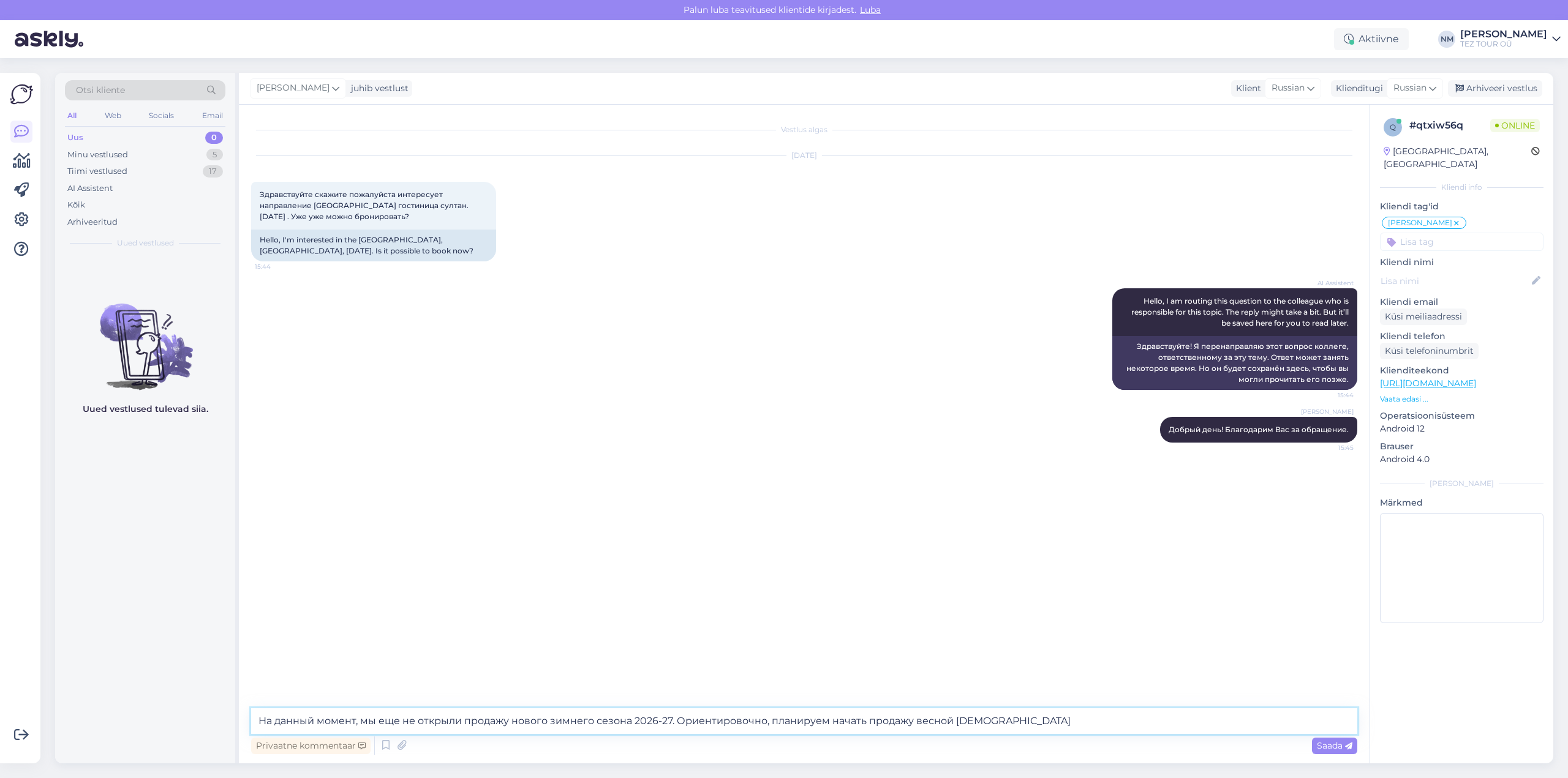
type textarea "На данный момент, мы еще не открыли продажу нового зимнего сезона 2026-27. Орие…"
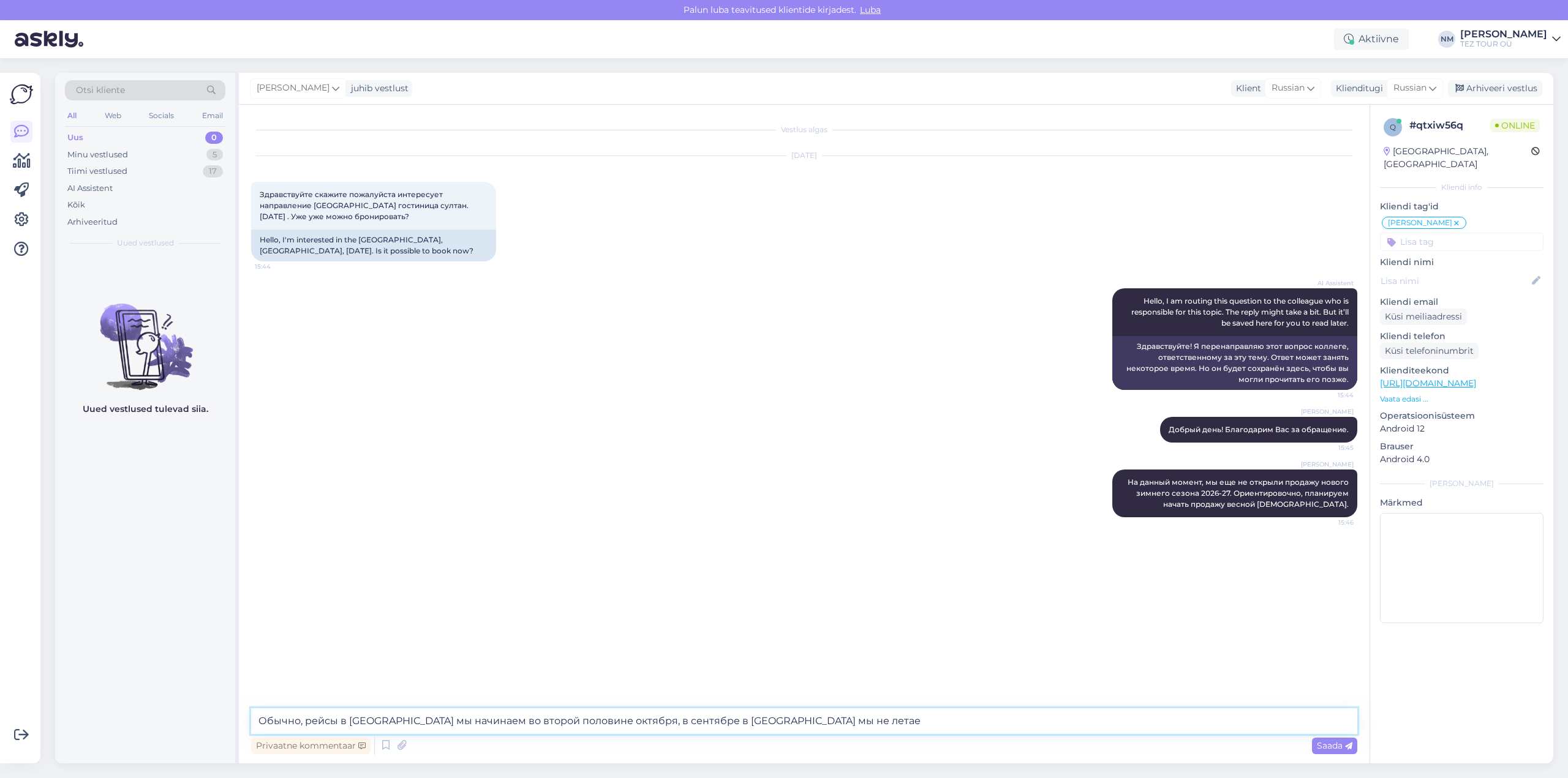
type textarea "Обычно, рейсы в [GEOGRAPHIC_DATA] мы начинаем во второй половине октября, в сен…"
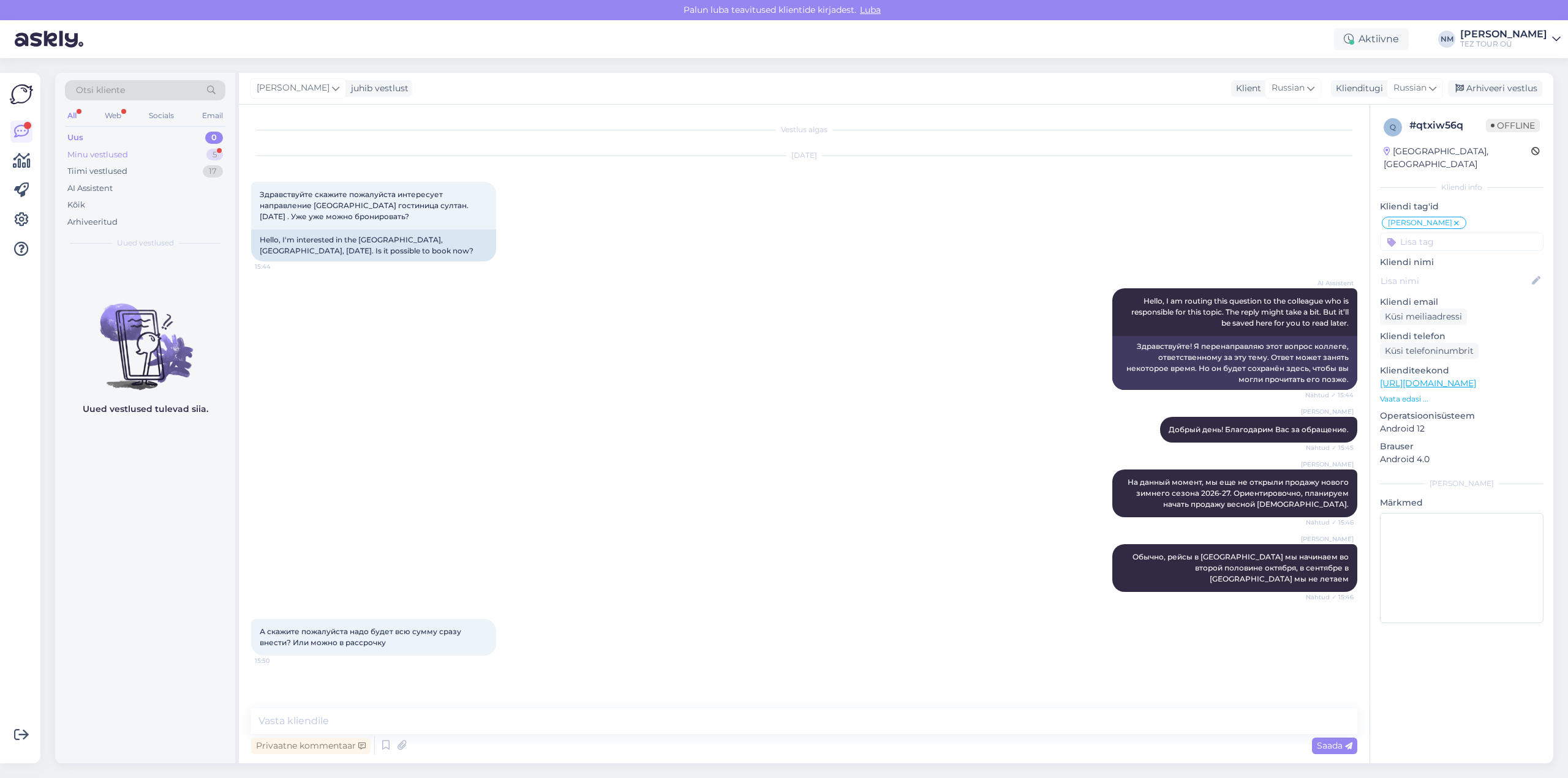
click at [221, 150] on div "5" at bounding box center [215, 155] width 17 height 12
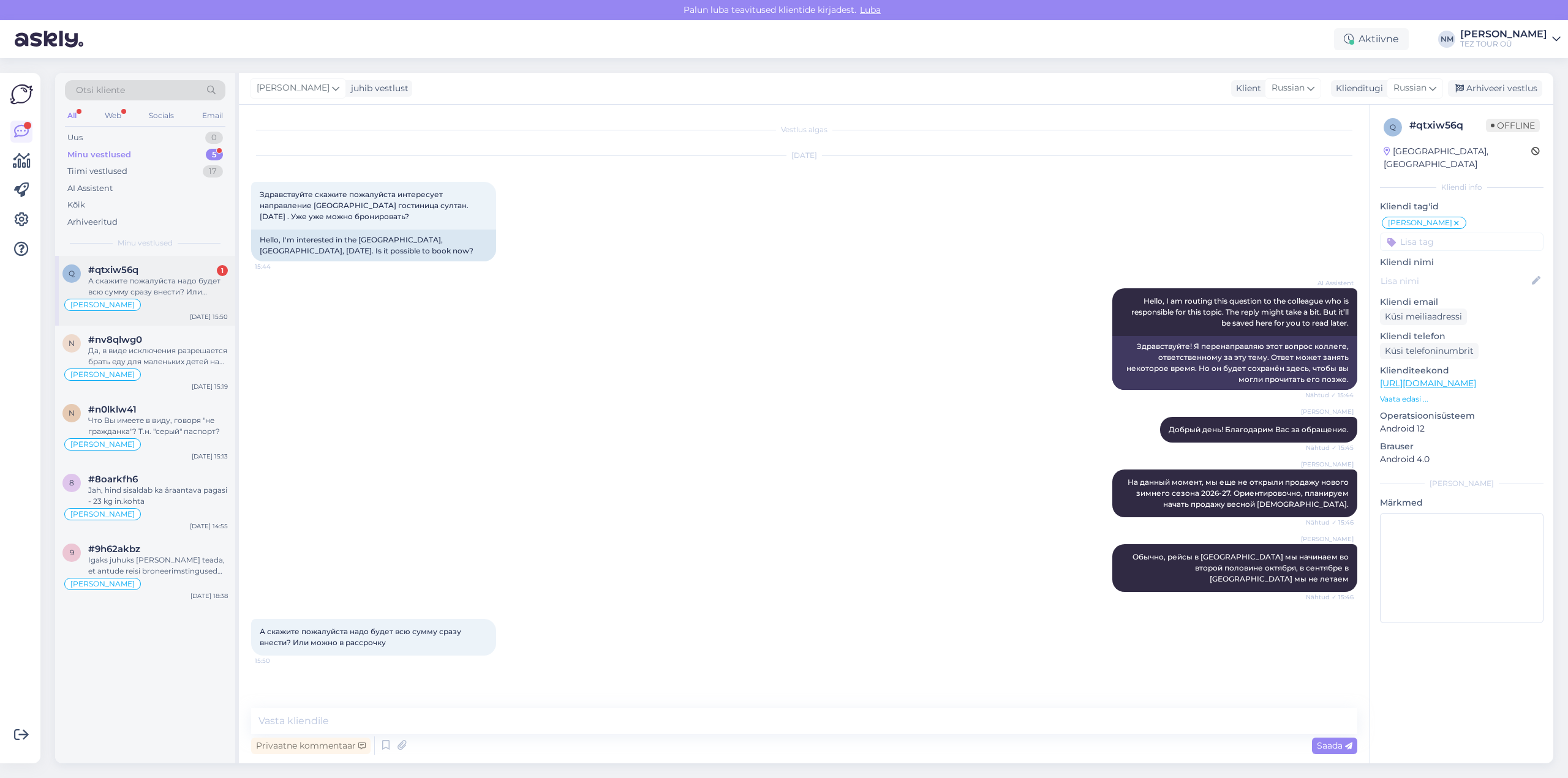
click at [177, 280] on div "А скажите пожалуйста надо будет всю сумму сразу внести? Или можно в рассрочку" at bounding box center [158, 286] width 140 height 22
click at [296, 716] on textarea at bounding box center [804, 721] width 1106 height 25
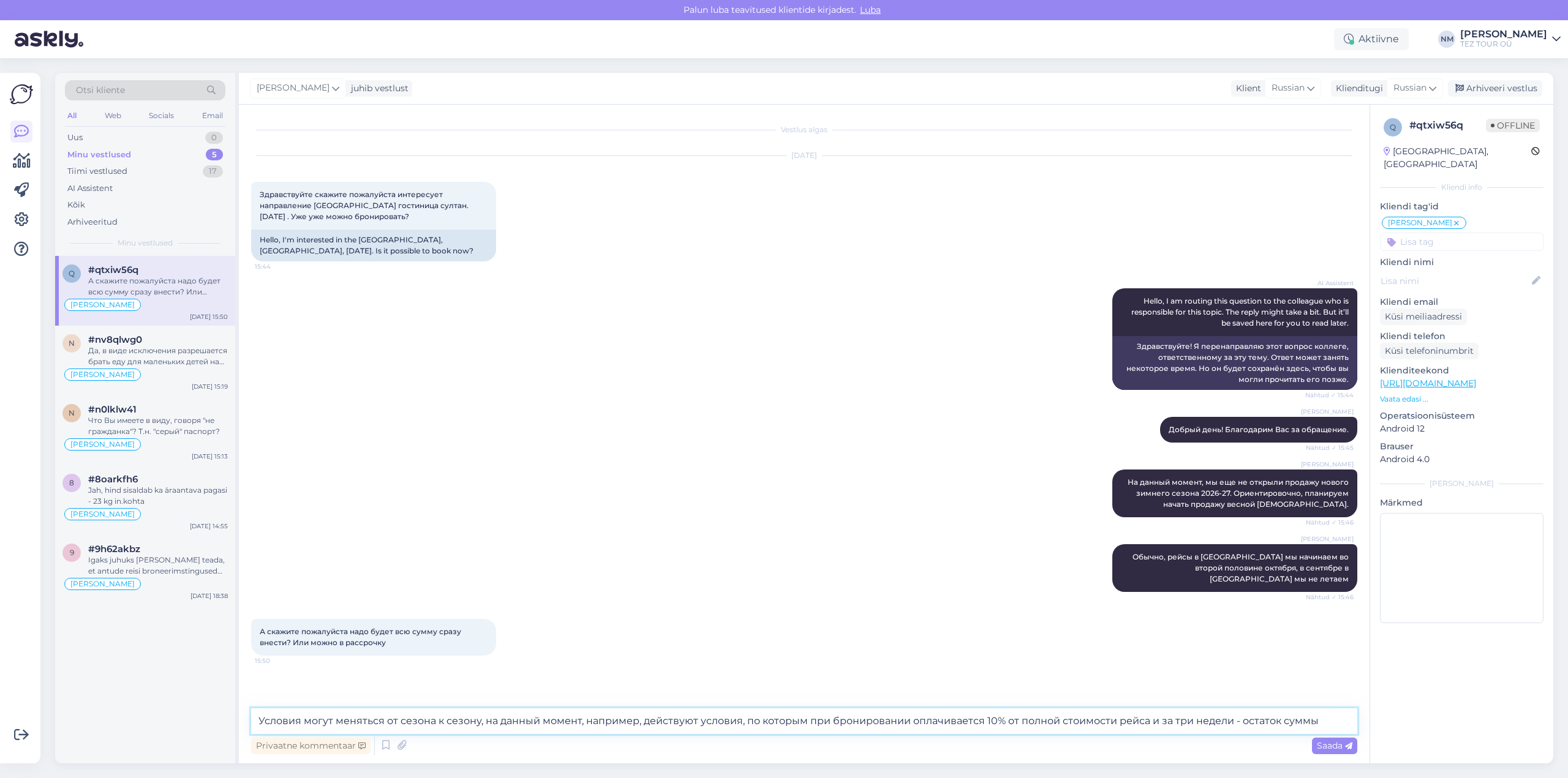
type textarea "Условия могут меняться от сезона к сезону, на данный момент, например, действую…"
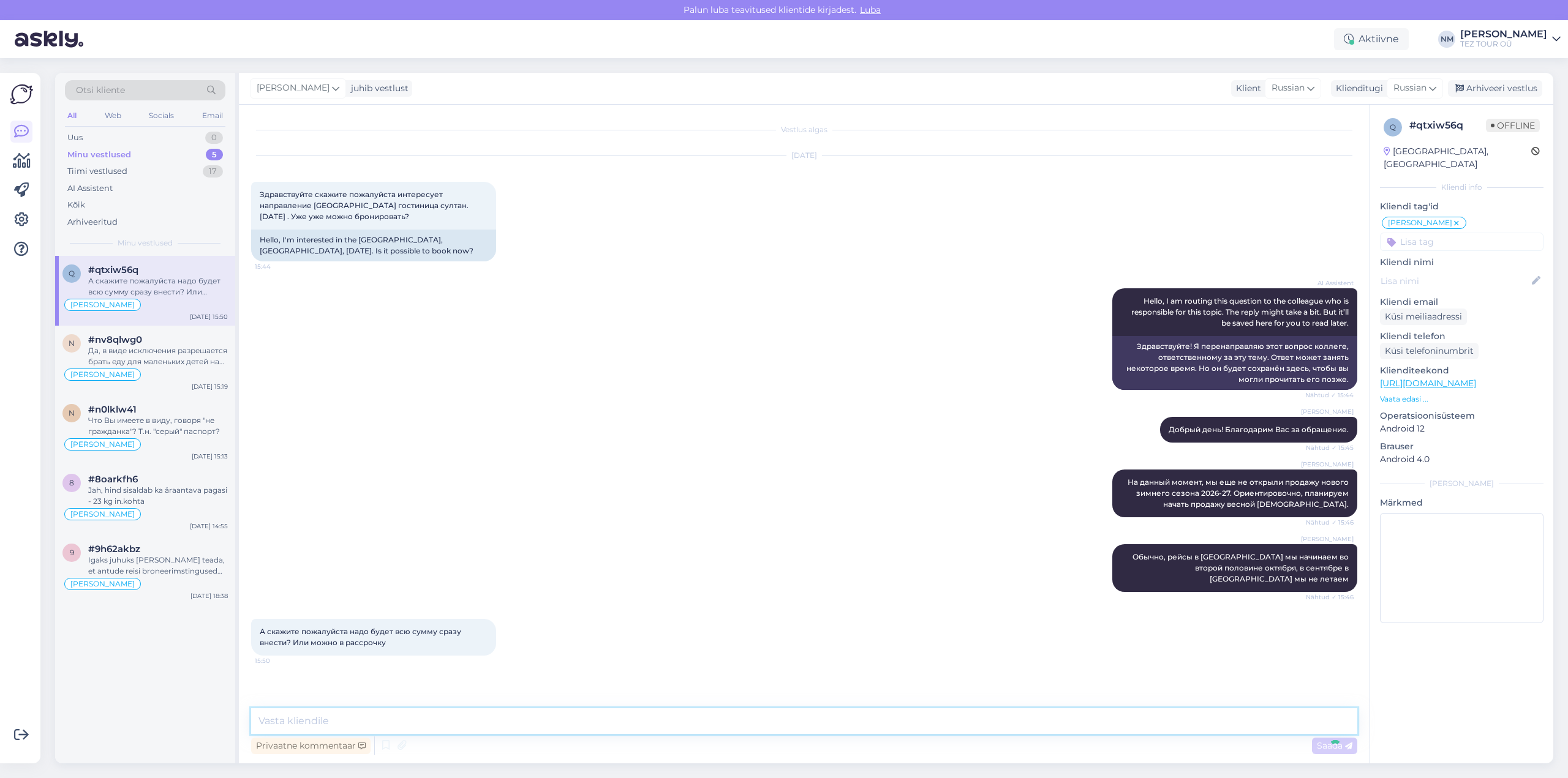
scroll to position [47, 0]
